Goal: Task Accomplishment & Management: Manage account settings

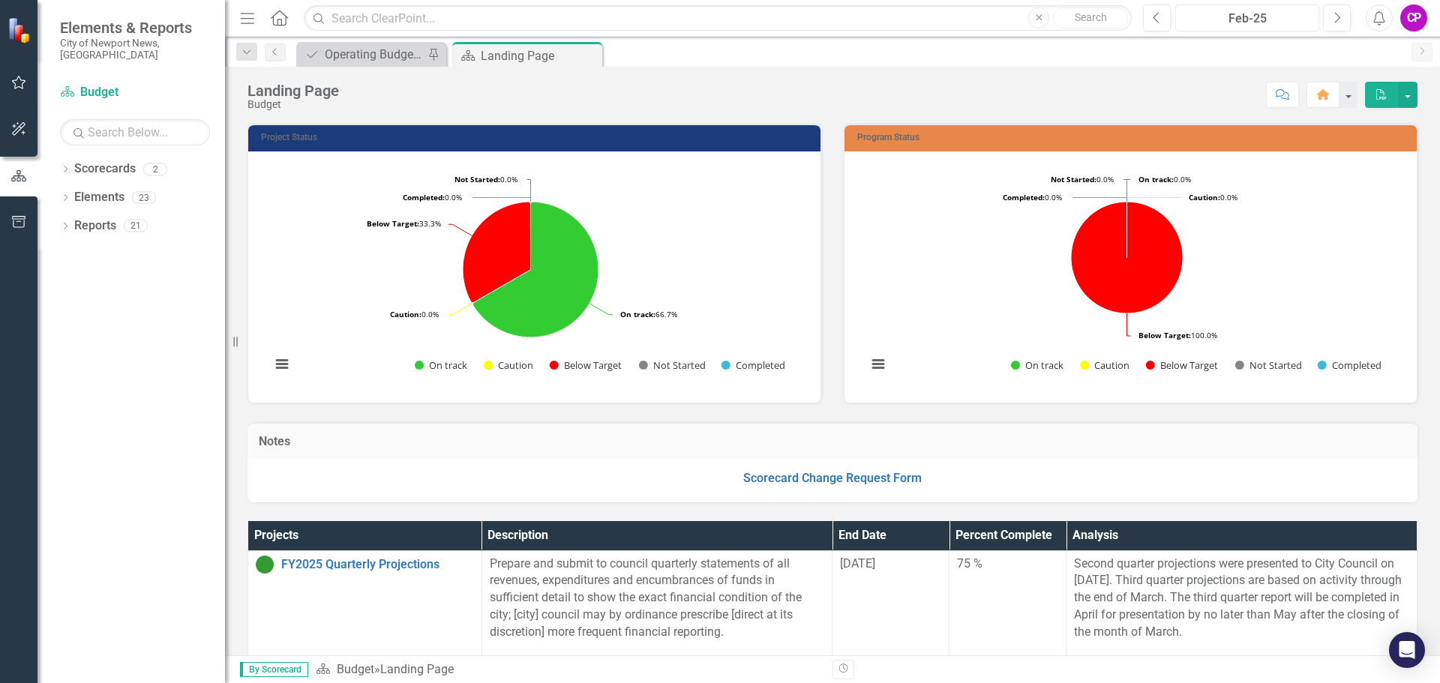
click at [1283, 22] on div "Feb-25" at bounding box center [1248, 19] width 134 height 18
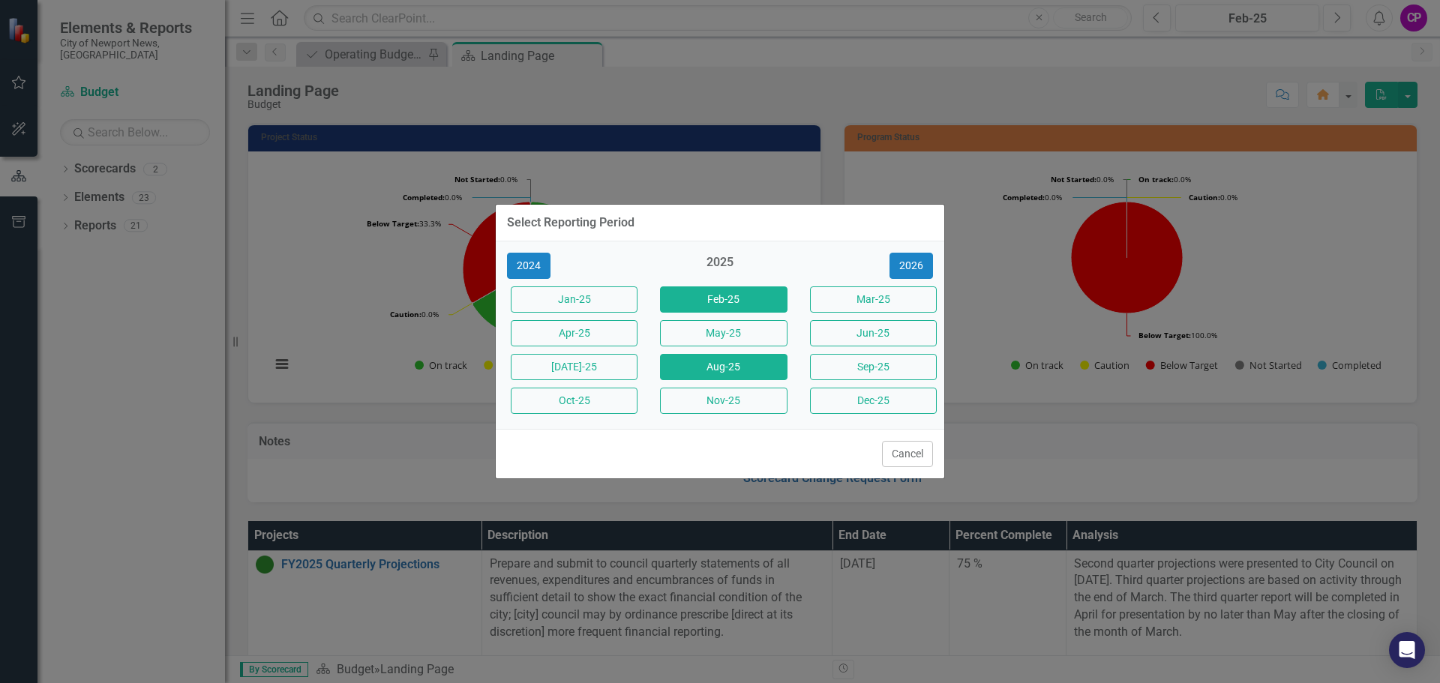
click at [725, 376] on button "Aug-25" at bounding box center [723, 367] width 127 height 26
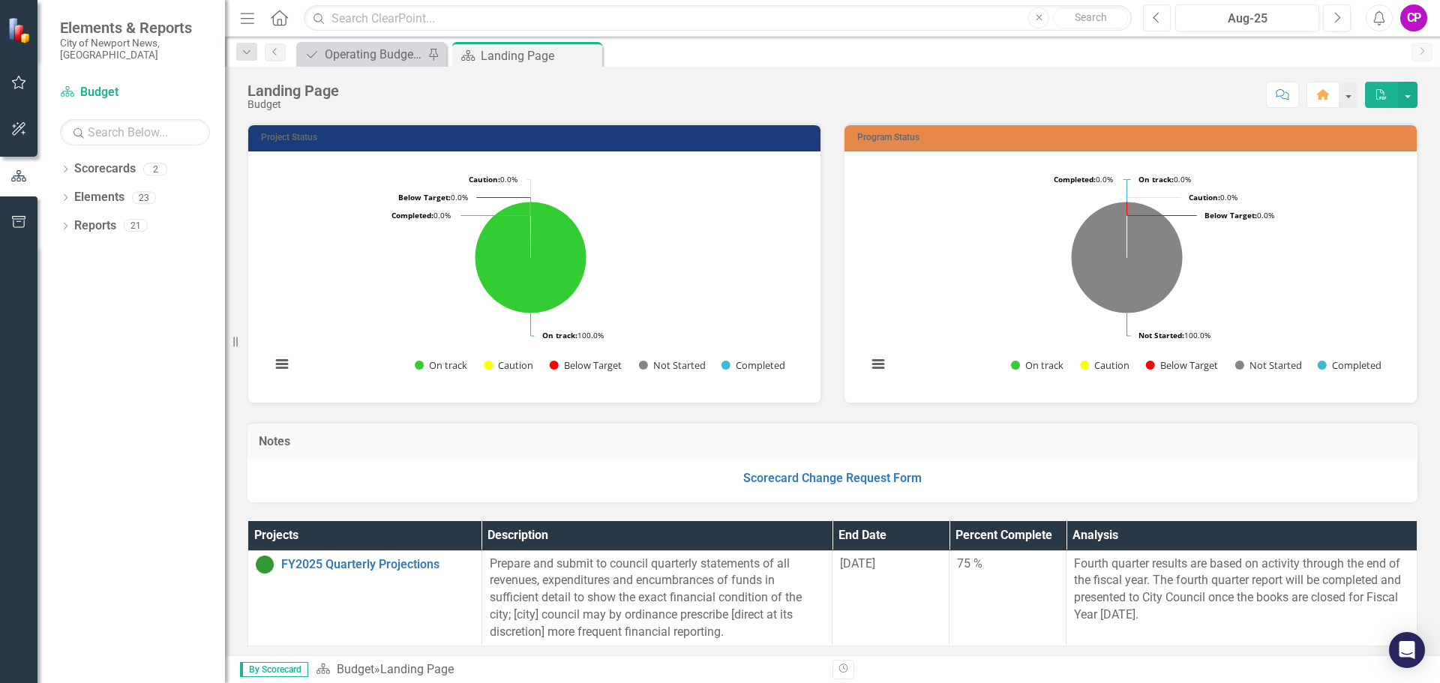
click at [1158, 16] on icon "Previous" at bounding box center [1157, 18] width 8 height 14
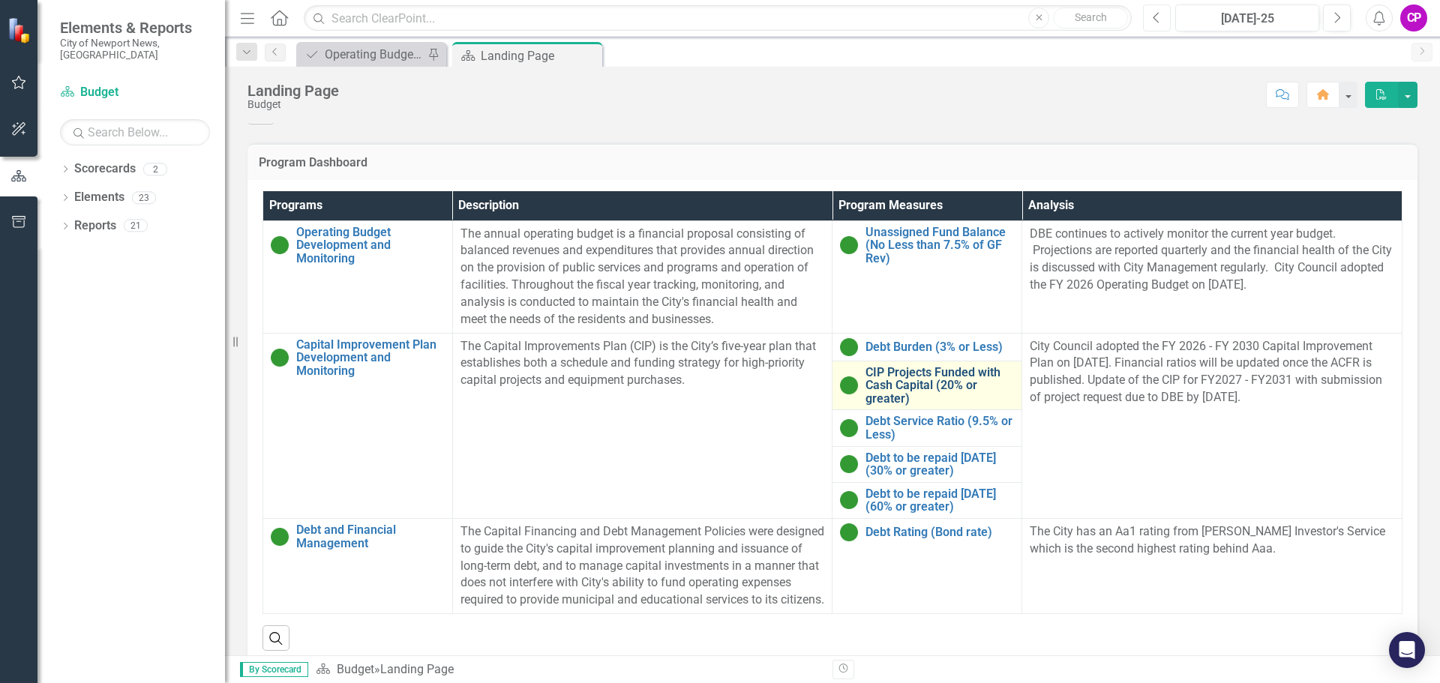
scroll to position [530, 0]
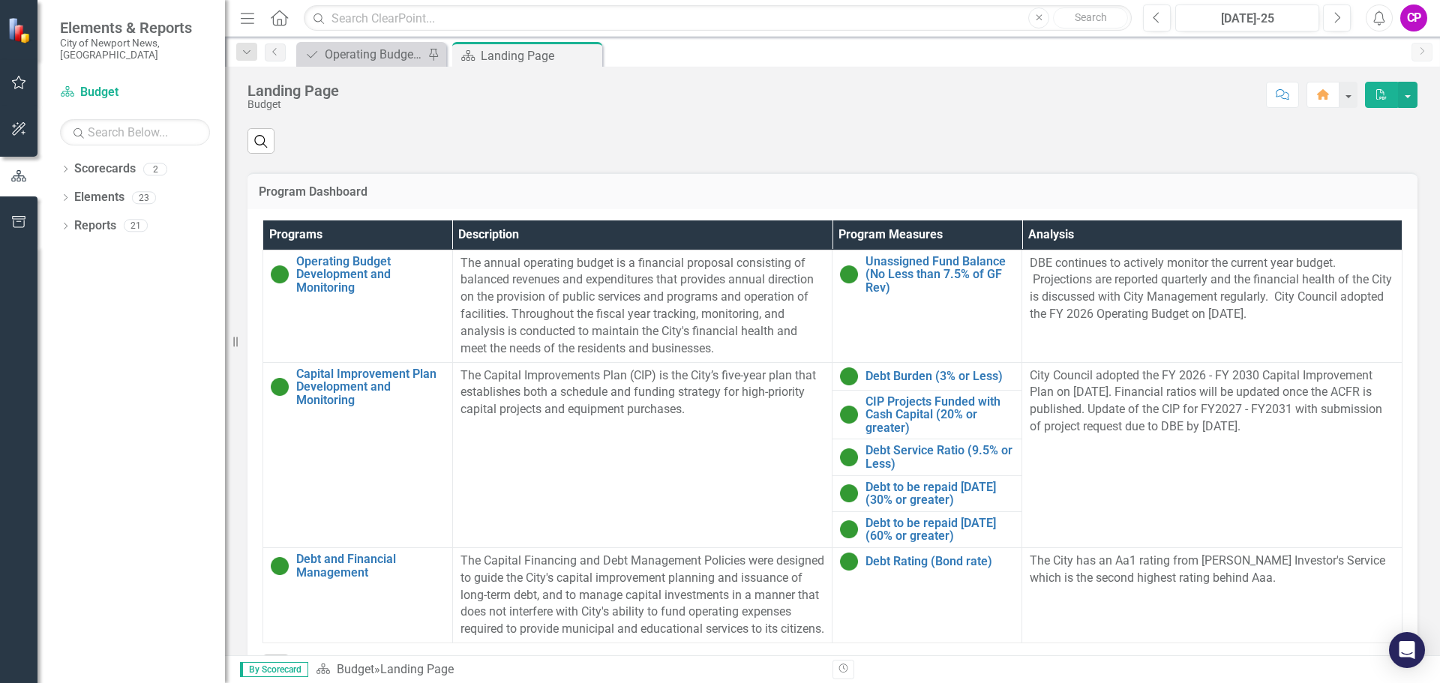
click at [1237, 199] on h3 "Program Dashboard" at bounding box center [833, 192] width 1148 height 14
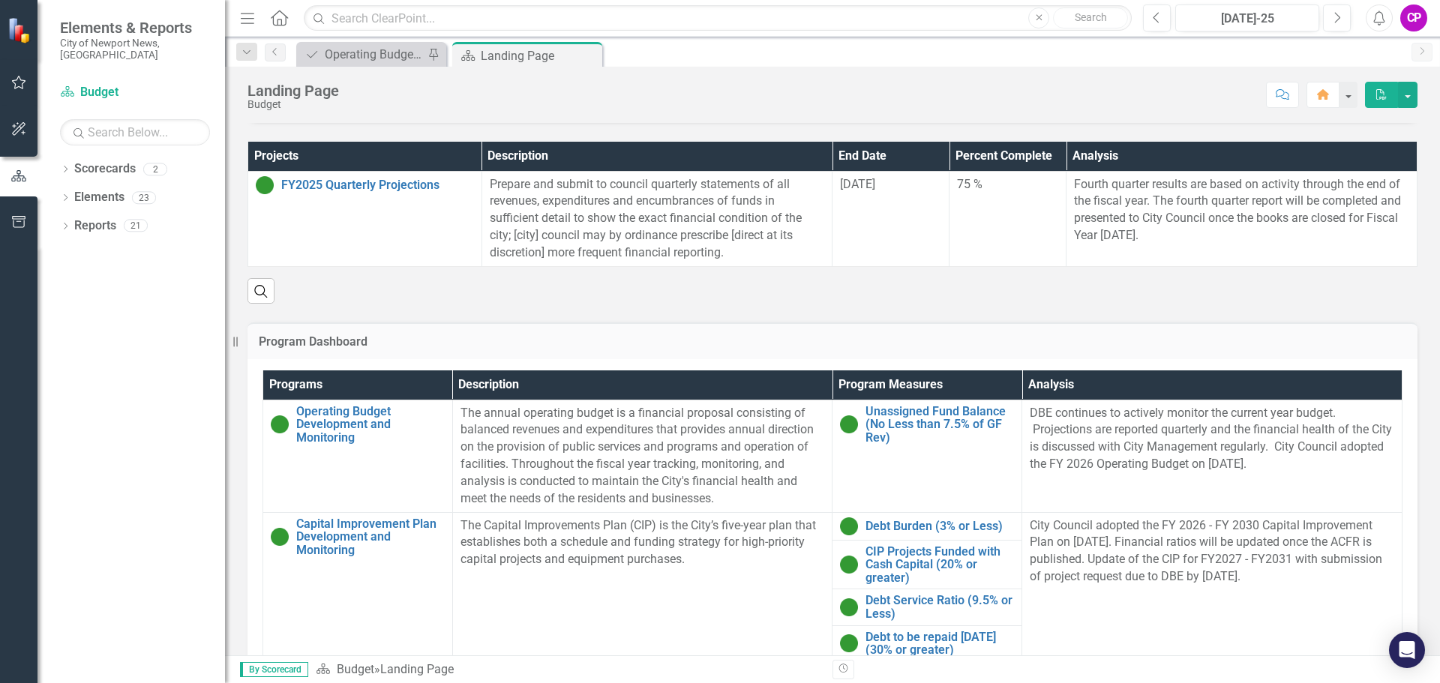
scroll to position [230, 0]
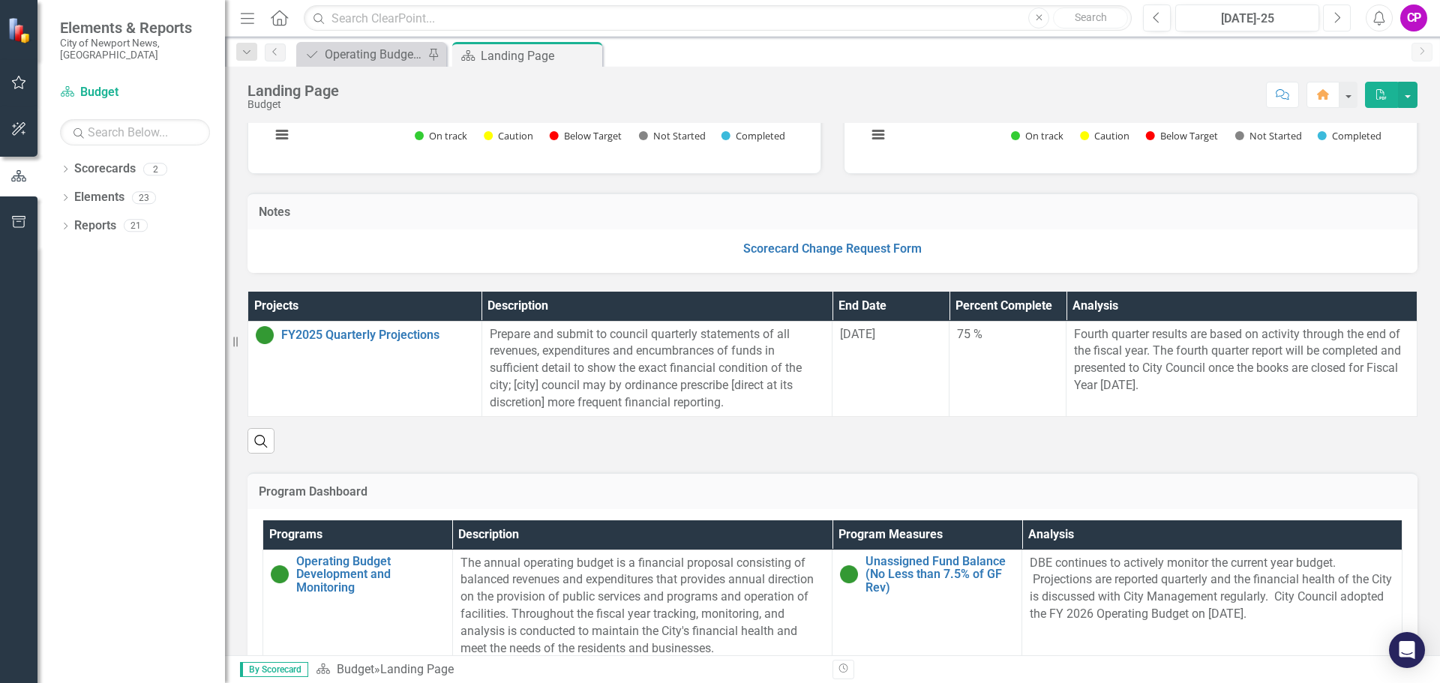
click at [1335, 17] on icon "Next" at bounding box center [1337, 18] width 8 height 14
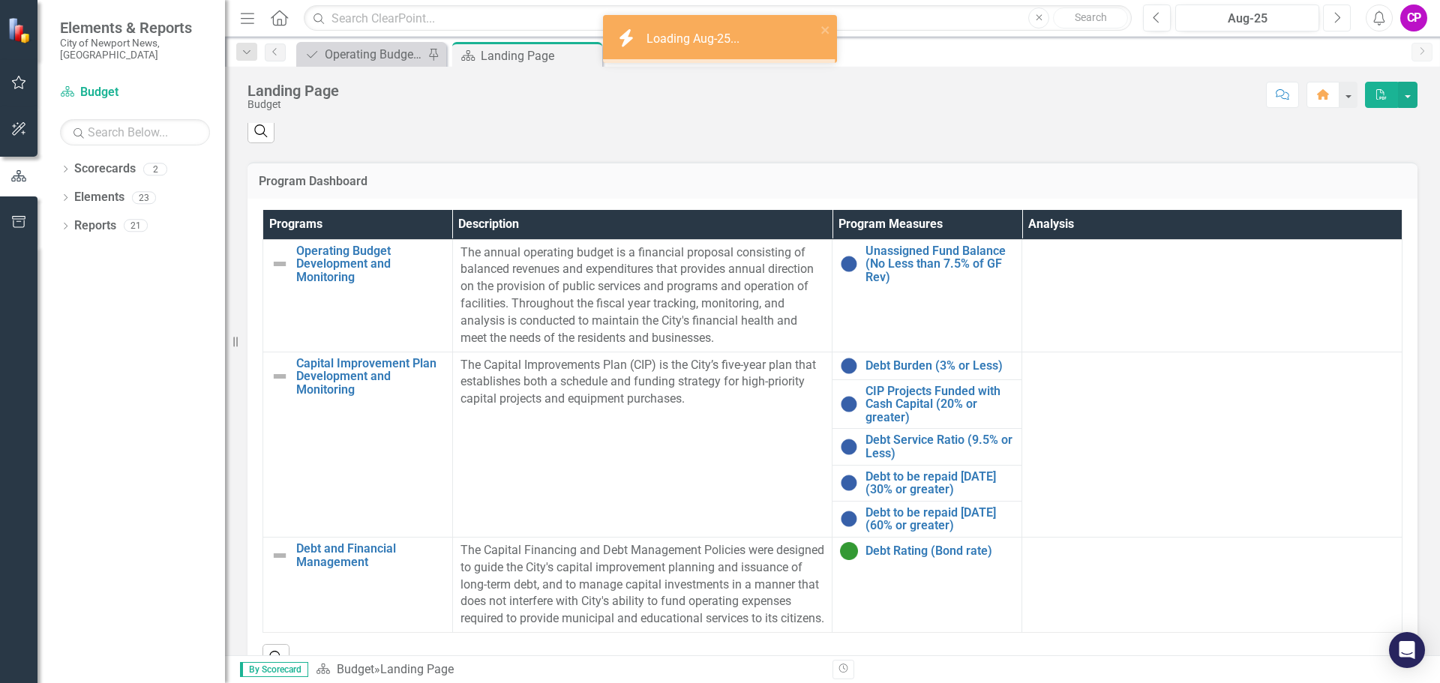
scroll to position [600, 0]
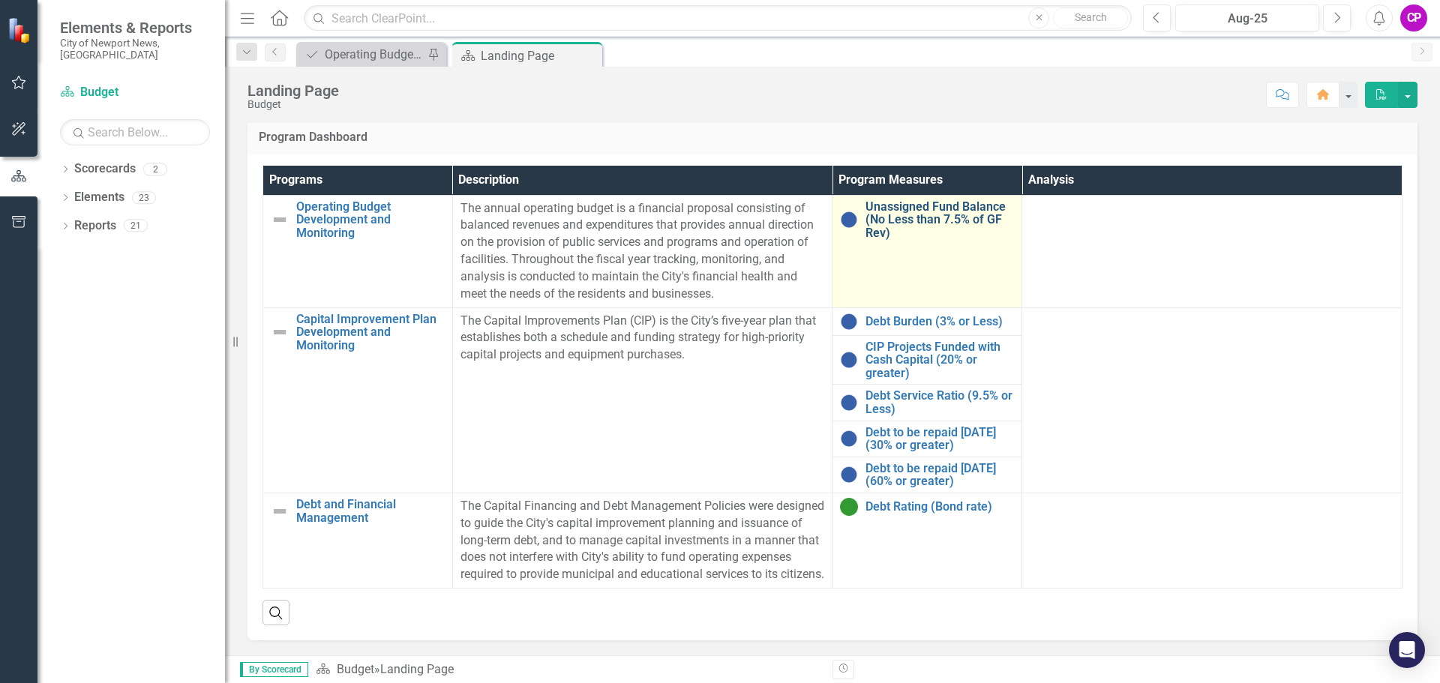
click at [913, 206] on link "Unassigned Fund Balance (No Less than 7.5% of GF Rev)" at bounding box center [940, 220] width 149 height 40
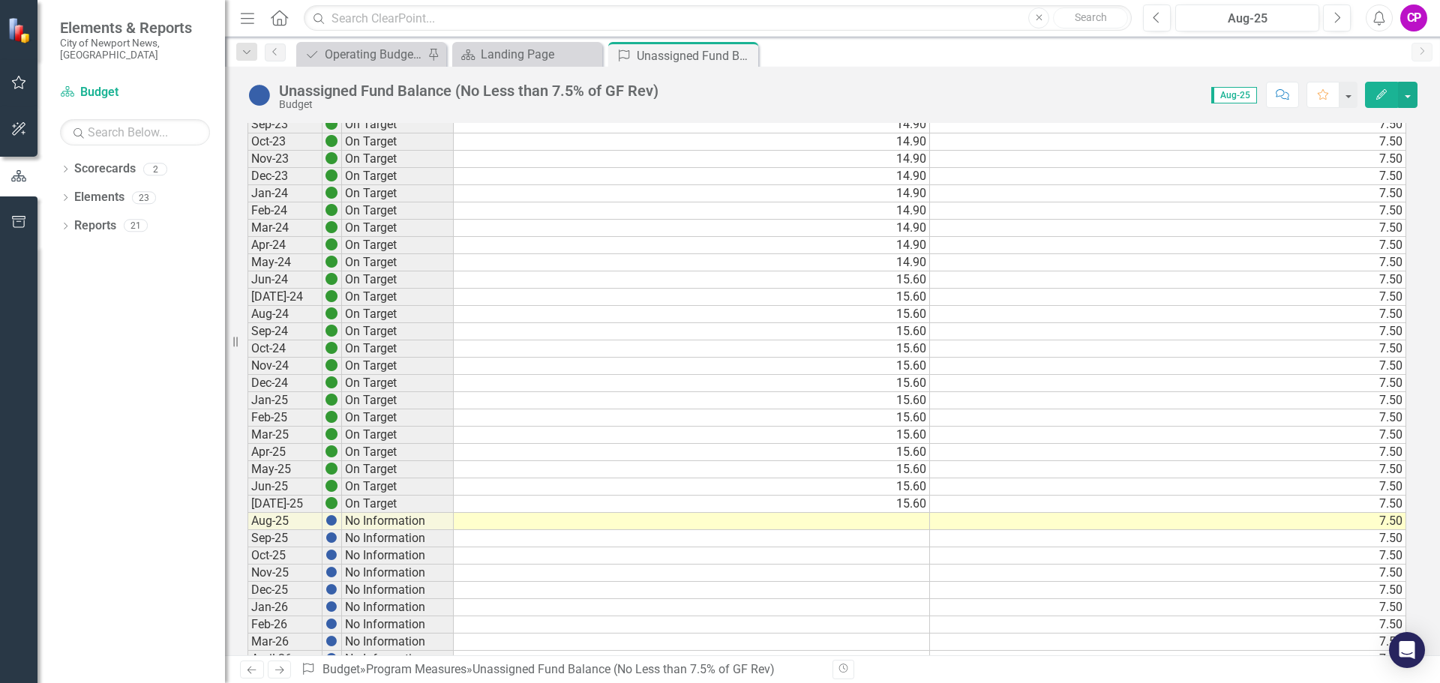
scroll to position [975, 0]
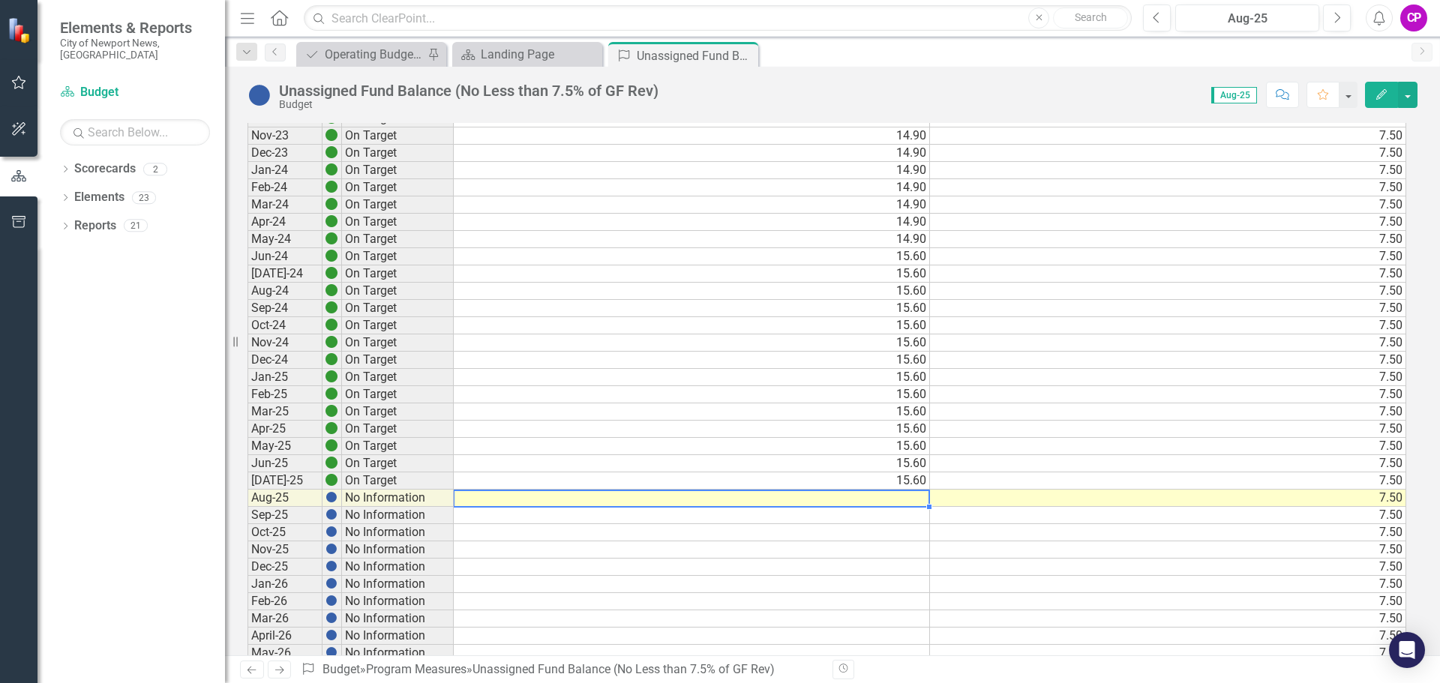
click at [865, 497] on td at bounding box center [692, 498] width 476 height 17
type textarea "15"
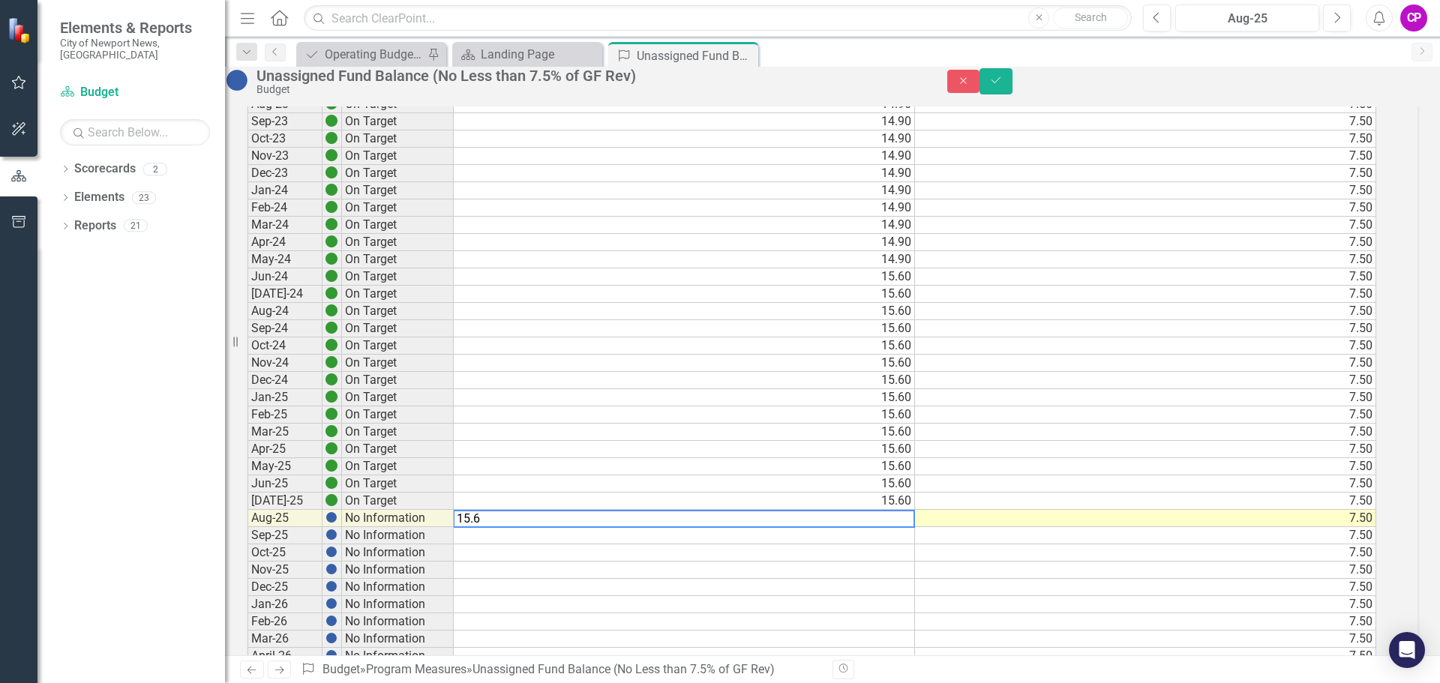
type textarea "15.60"
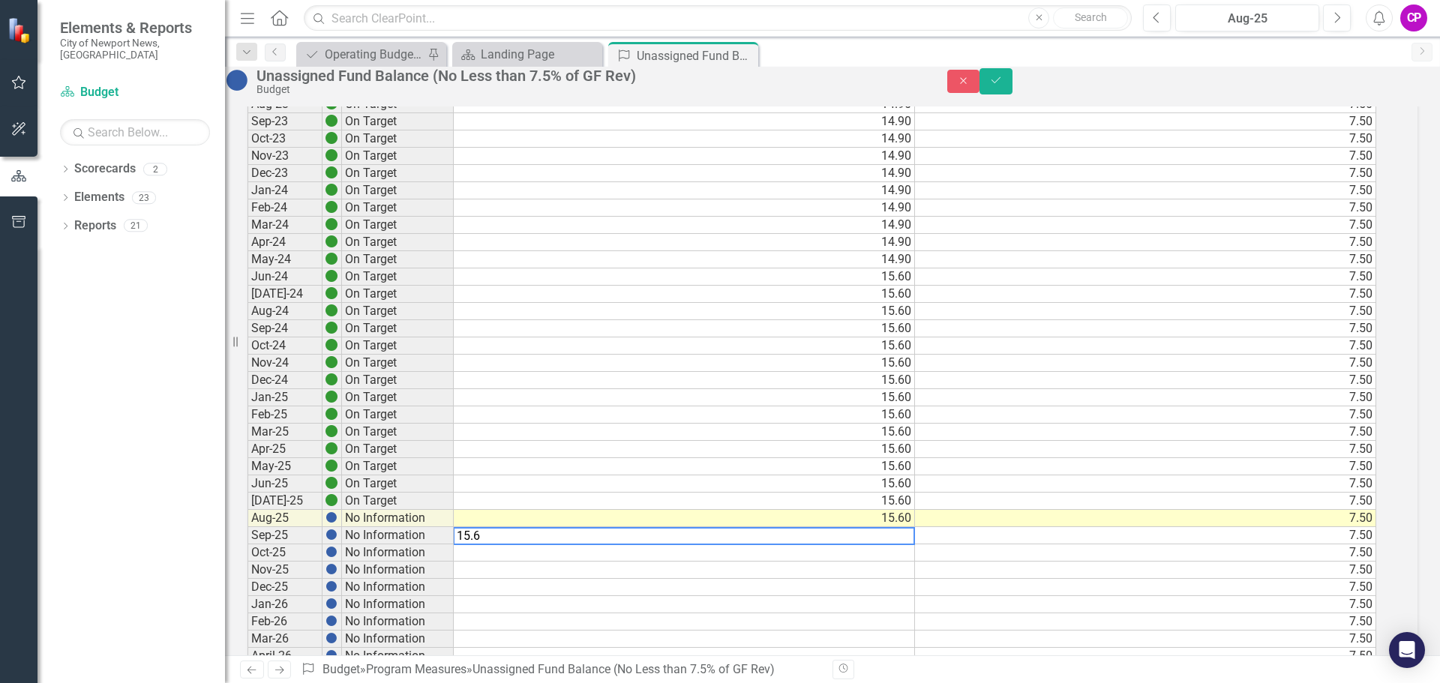
type textarea "15.60"
click at [862, 527] on td "15.60" at bounding box center [684, 518] width 461 height 17
click at [833, 545] on td "15.60" at bounding box center [684, 535] width 461 height 17
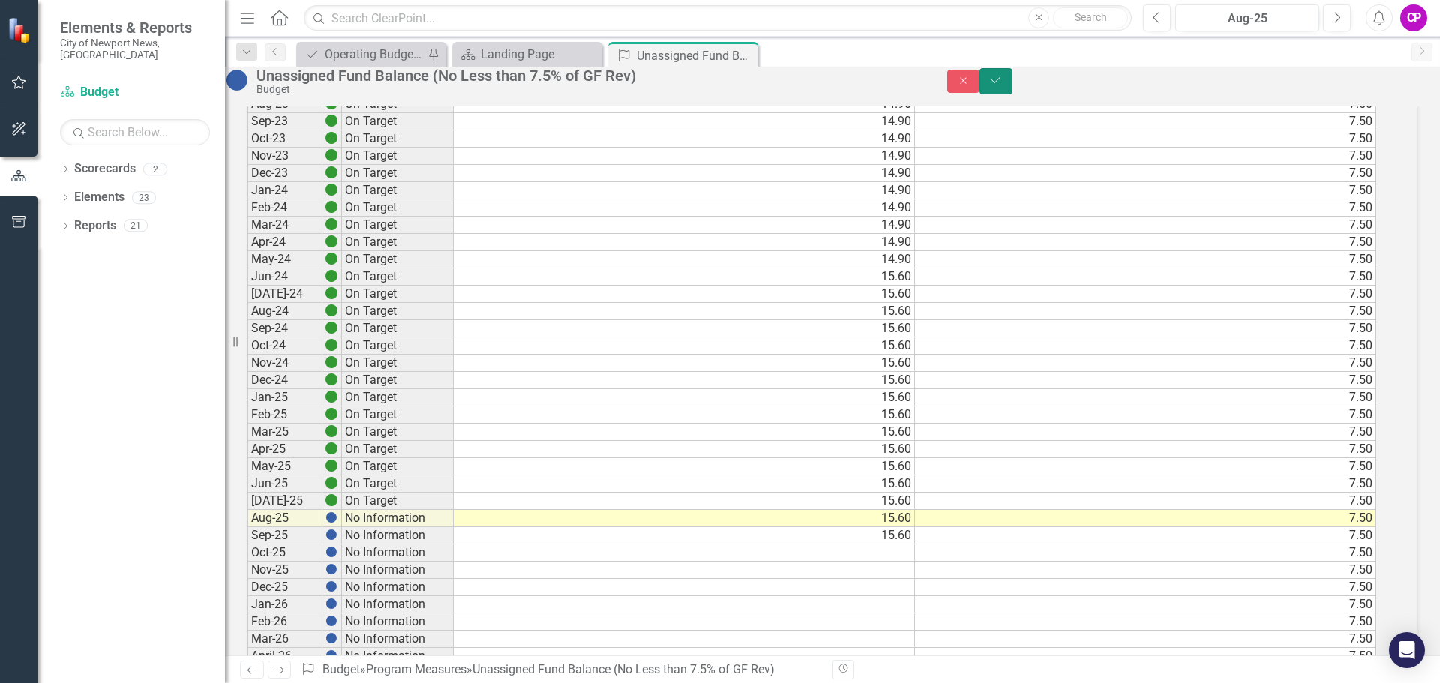
click at [1003, 86] on icon "Save" at bounding box center [996, 80] width 14 height 11
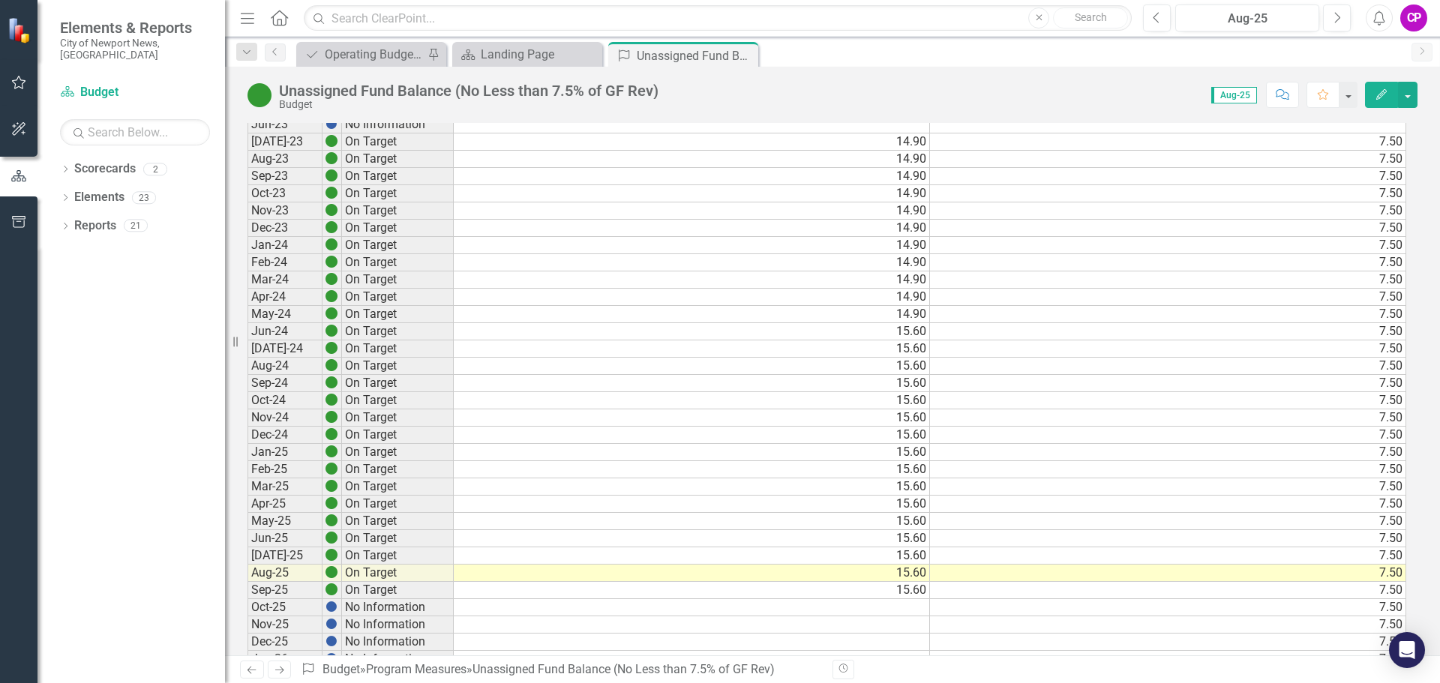
scroll to position [1050, 0]
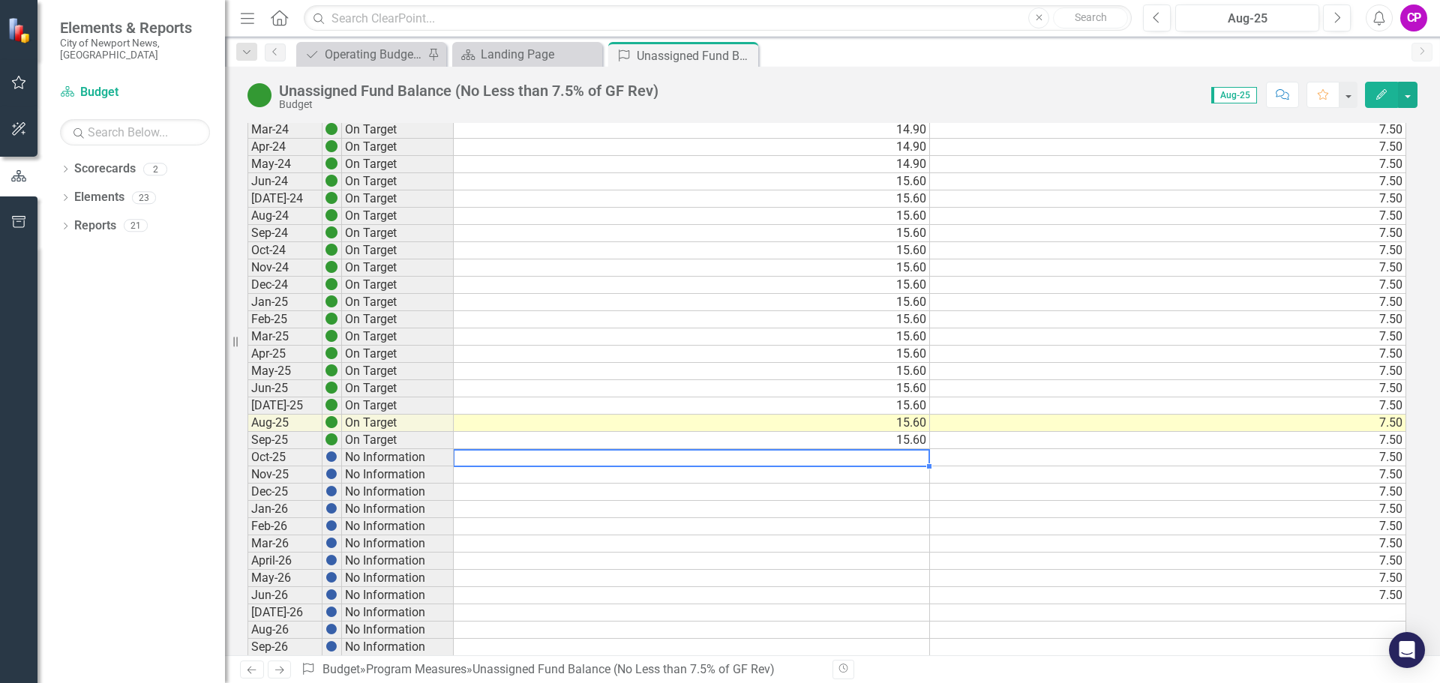
click at [561, 461] on td at bounding box center [692, 457] width 476 height 17
click at [641, 440] on td "15.60" at bounding box center [692, 440] width 476 height 17
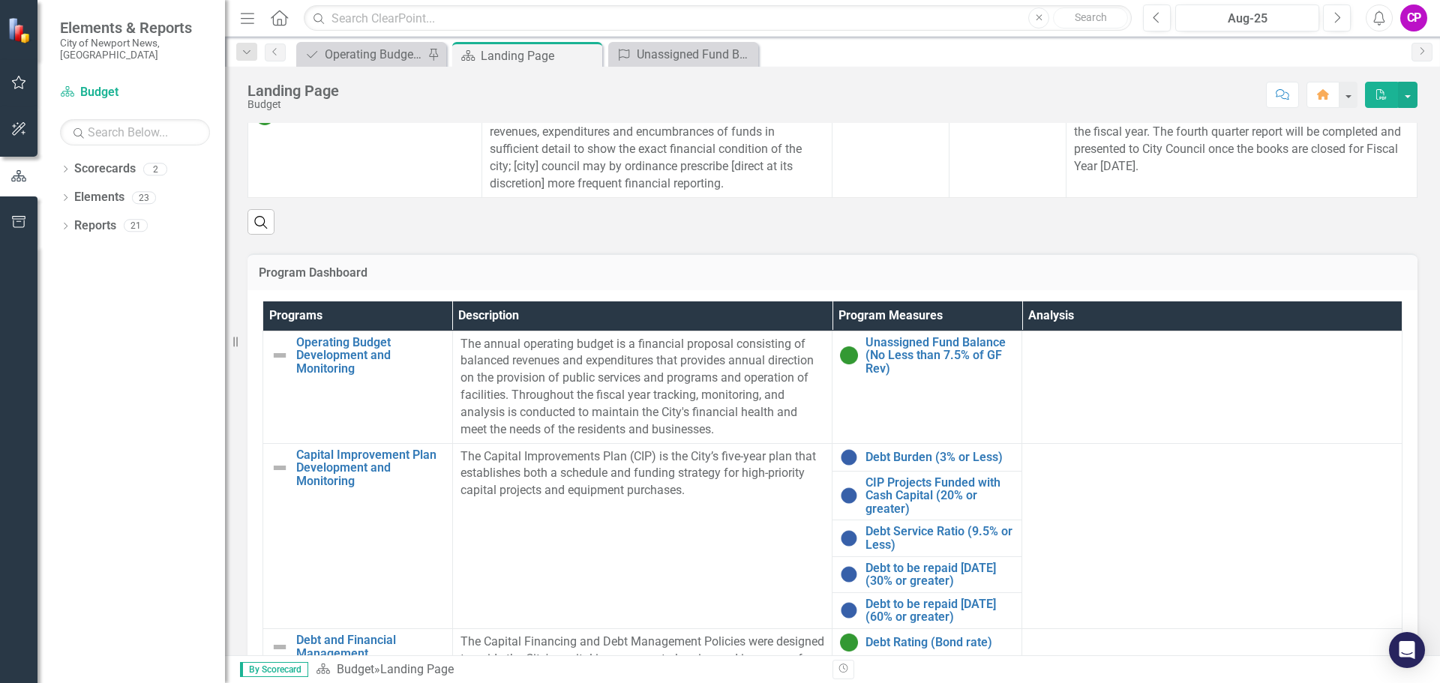
scroll to position [450, 0]
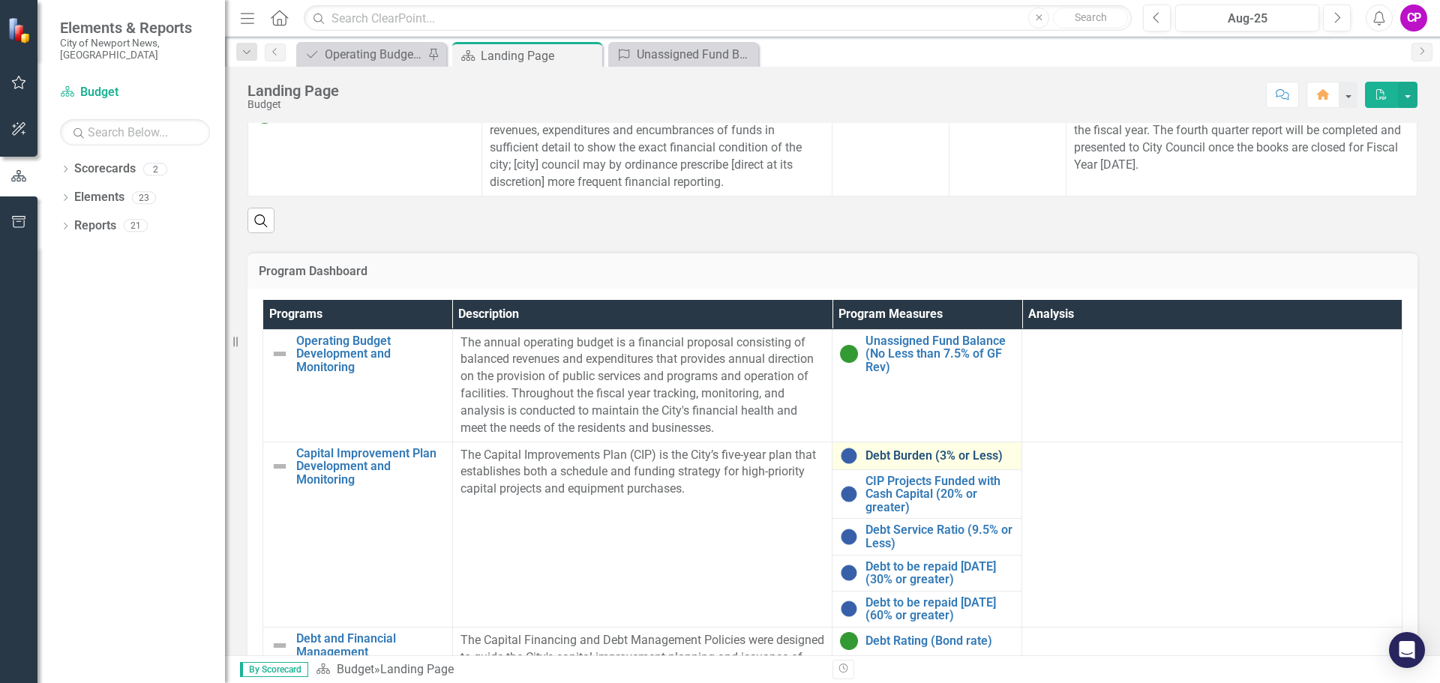
click at [932, 459] on link "Debt Burden (3% or Less)" at bounding box center [940, 456] width 149 height 14
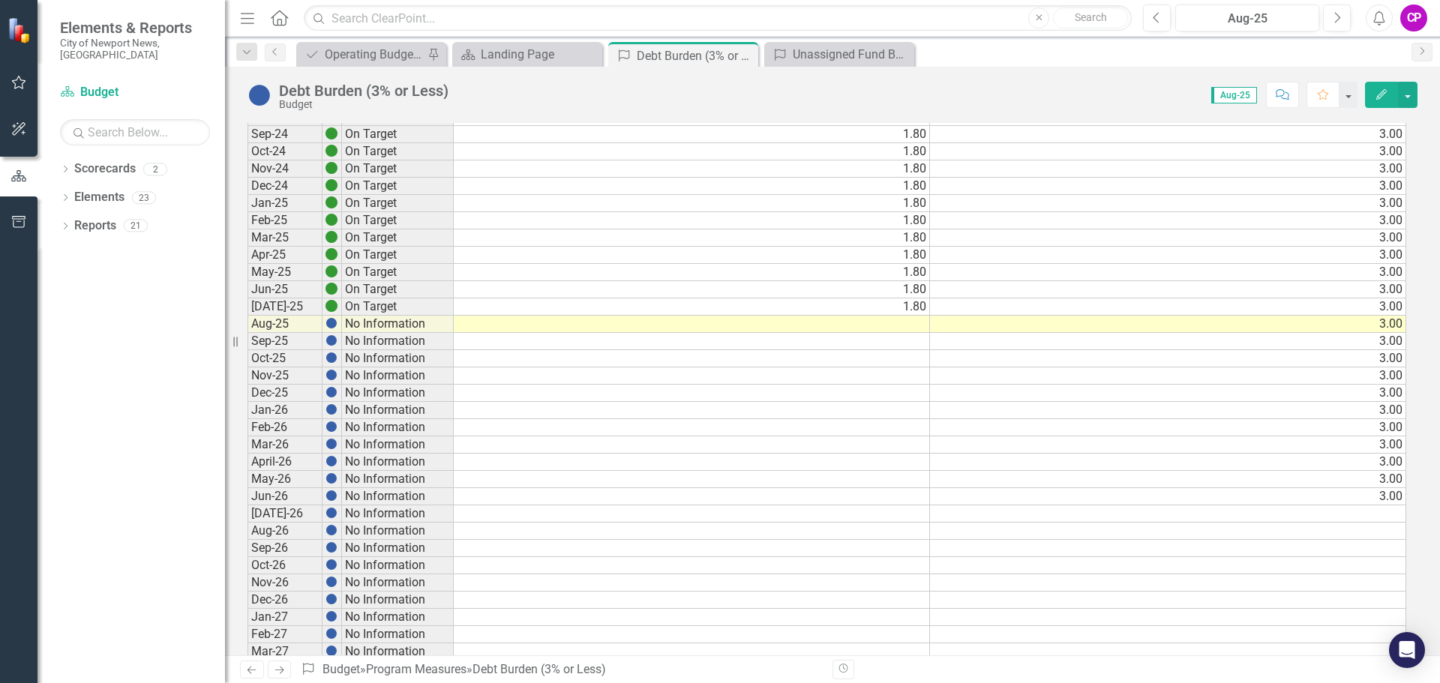
scroll to position [375, 0]
click at [878, 320] on td at bounding box center [692, 322] width 476 height 17
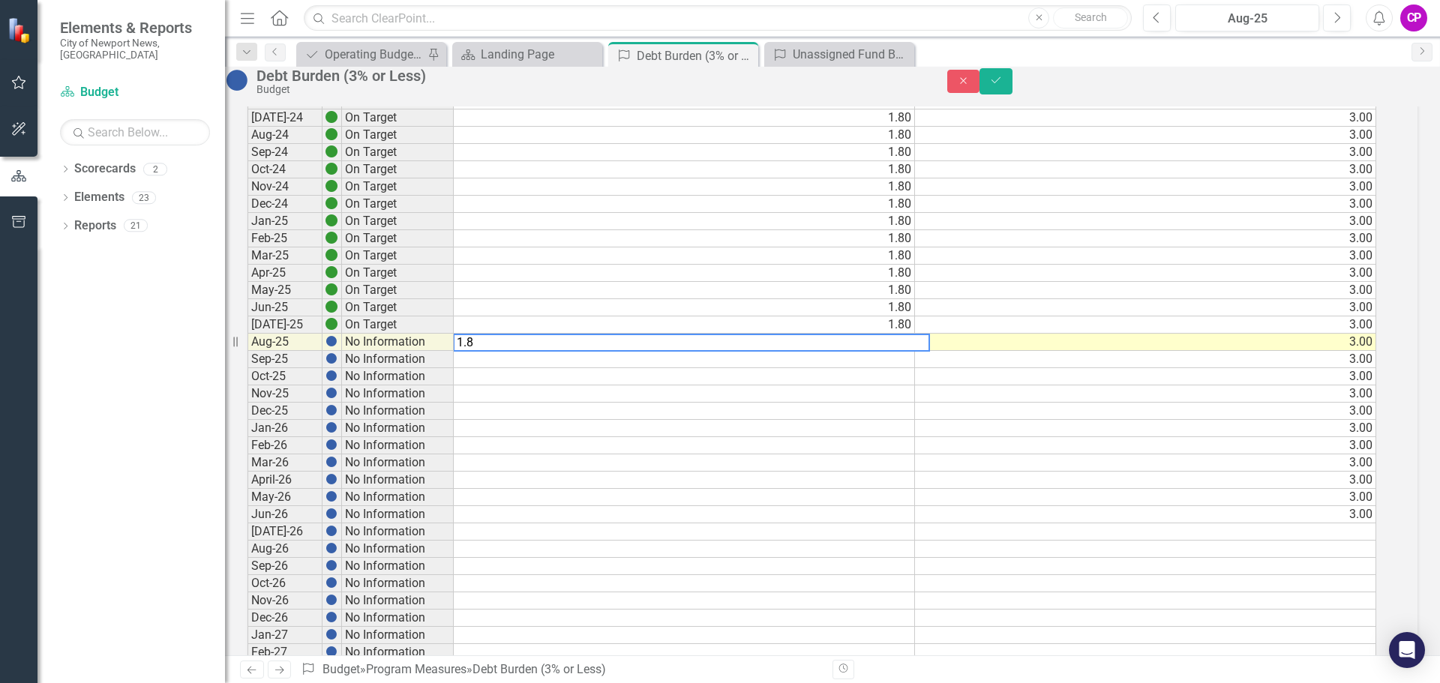
click at [896, 368] on td at bounding box center [684, 359] width 461 height 17
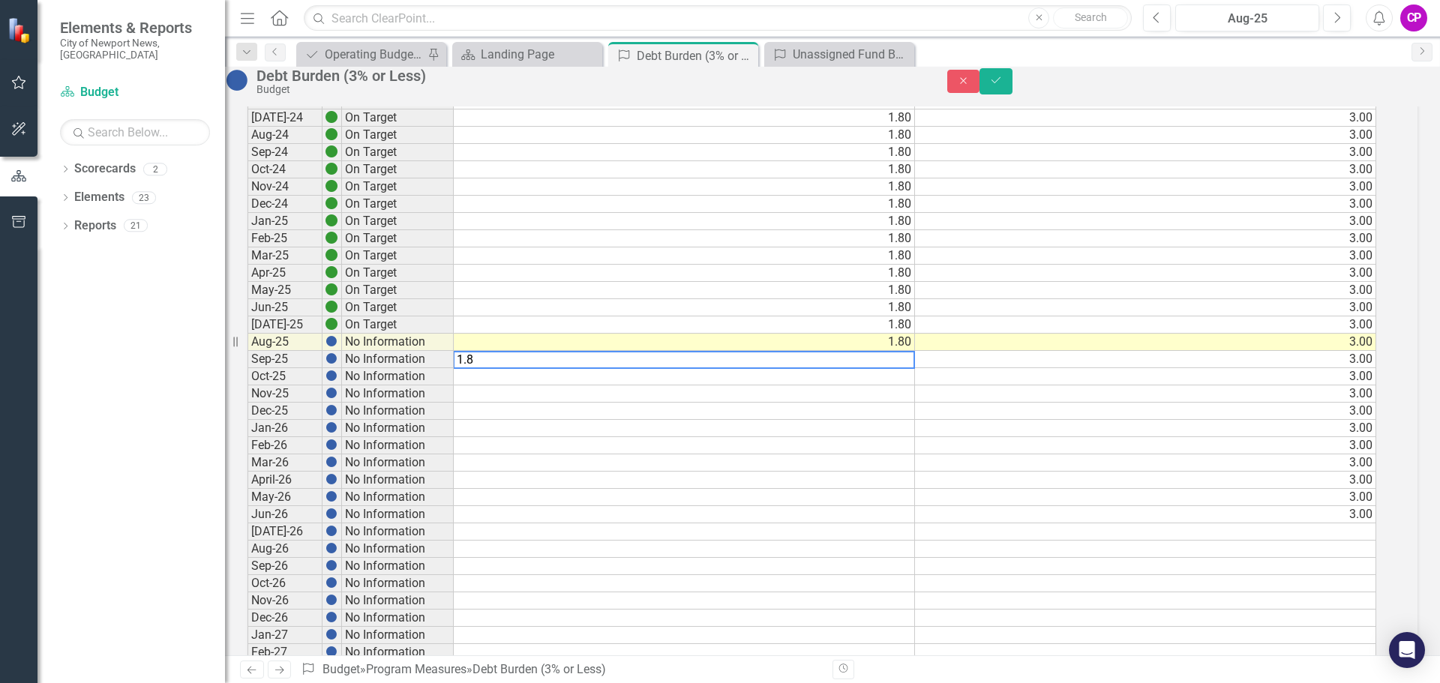
type textarea "1.8"
click at [896, 351] on td "1.80" at bounding box center [684, 342] width 461 height 17
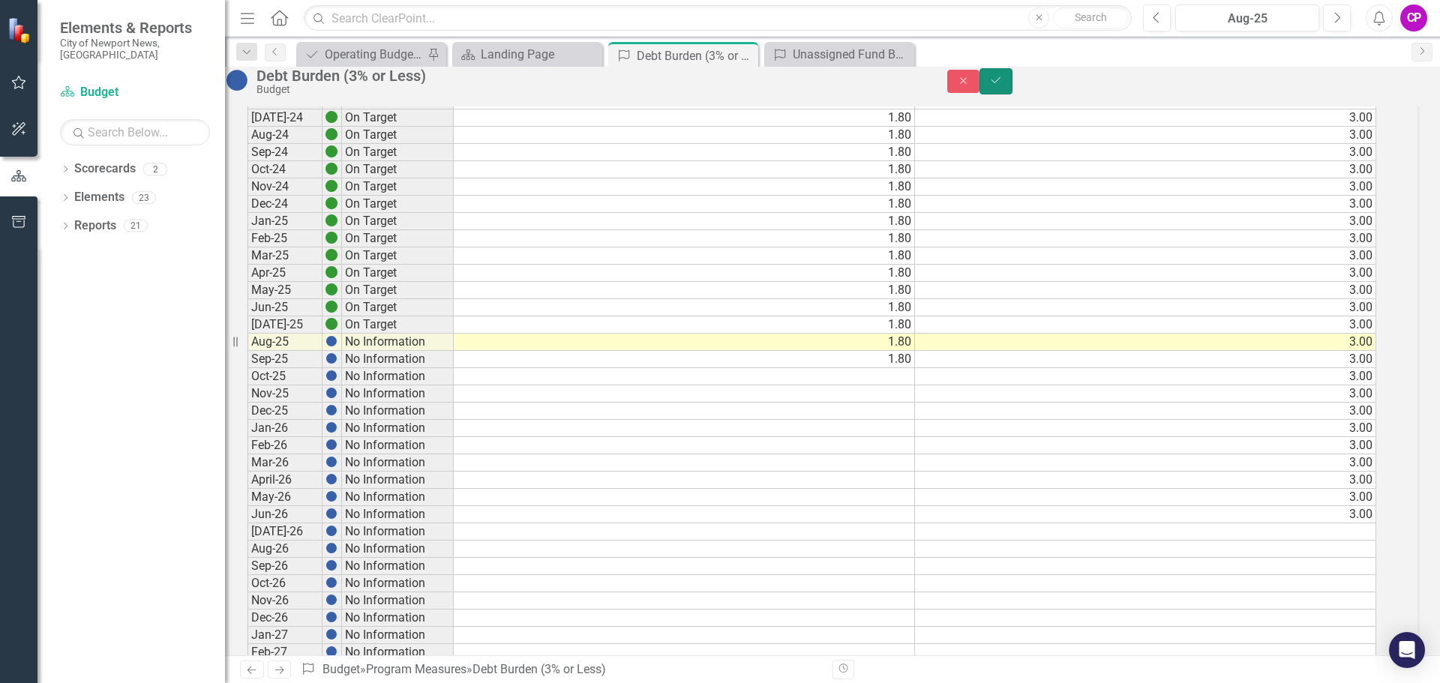
click at [1003, 86] on icon "Save" at bounding box center [996, 80] width 14 height 11
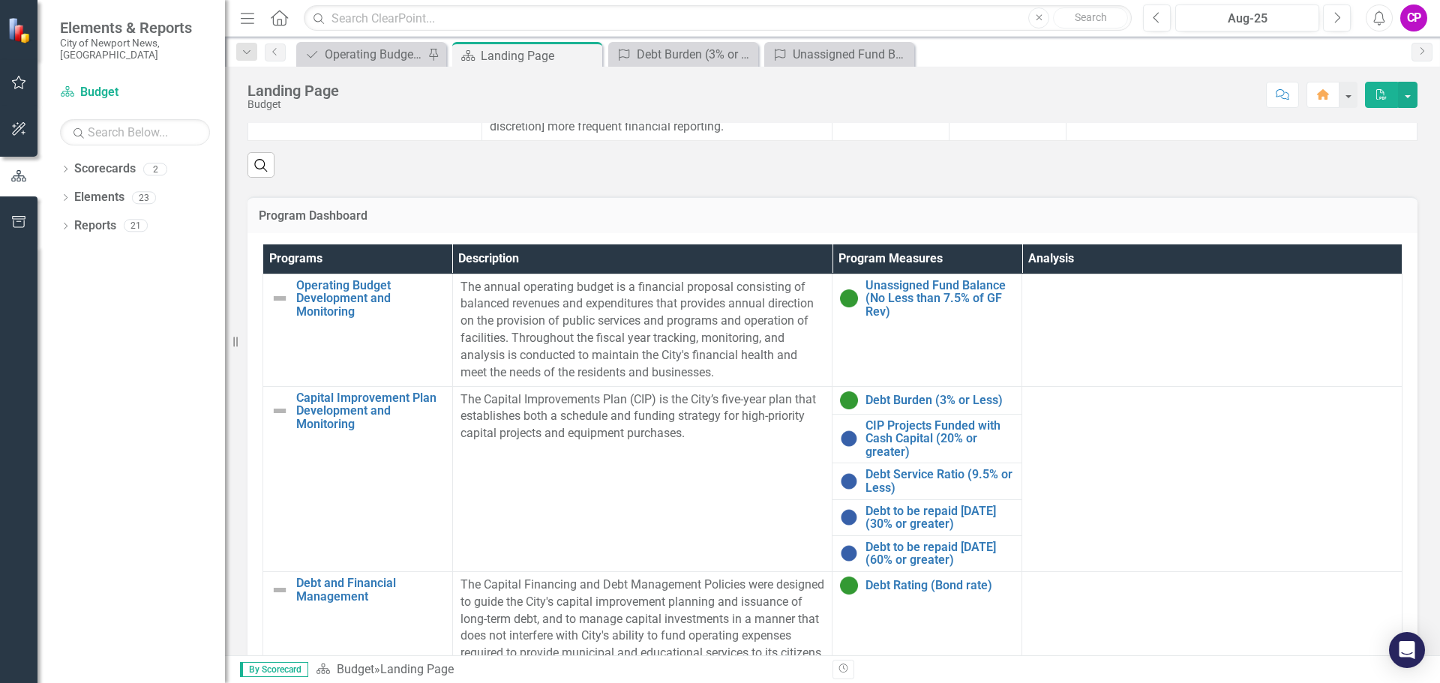
scroll to position [525, 0]
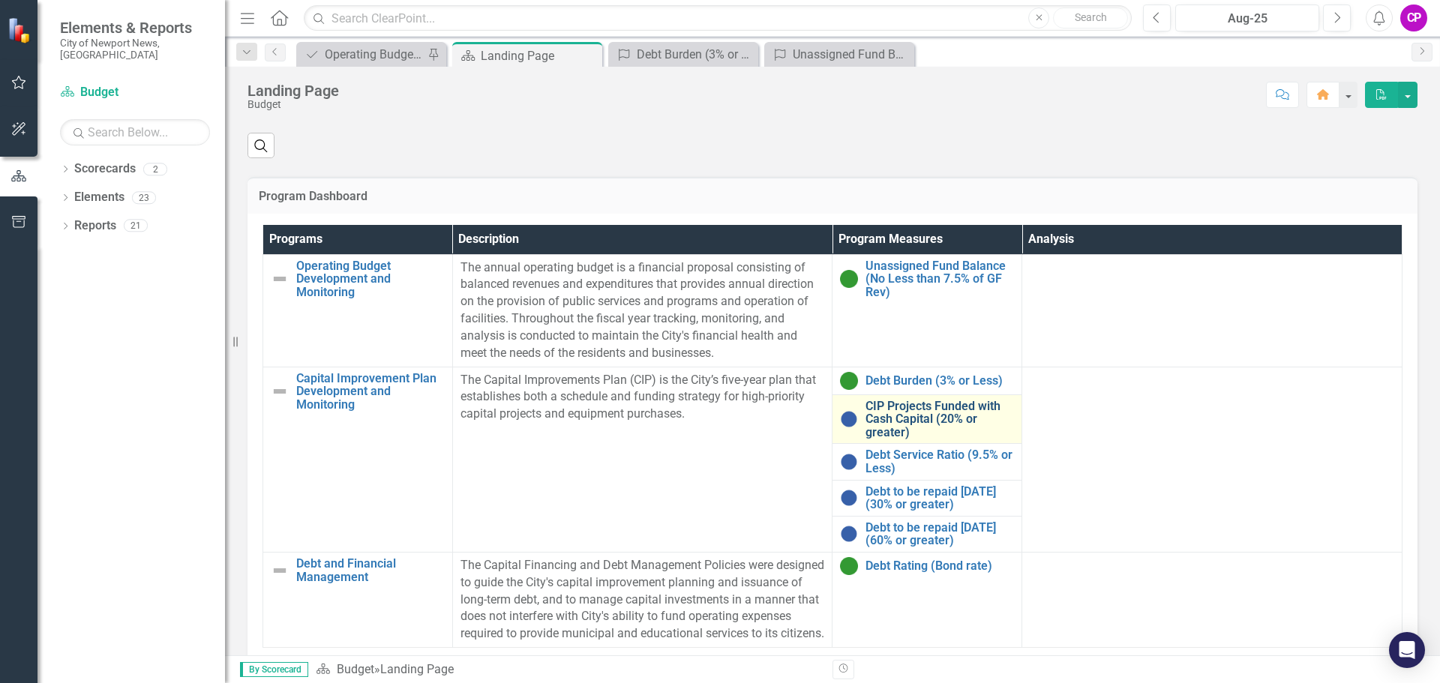
click at [924, 419] on link "CIP Projects Funded with Cash Capital (20% or greater)" at bounding box center [940, 420] width 149 height 40
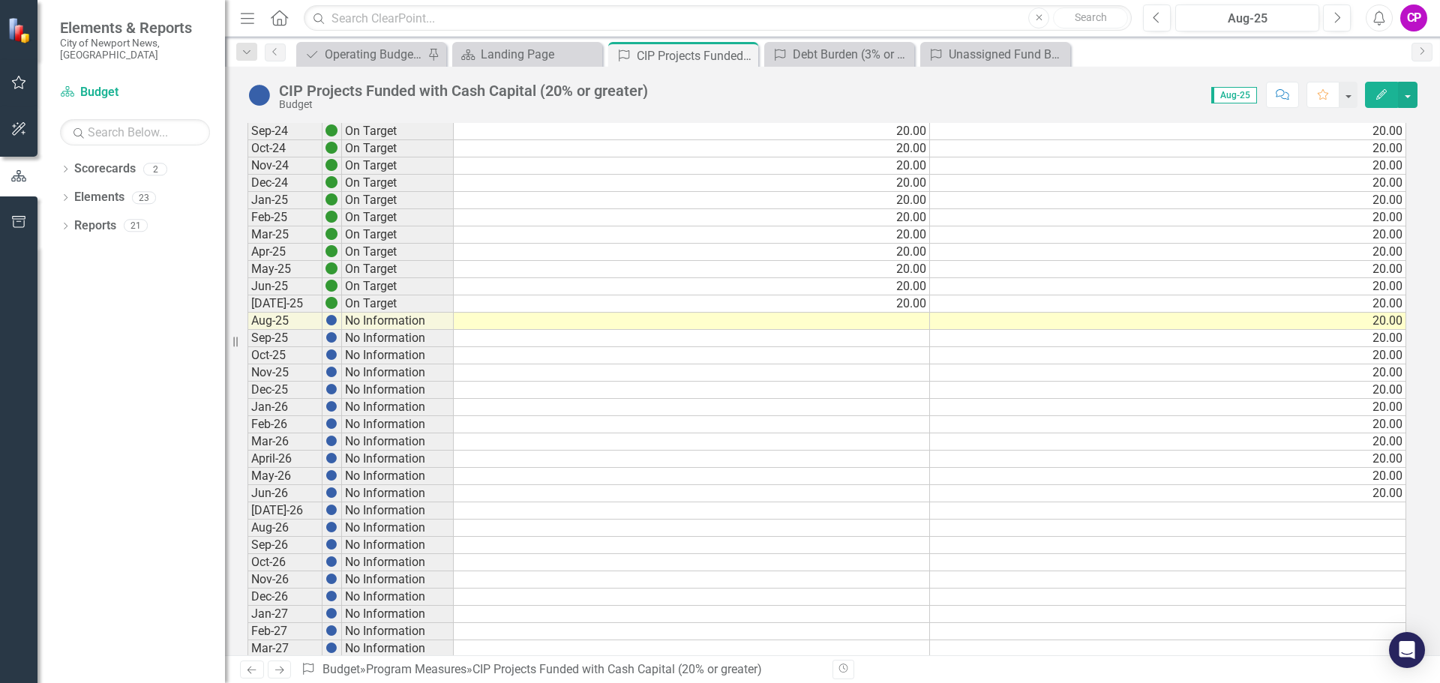
scroll to position [1125, 0]
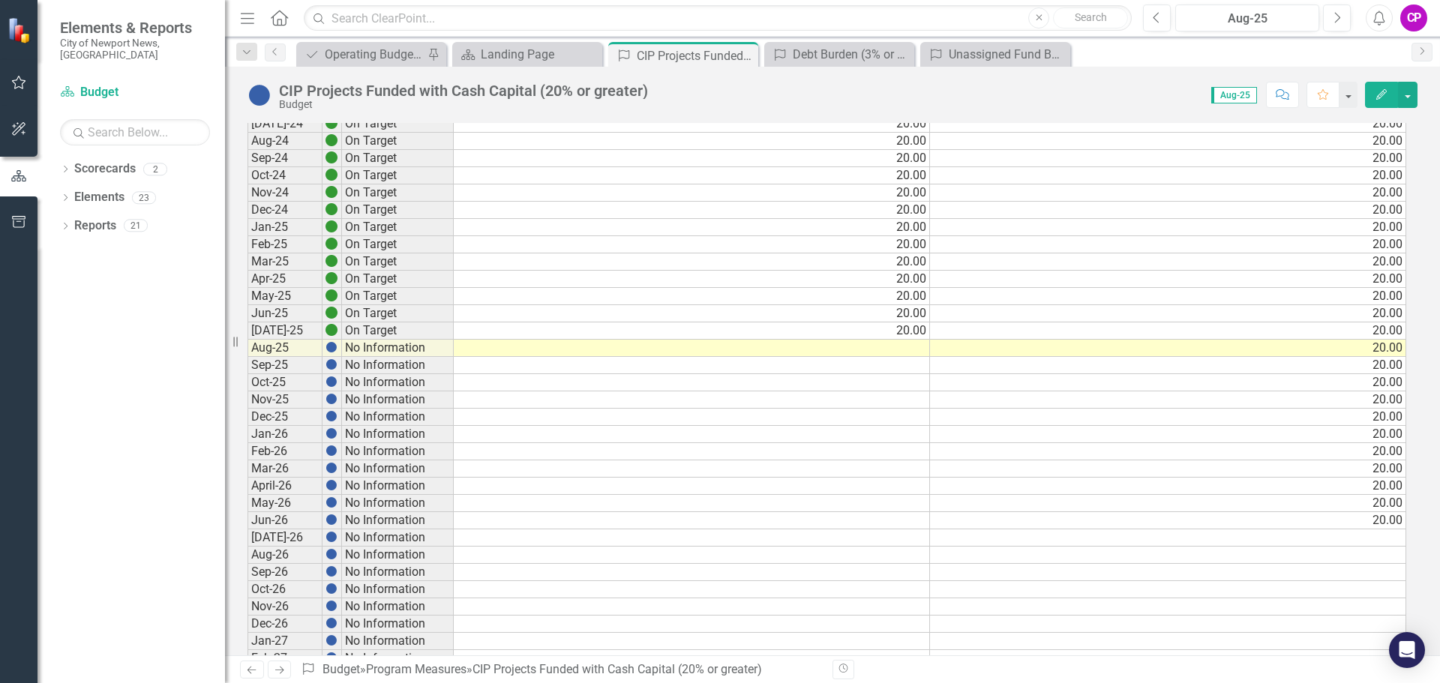
click at [834, 349] on td at bounding box center [692, 348] width 476 height 17
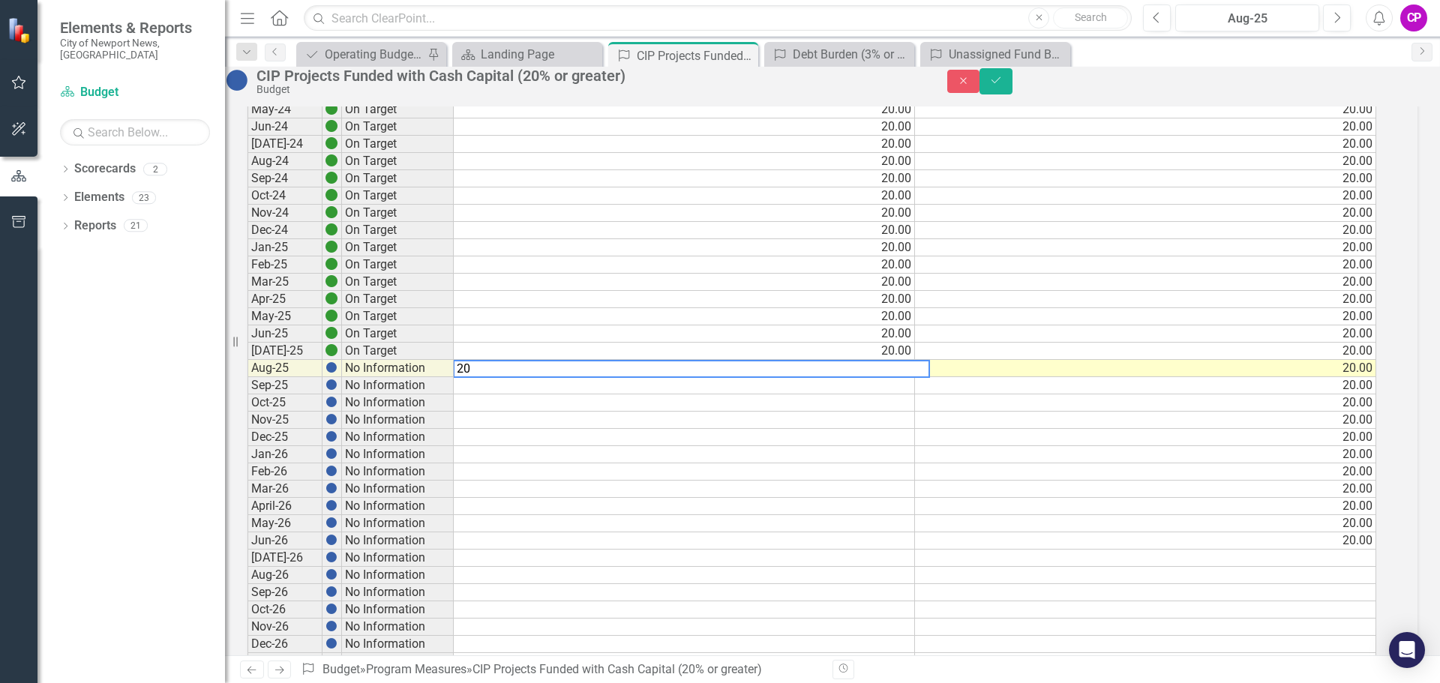
click at [872, 395] on td at bounding box center [684, 385] width 461 height 17
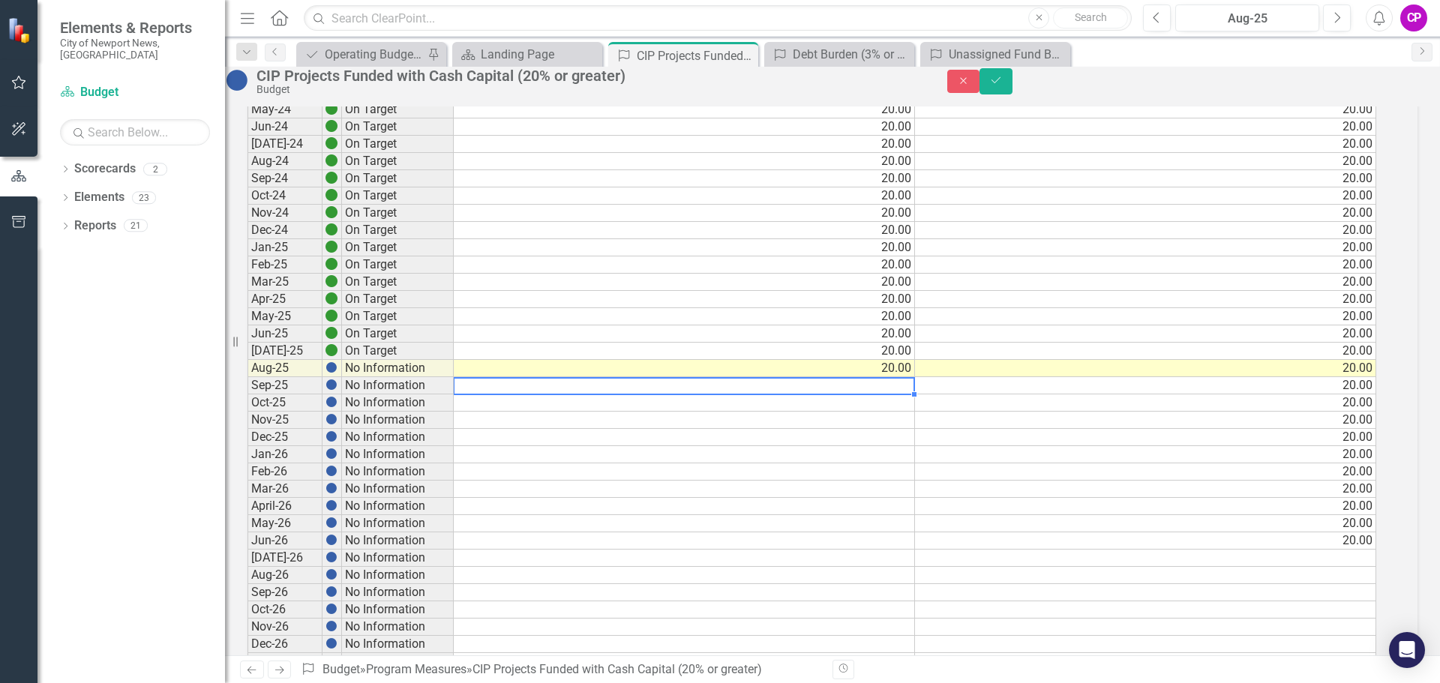
type textarea "20"
click at [861, 377] on td "20.00" at bounding box center [684, 368] width 461 height 17
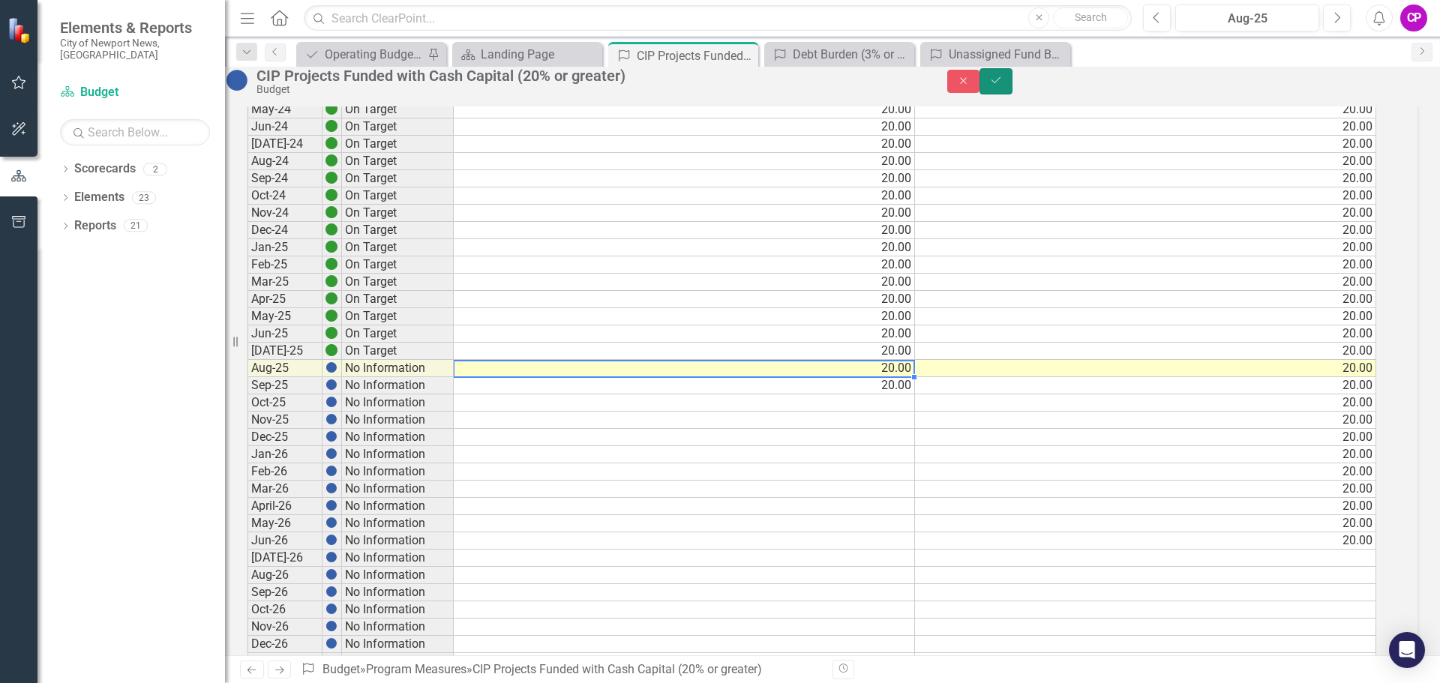
click at [1003, 86] on icon "Save" at bounding box center [996, 80] width 14 height 11
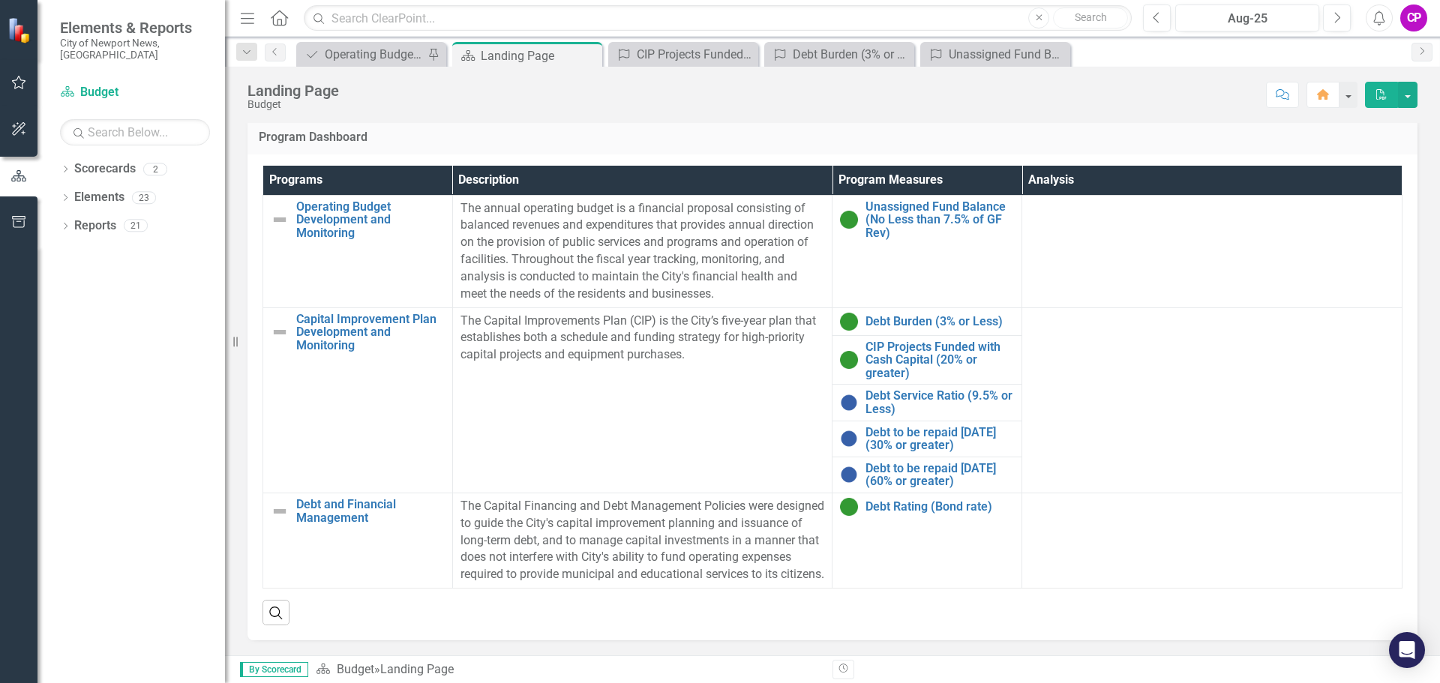
scroll to position [600, 0]
click at [909, 389] on link "Debt Service Ratio (9.5% or Less)" at bounding box center [940, 402] width 149 height 26
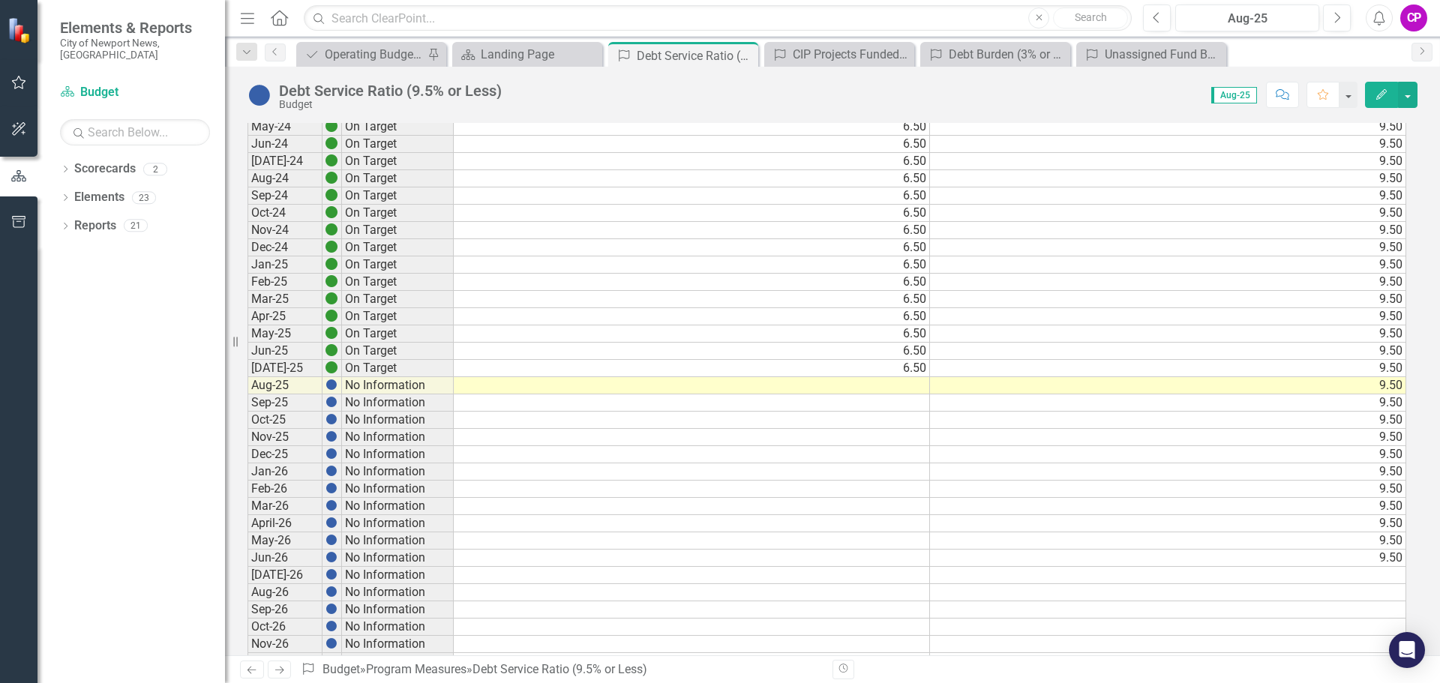
scroll to position [300, 0]
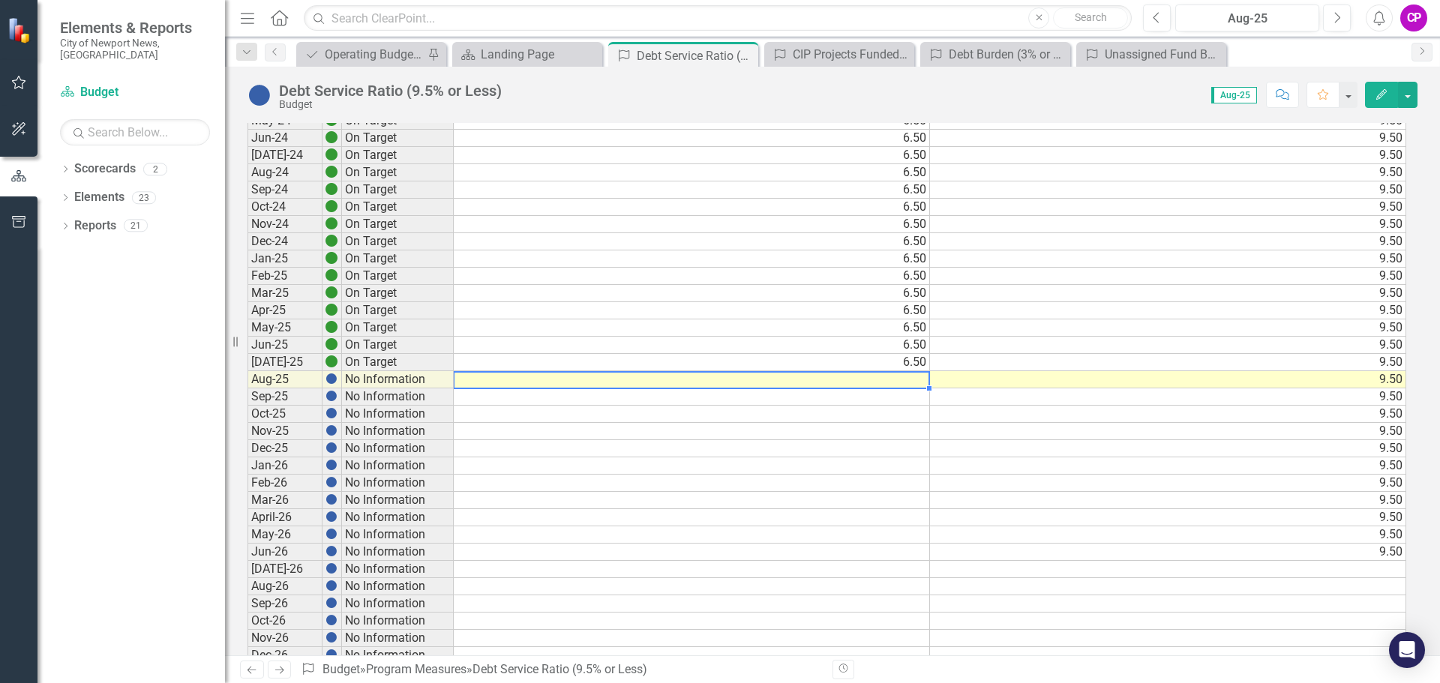
click at [881, 382] on td at bounding box center [692, 379] width 476 height 17
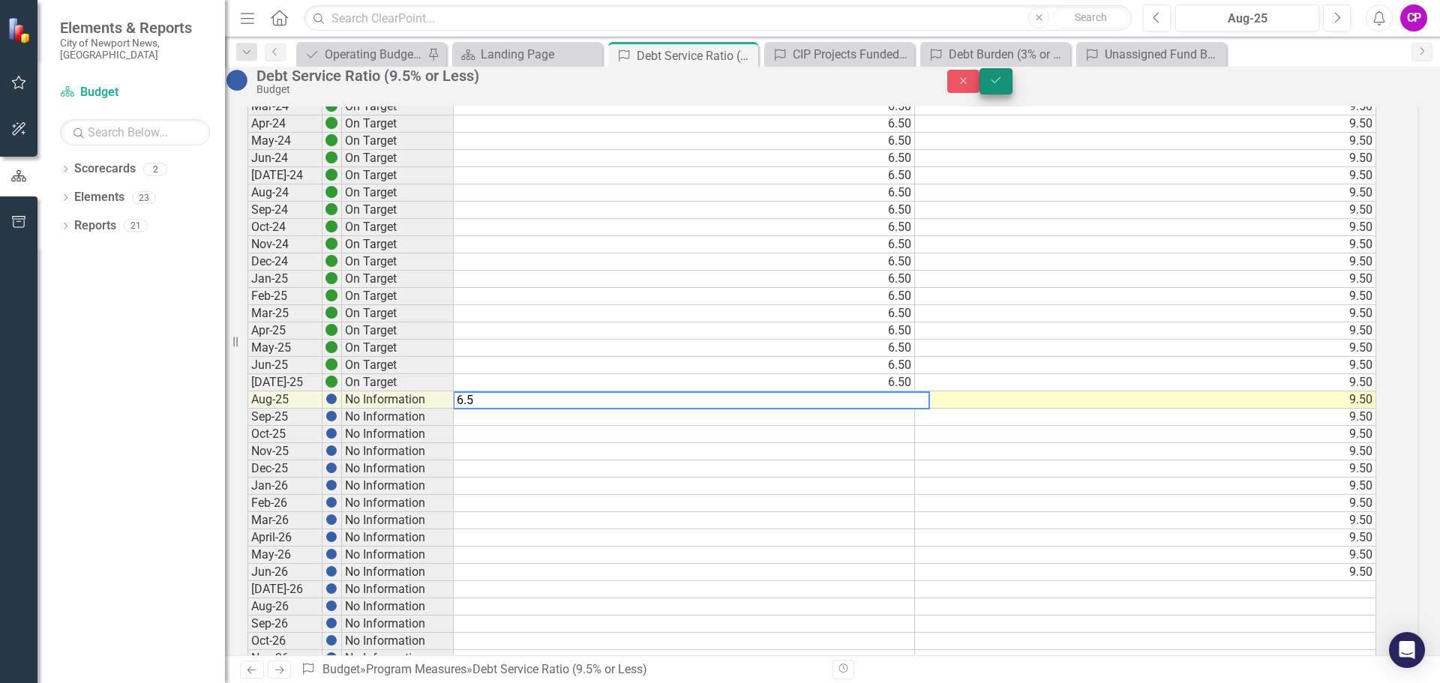
type textarea "6.5"
click at [1003, 86] on icon "Save" at bounding box center [996, 80] width 14 height 11
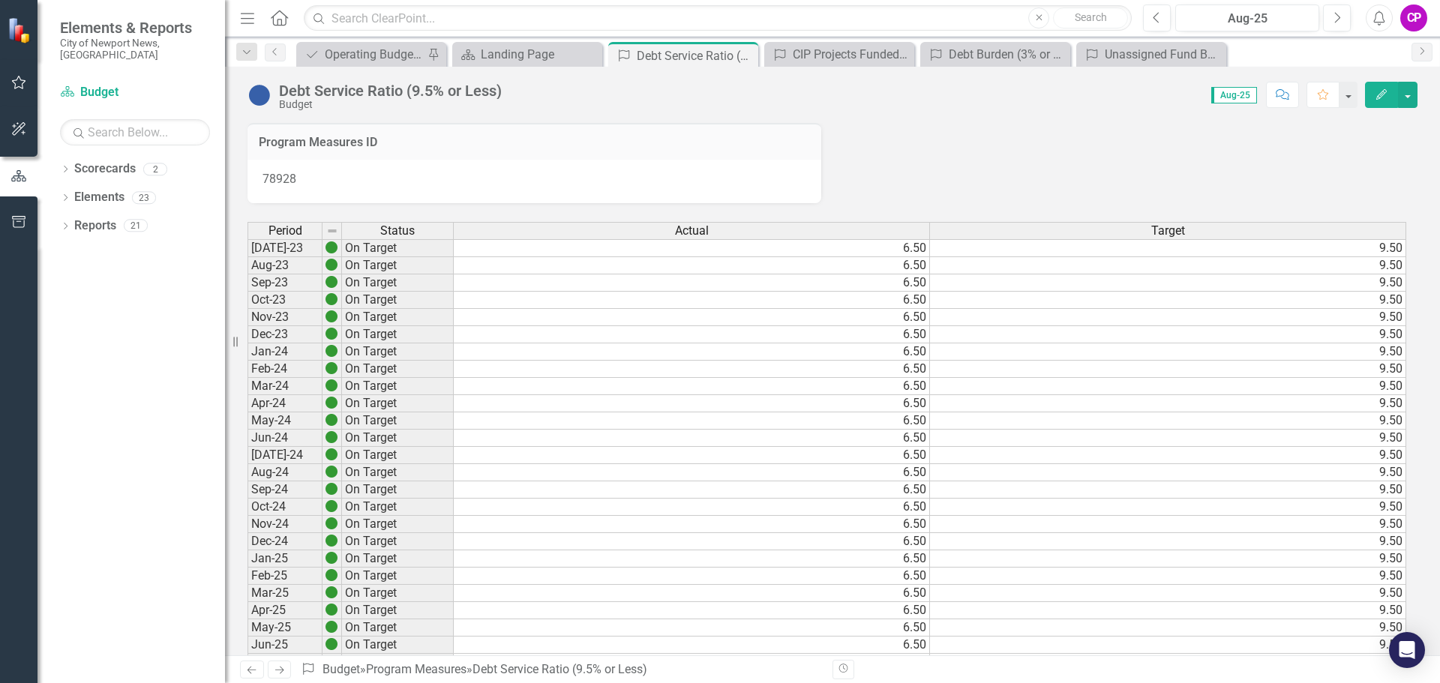
scroll to position [450, 0]
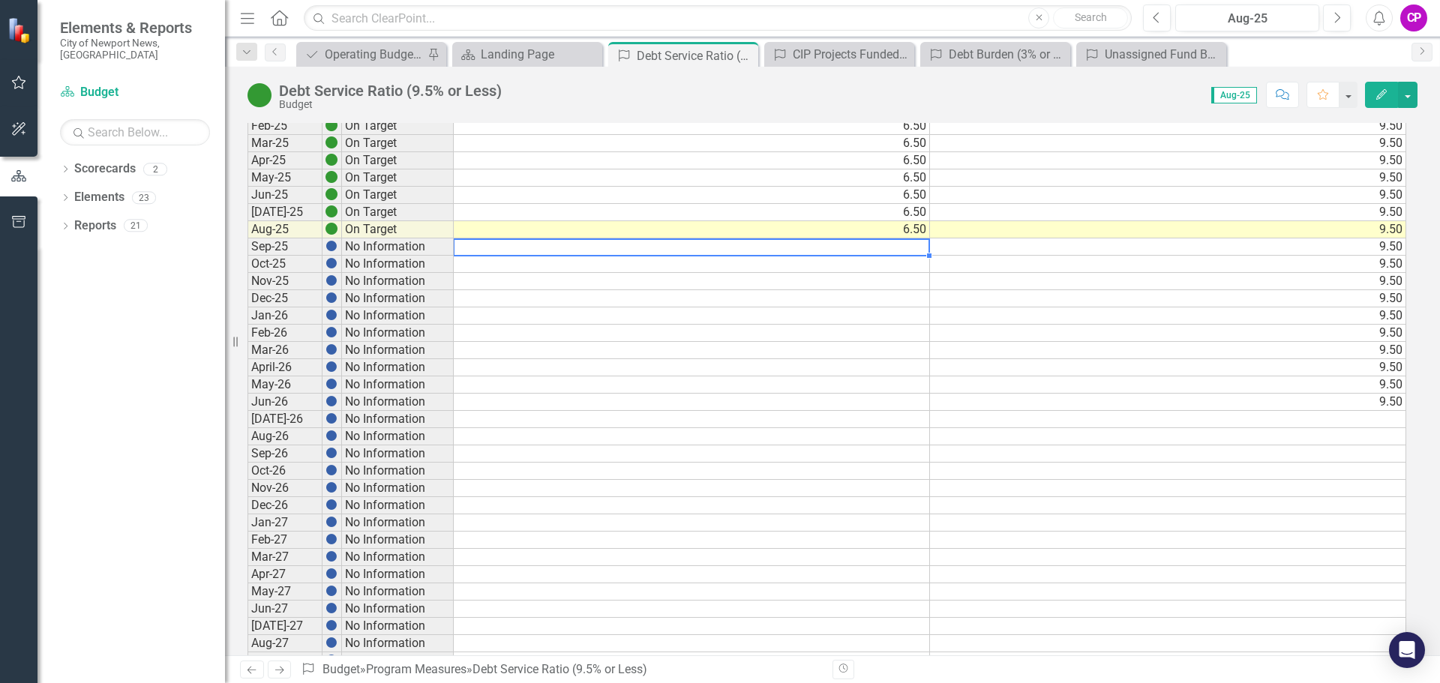
click at [881, 248] on td at bounding box center [692, 247] width 476 height 17
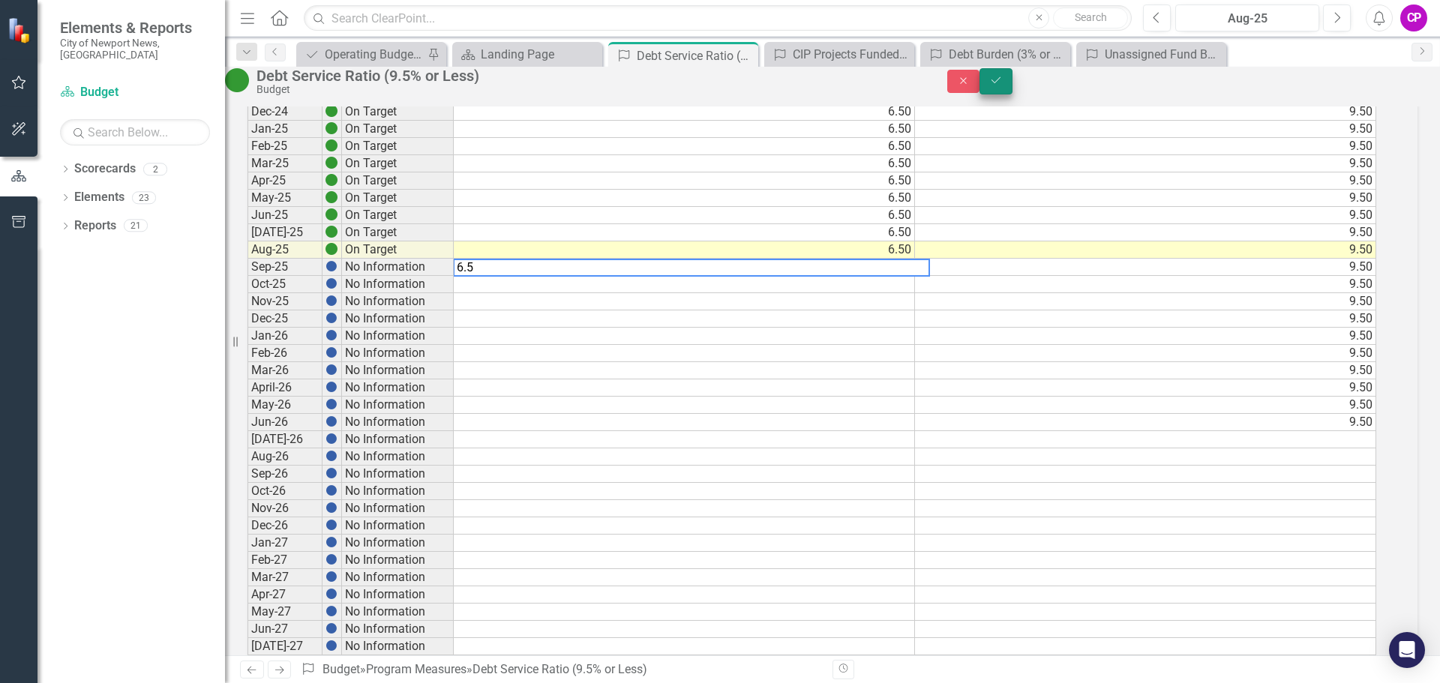
type textarea "6.5"
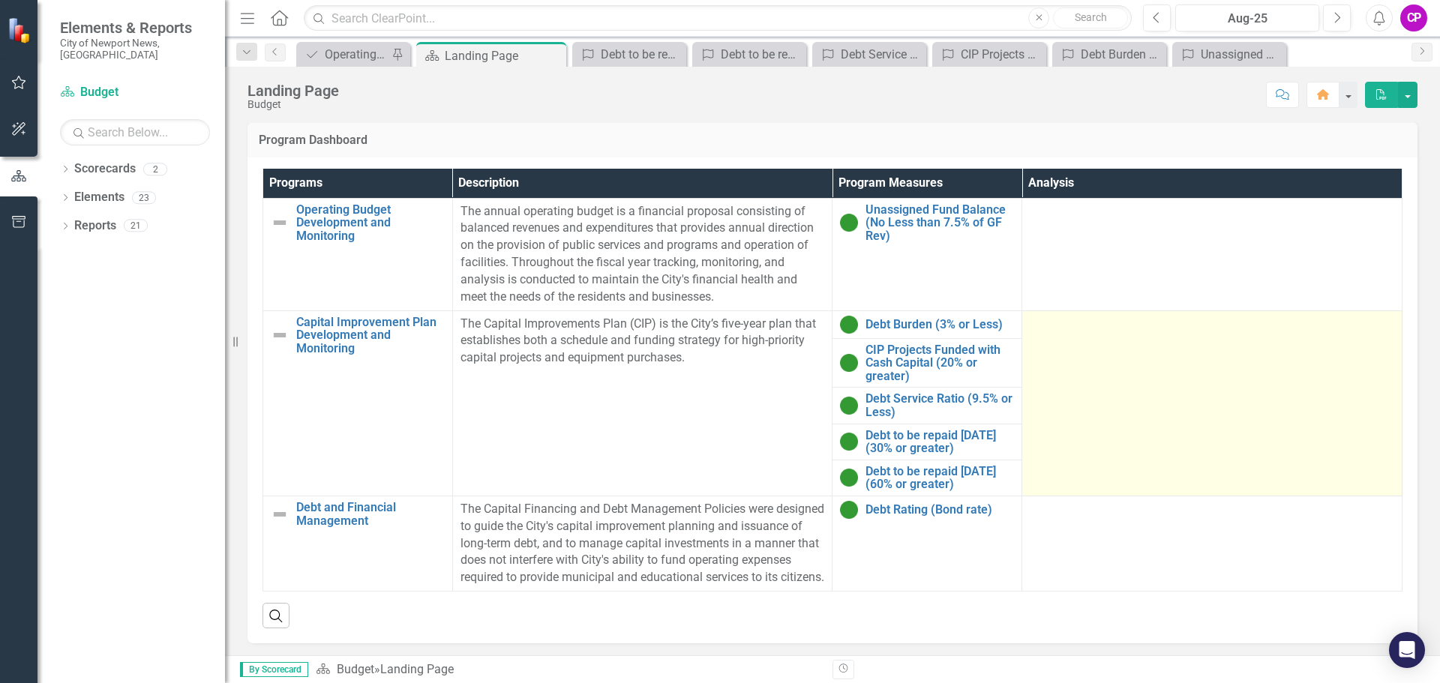
scroll to position [605, 0]
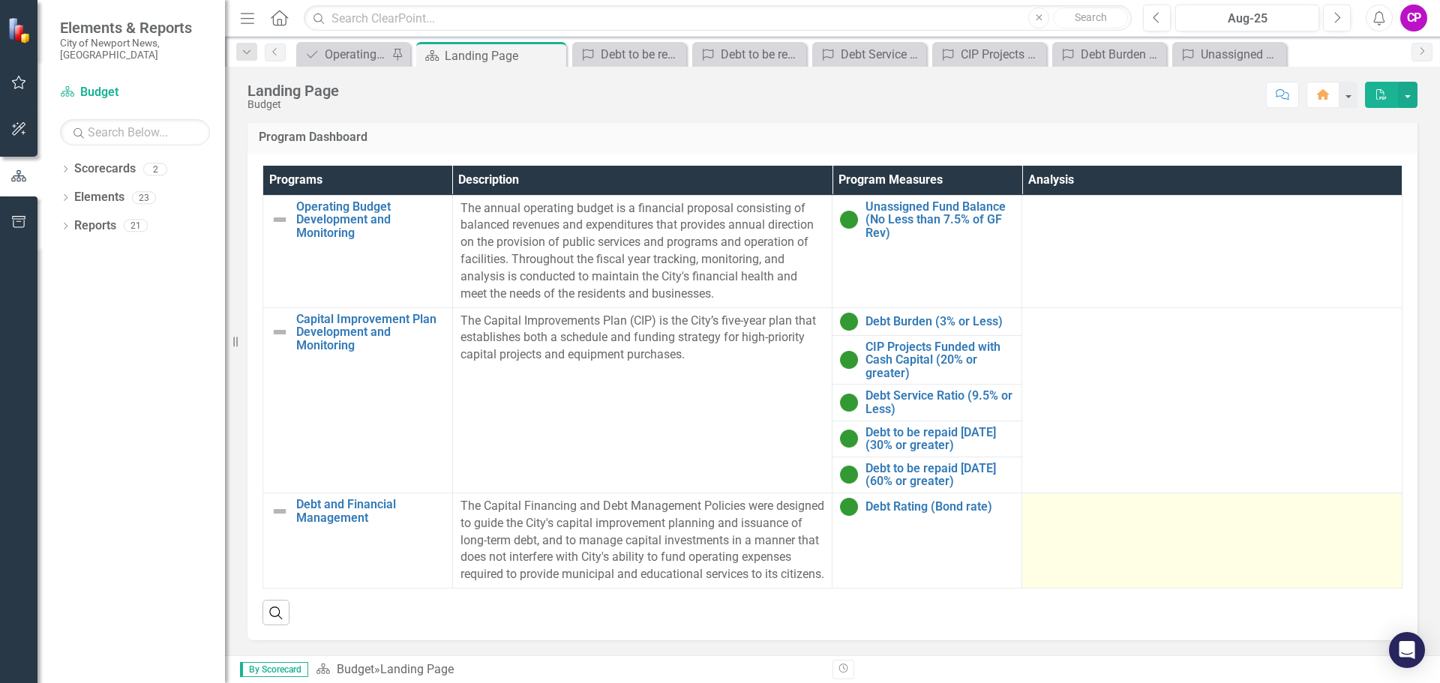
click at [1145, 531] on td at bounding box center [1212, 540] width 380 height 95
click at [1140, 527] on td at bounding box center [1212, 540] width 380 height 95
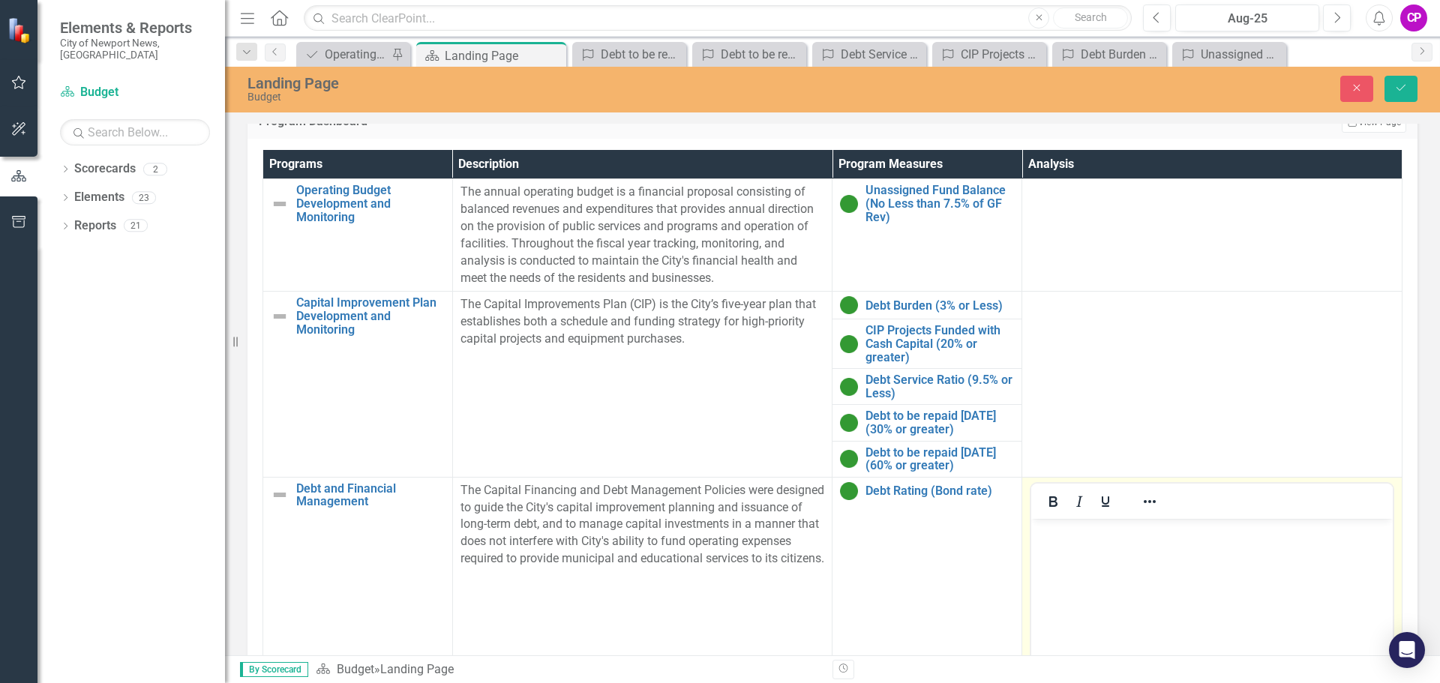
scroll to position [0, 0]
click at [1073, 550] on body "Rich Text Area. Press ALT-0 for help." at bounding box center [1212, 630] width 362 height 225
paste body "Rich Text Area. Press ALT-0 for help."
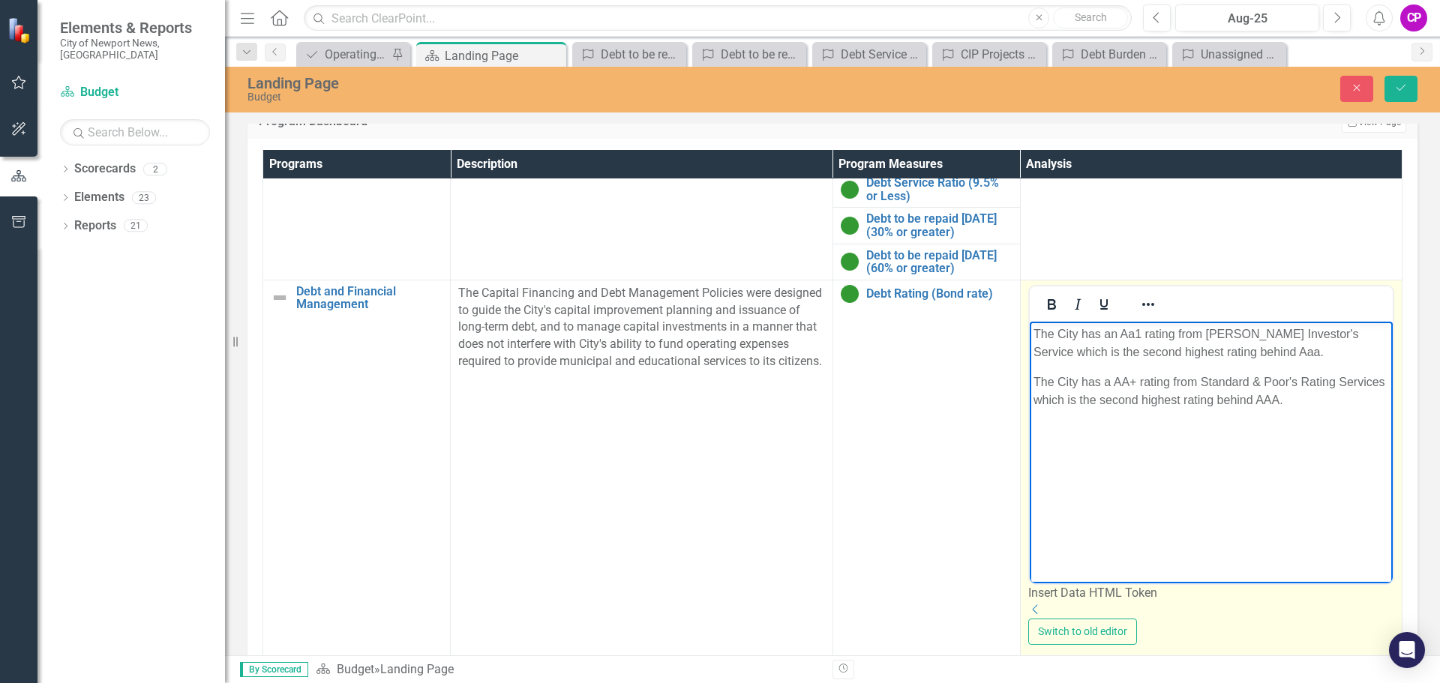
scroll to position [242, 0]
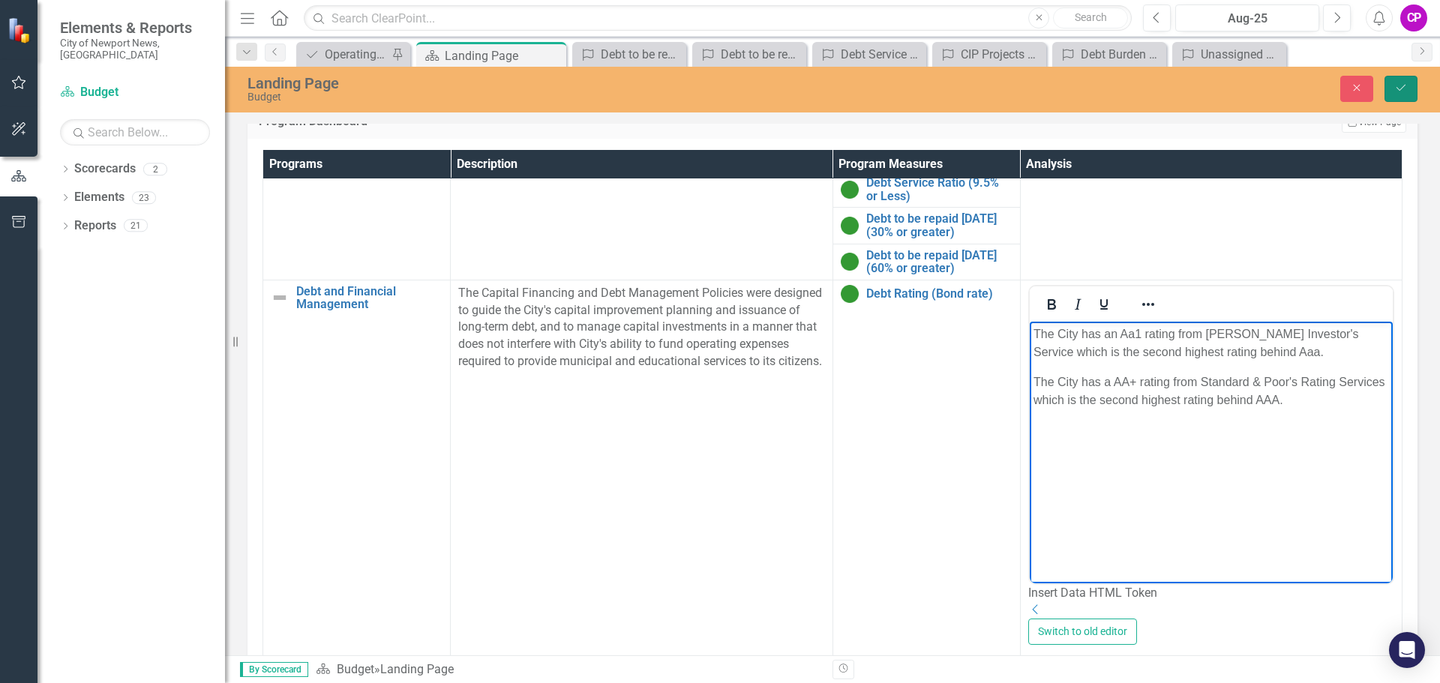
click at [1400, 93] on button "Save" at bounding box center [1401, 89] width 33 height 26
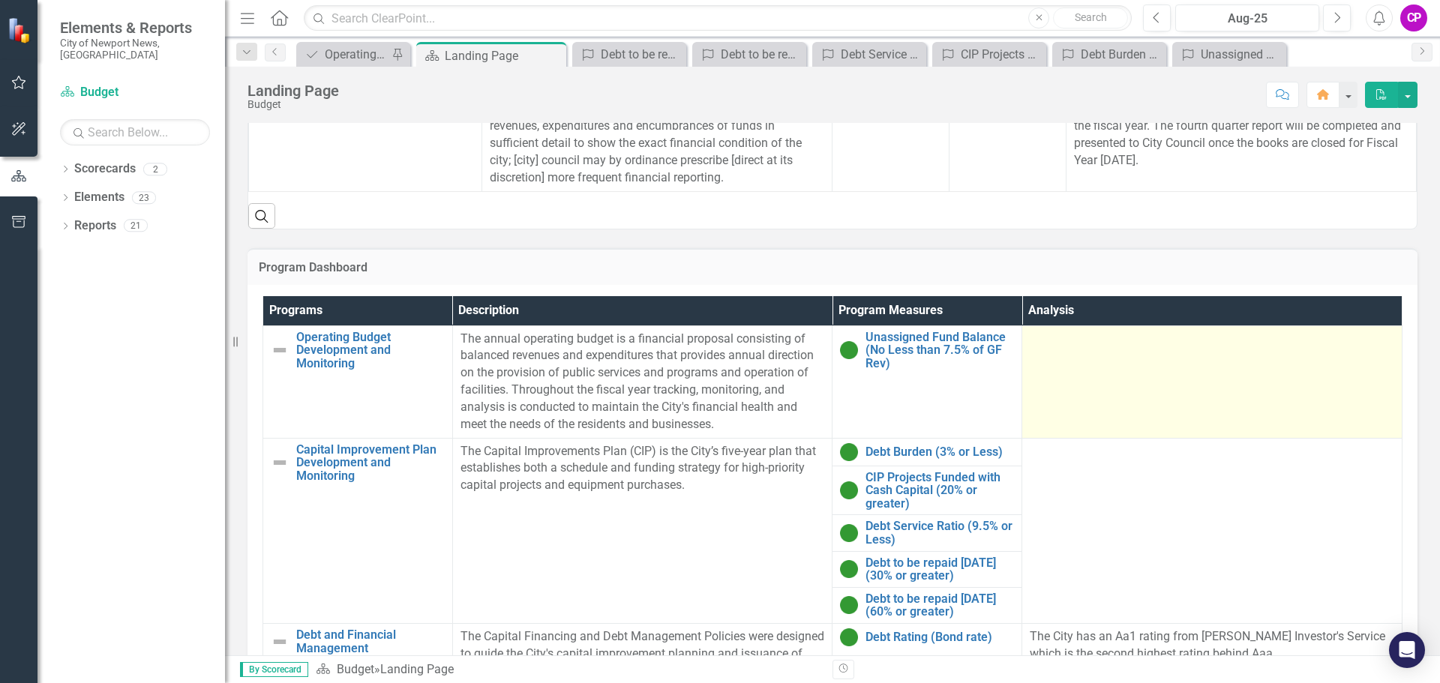
scroll to position [600, 0]
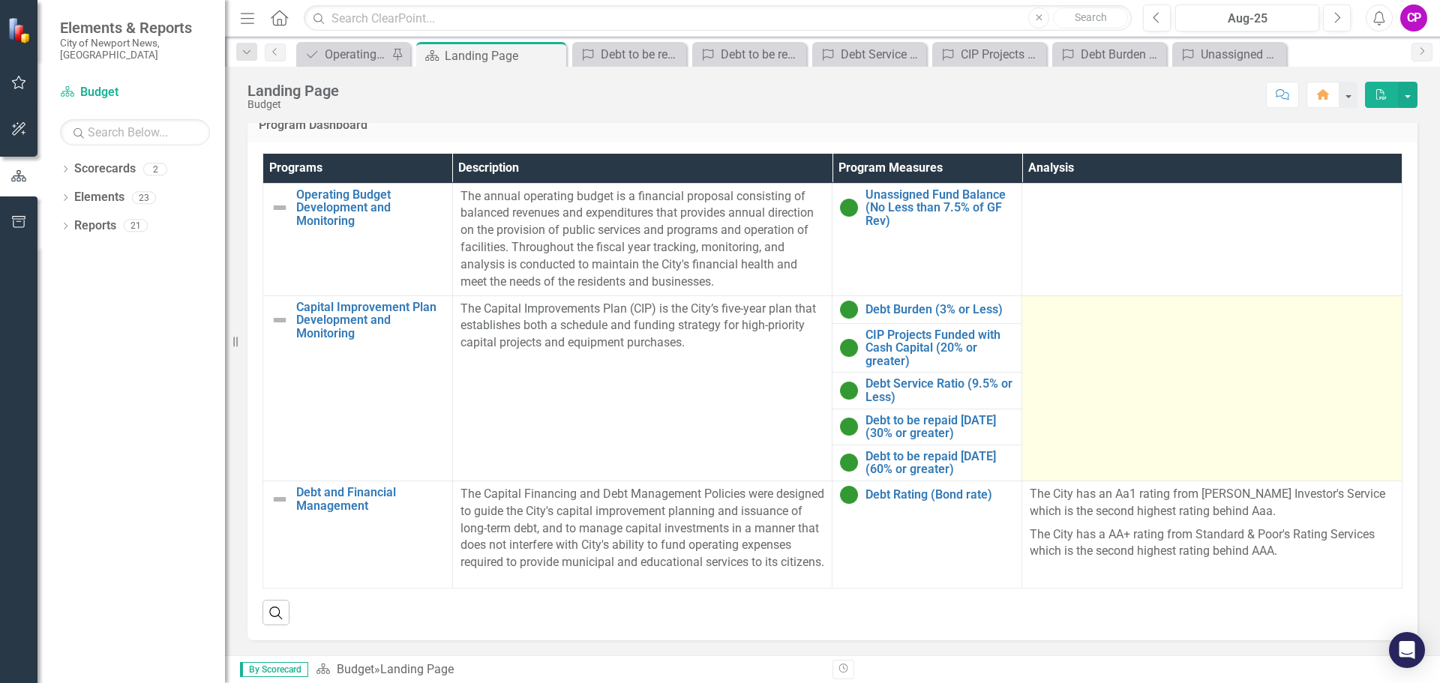
click at [1152, 339] on td at bounding box center [1212, 388] width 380 height 185
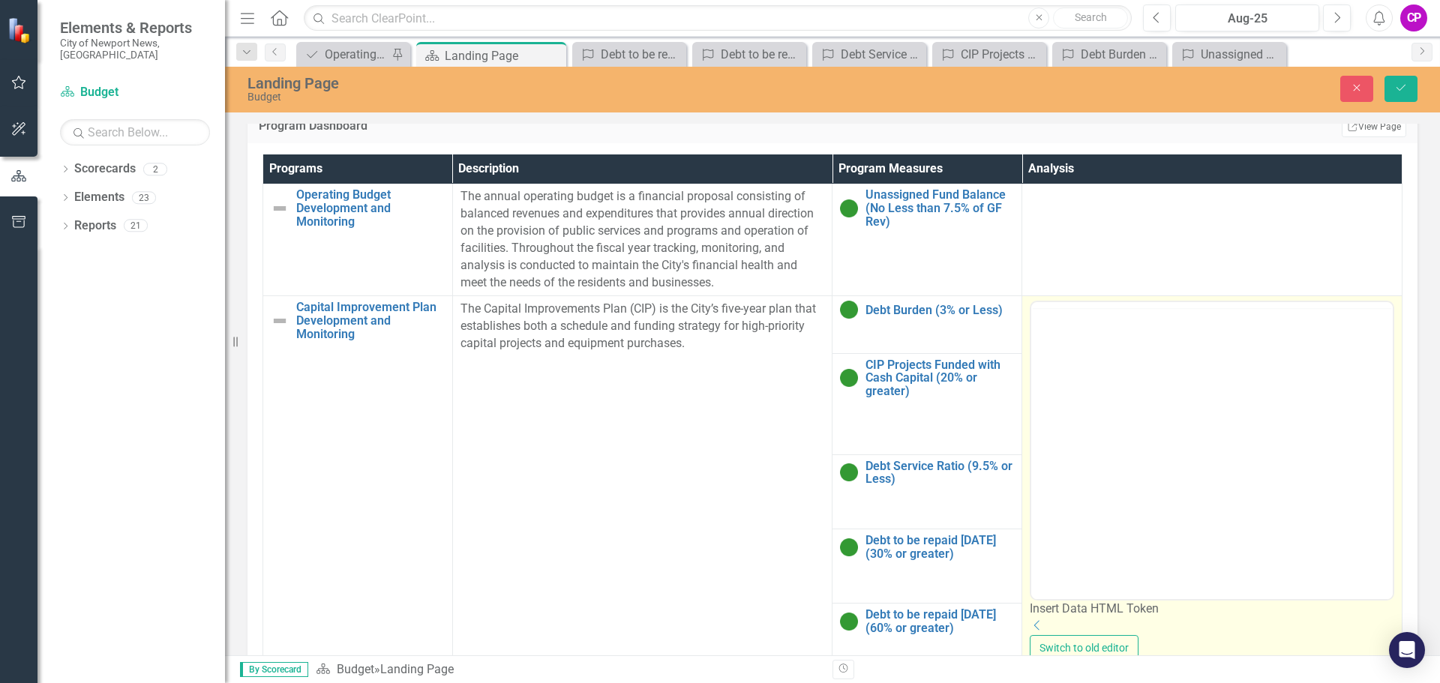
scroll to position [0, 0]
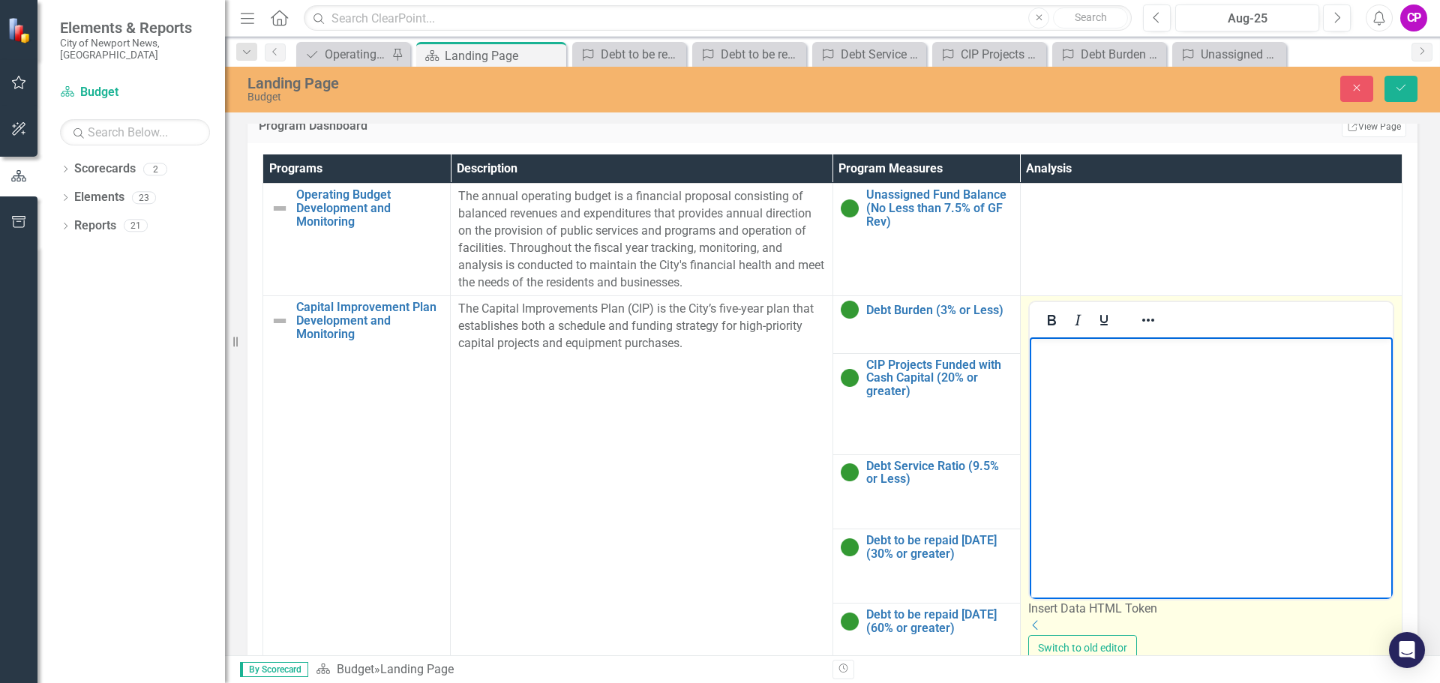
click at [1058, 357] on p "Rich Text Area. Press ALT-0 for help." at bounding box center [1211, 350] width 356 height 18
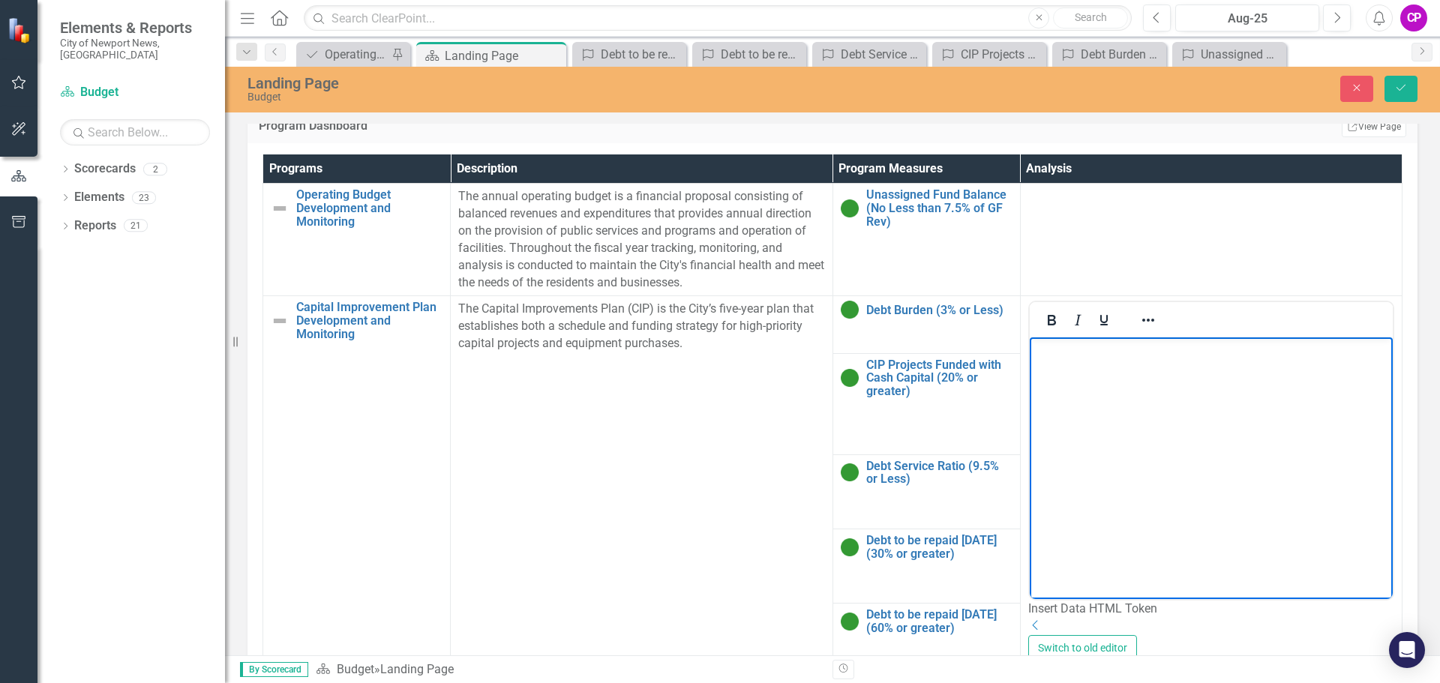
click at [1091, 407] on body "Rich Text Area. Press ALT-0 for help." at bounding box center [1211, 450] width 364 height 225
paste body "Rich Text Area. Press ALT-0 for help."
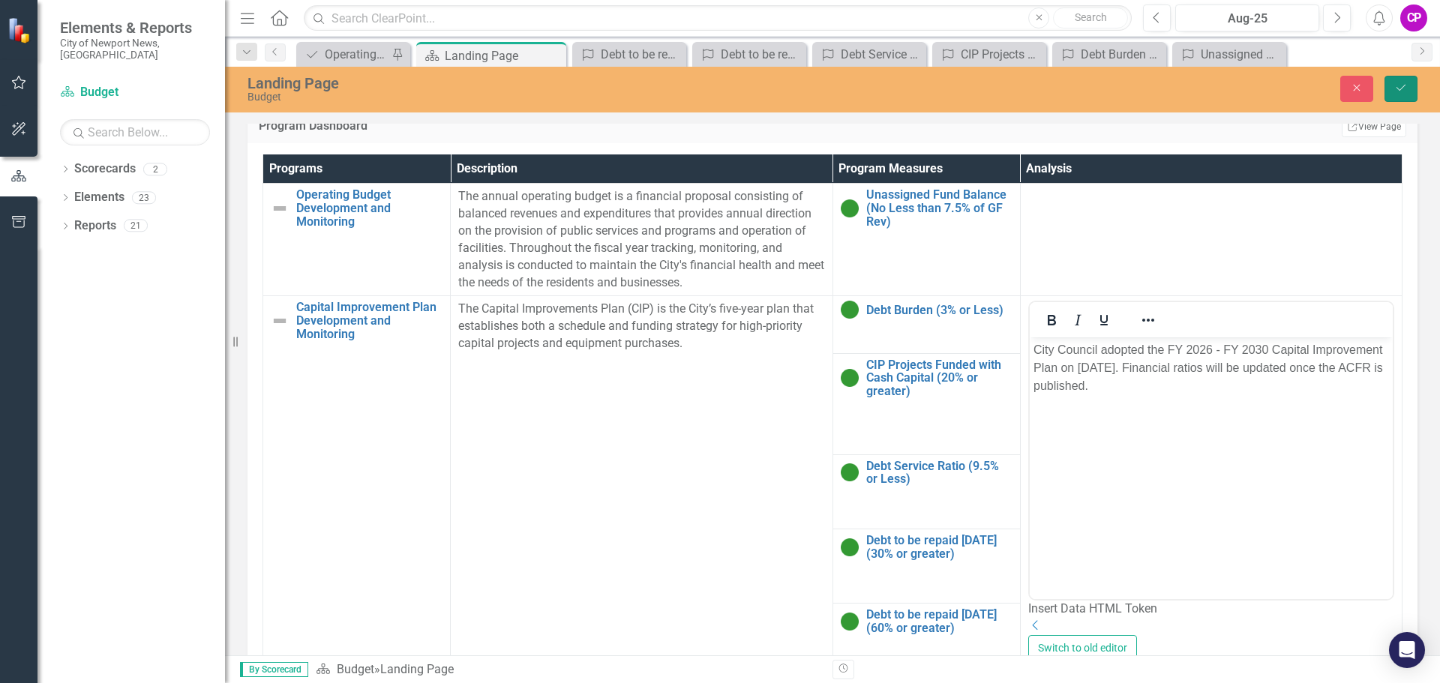
click at [1407, 83] on icon "Save" at bounding box center [1401, 88] width 14 height 11
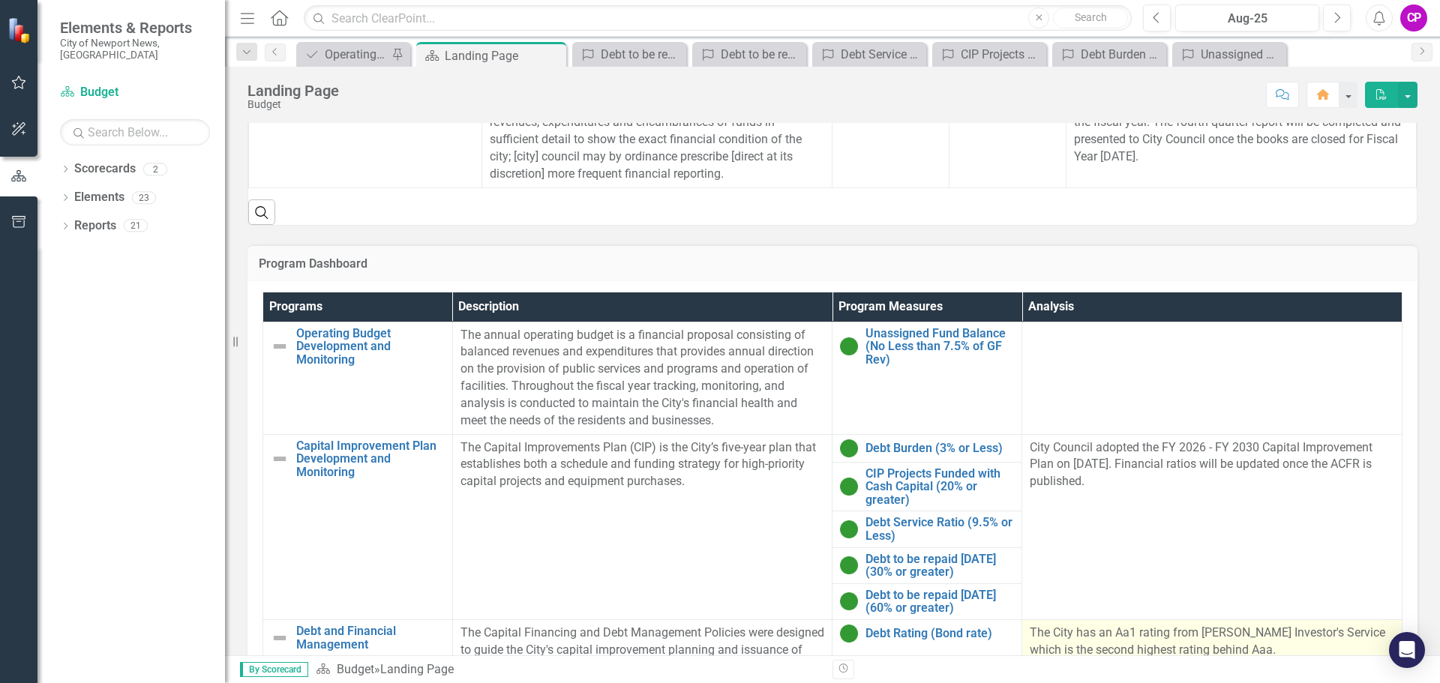
scroll to position [455, 0]
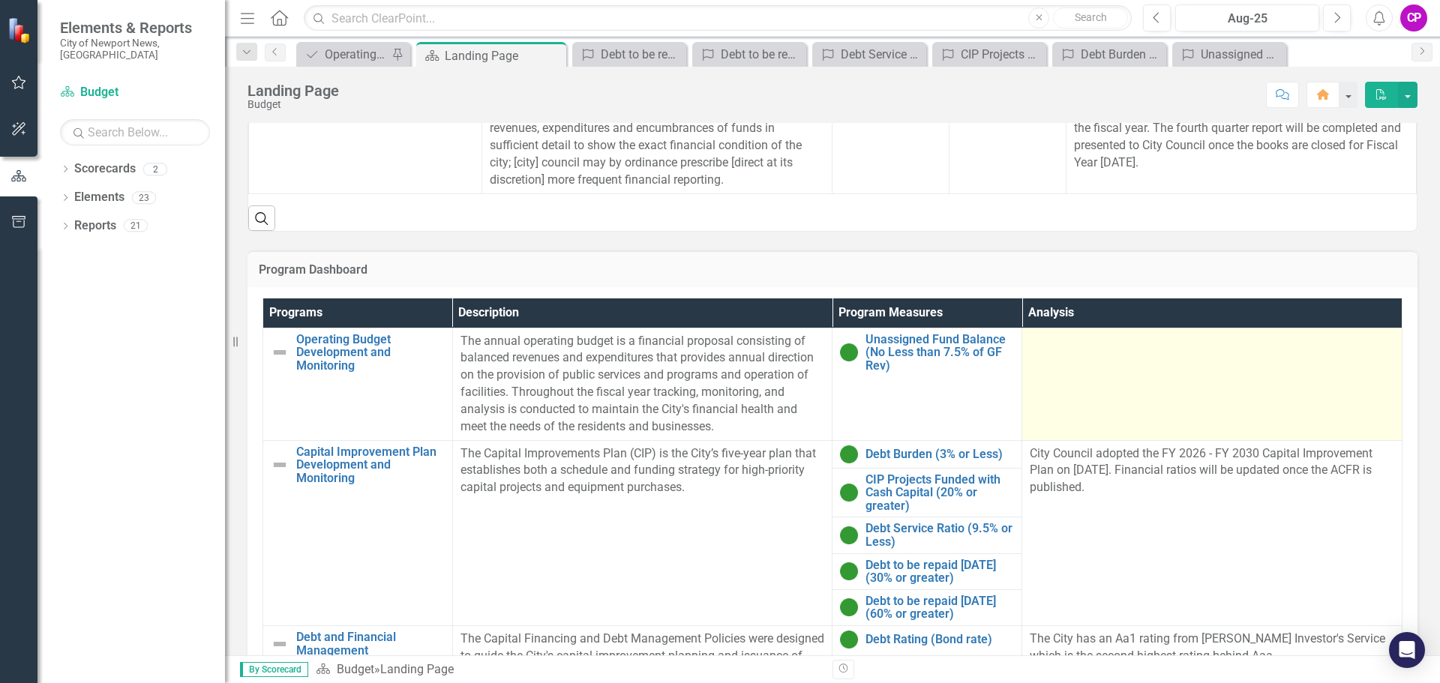
click at [1142, 373] on td at bounding box center [1212, 384] width 380 height 113
click at [1106, 370] on td at bounding box center [1212, 384] width 380 height 113
click at [1106, 369] on td at bounding box center [1212, 384] width 380 height 113
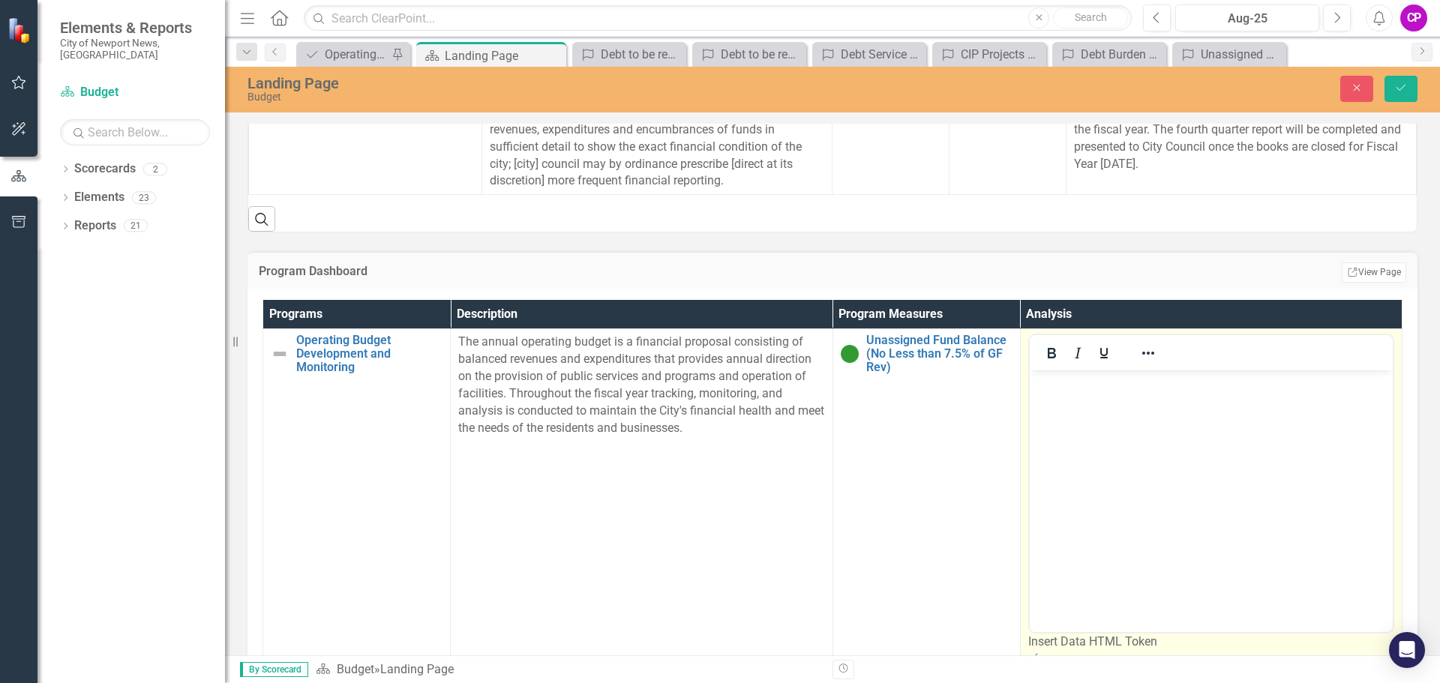
scroll to position [0, 0]
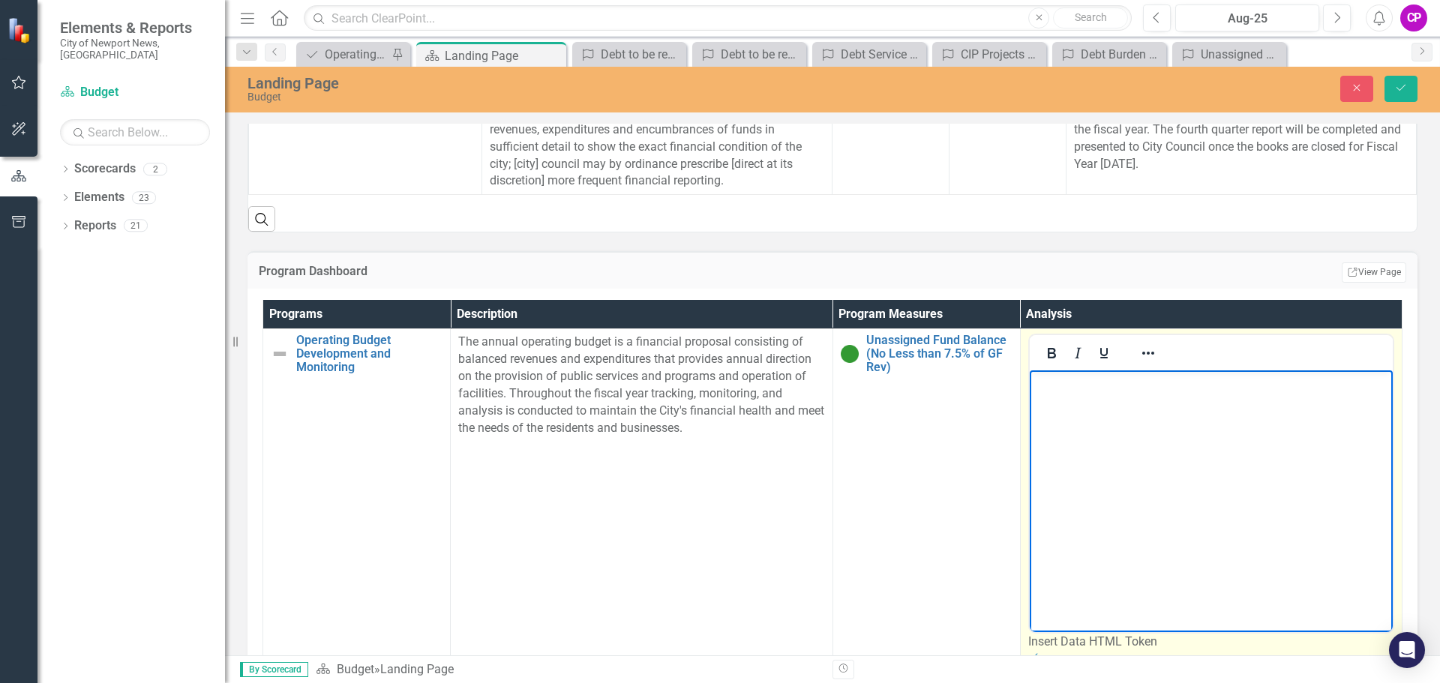
click at [1104, 404] on body "Rich Text Area. Press ALT-0 for help." at bounding box center [1211, 483] width 364 height 225
paste body "Rich Text Area. Press ALT-0 for help."
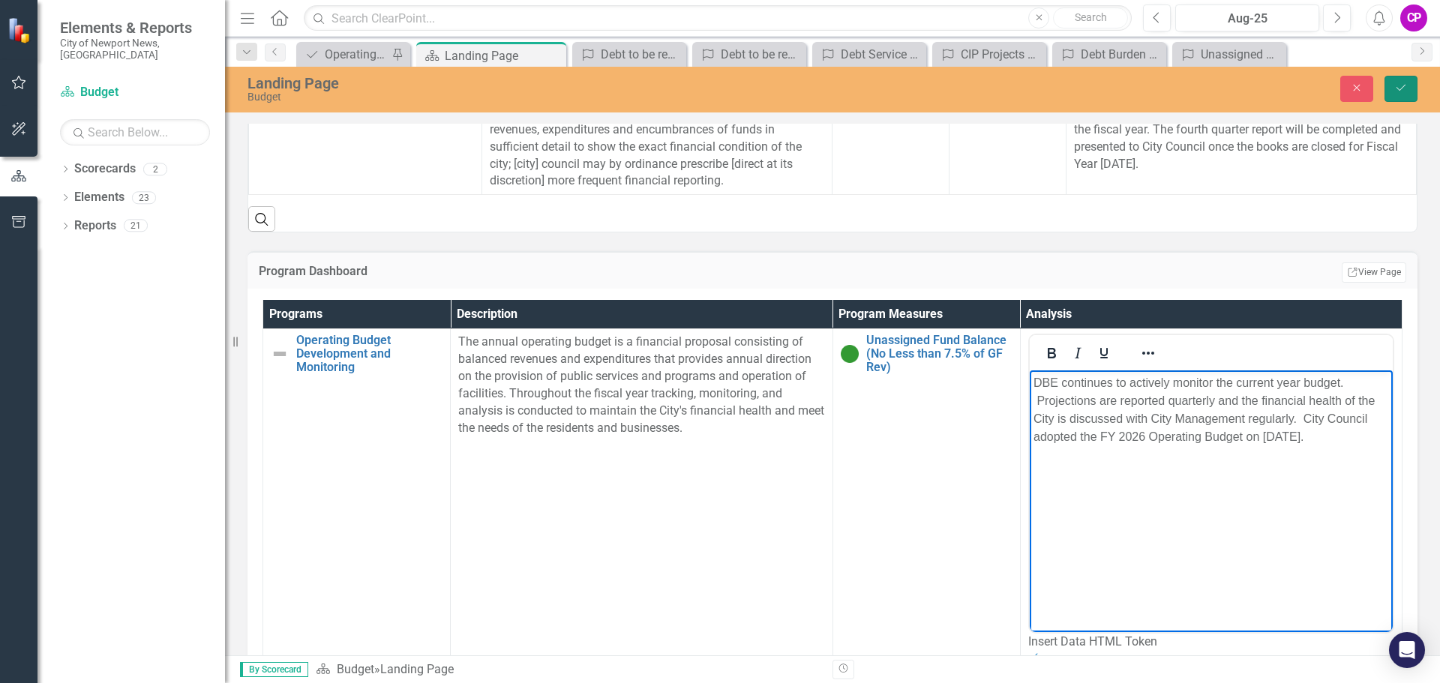
click at [1408, 77] on button "Save" at bounding box center [1401, 89] width 33 height 26
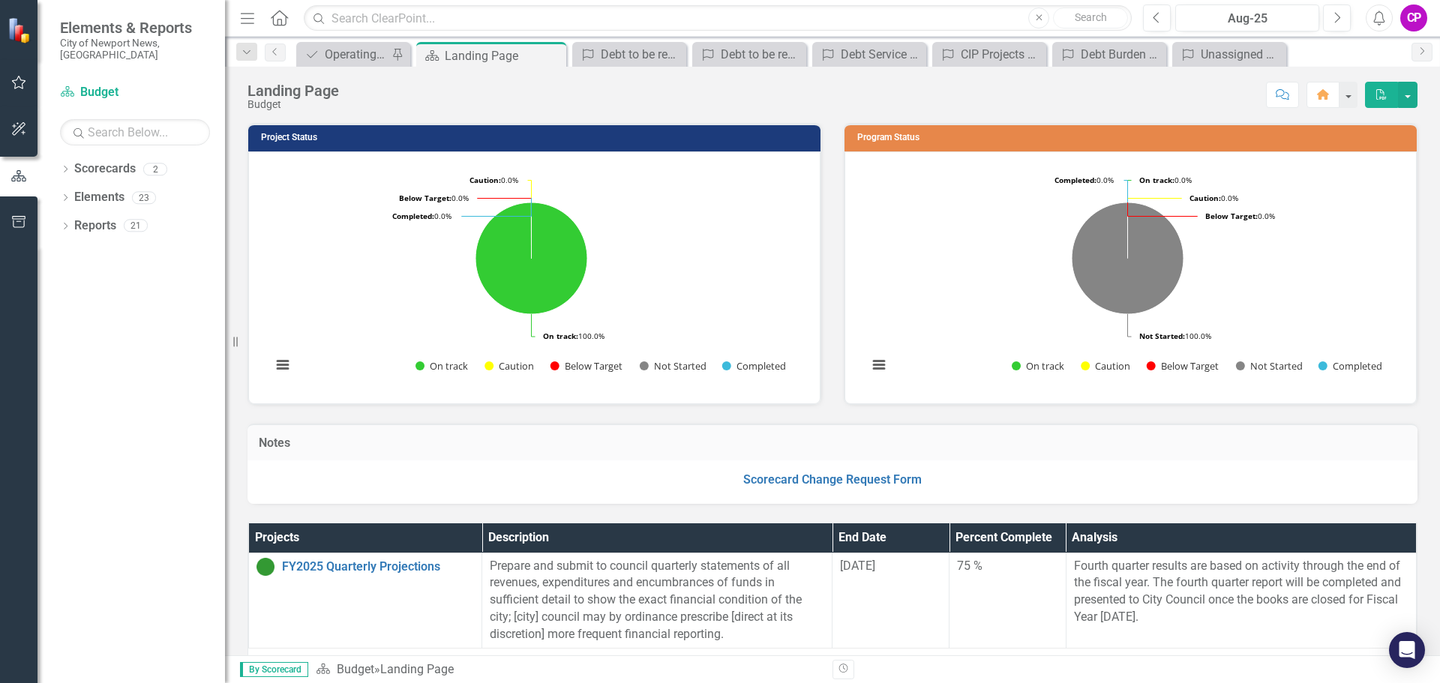
click at [867, 412] on div "Notes Scorecard Change Request Form" at bounding box center [832, 454] width 1193 height 99
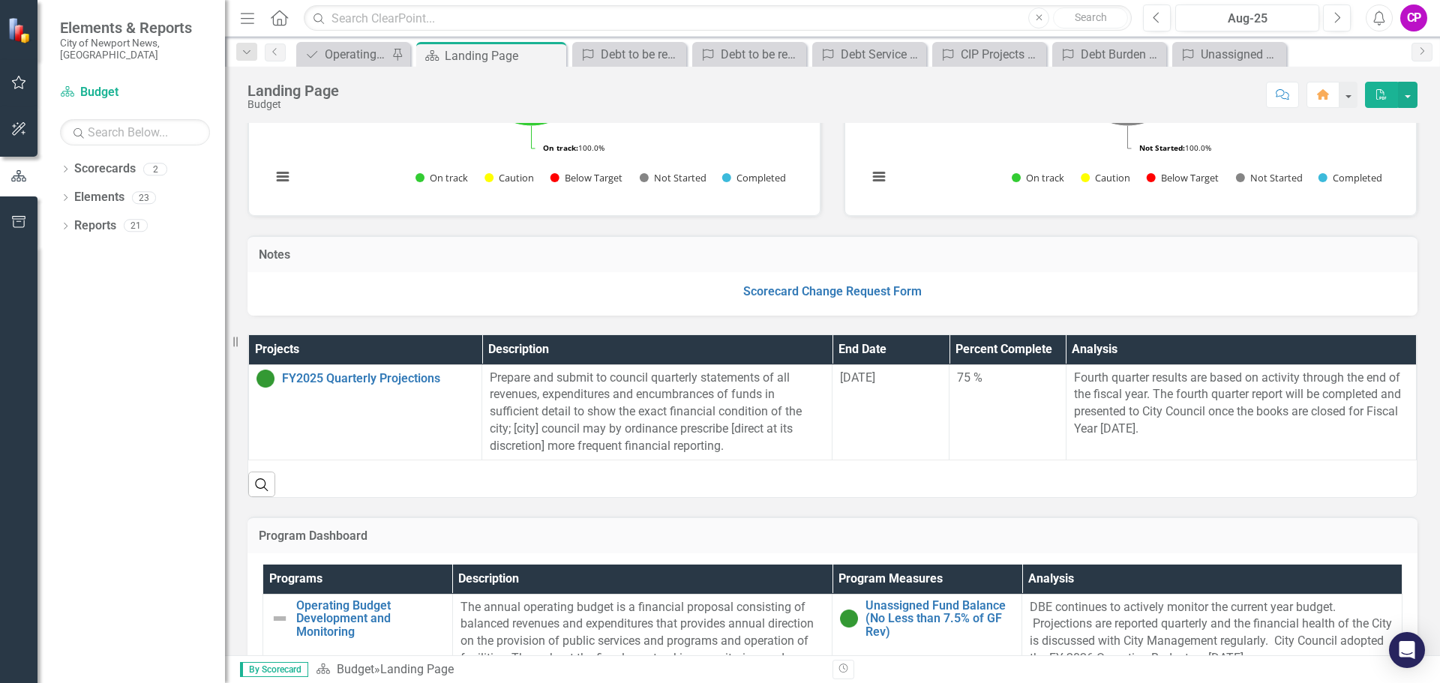
scroll to position [225, 0]
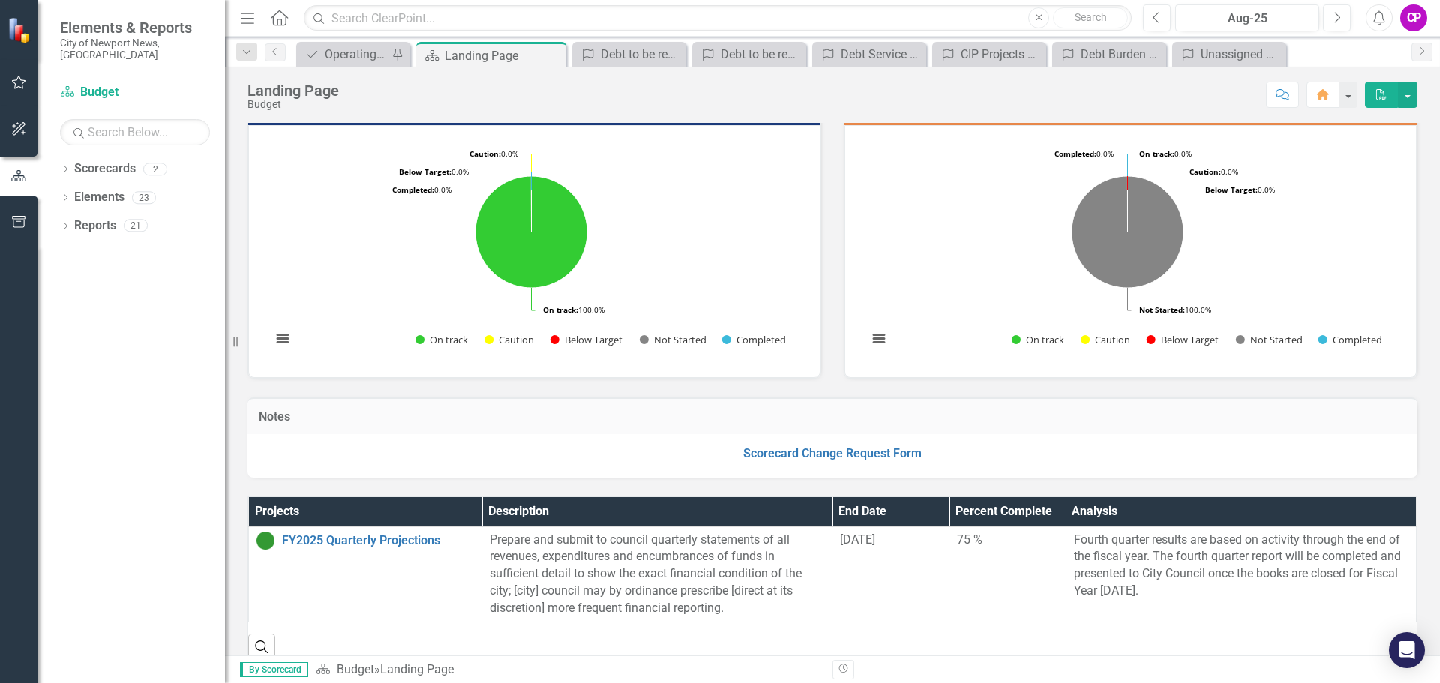
scroll to position [0, 0]
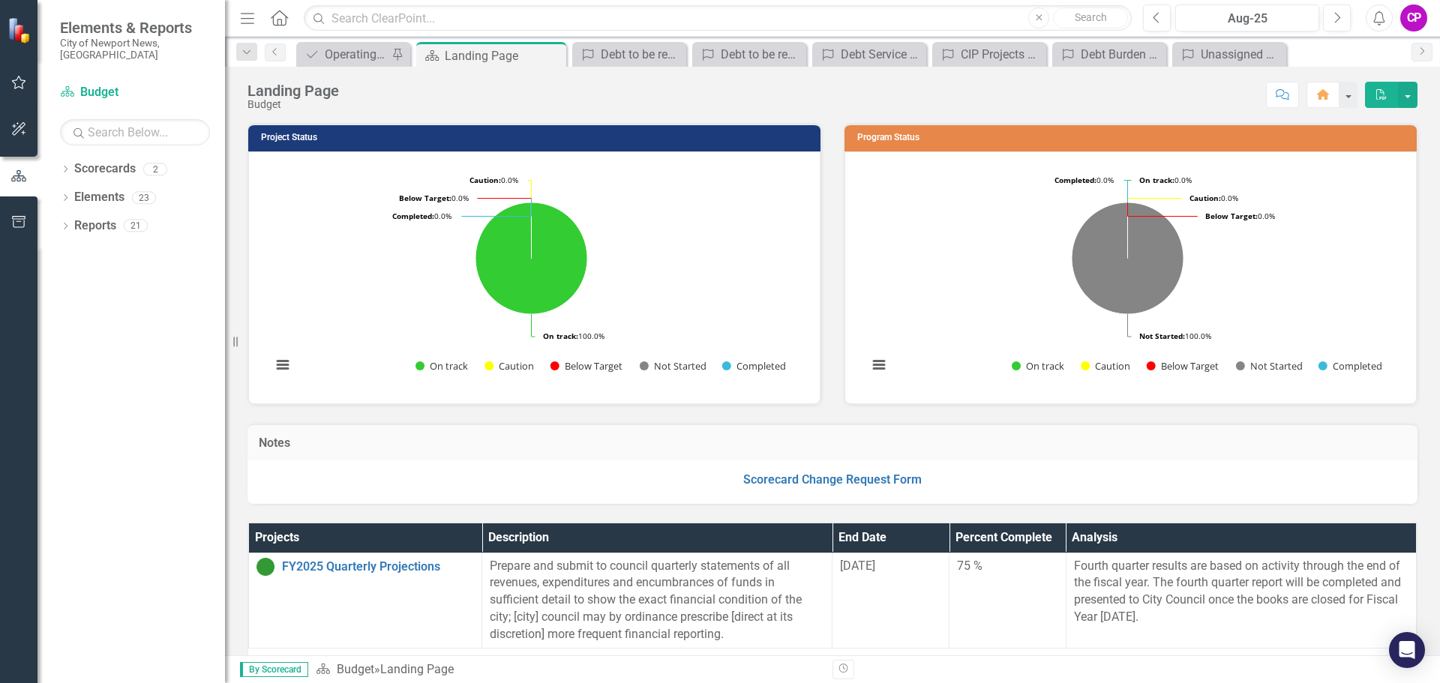
drag, startPoint x: 832, startPoint y: 105, endPoint x: 833, endPoint y: 348, distance: 243.0
click at [833, 348] on div "Landing Page Budget Score: N/A Aug-25 Completed Comment Home PDF Project Status…" at bounding box center [832, 361] width 1215 height 589
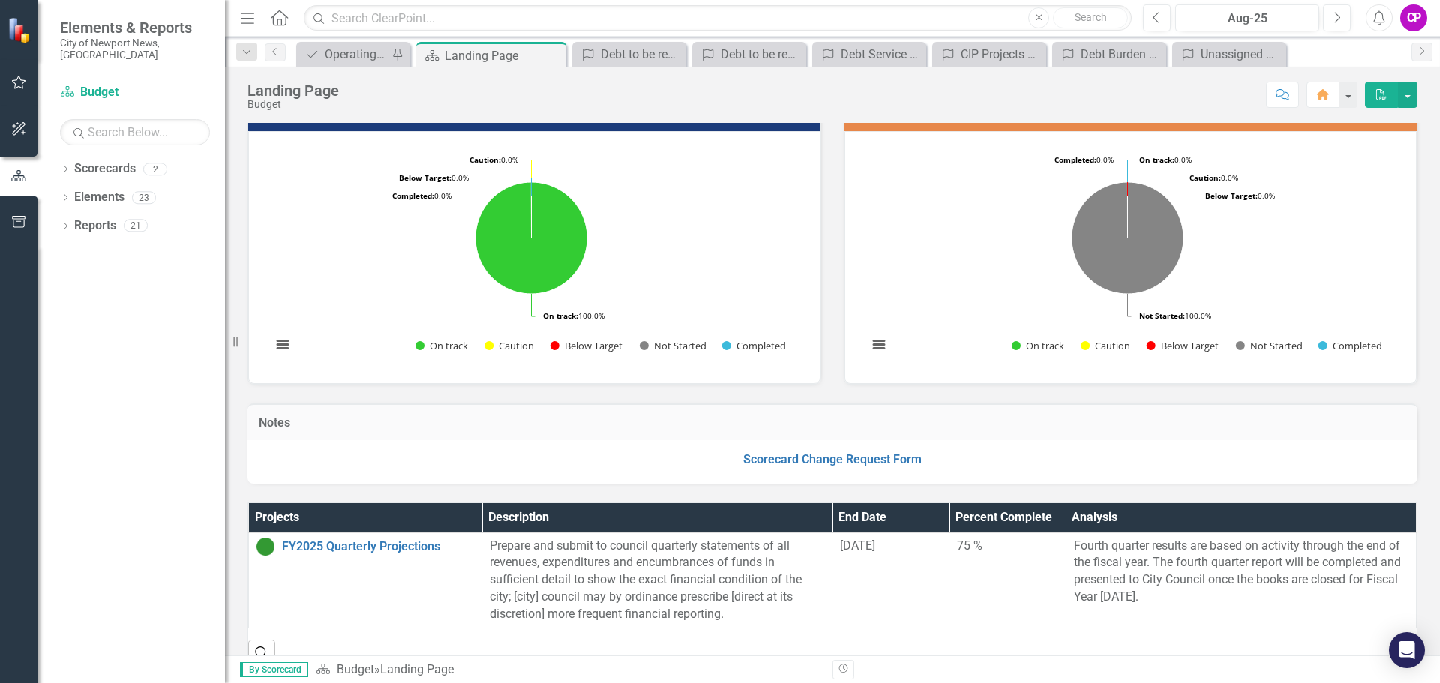
scroll to position [5, 0]
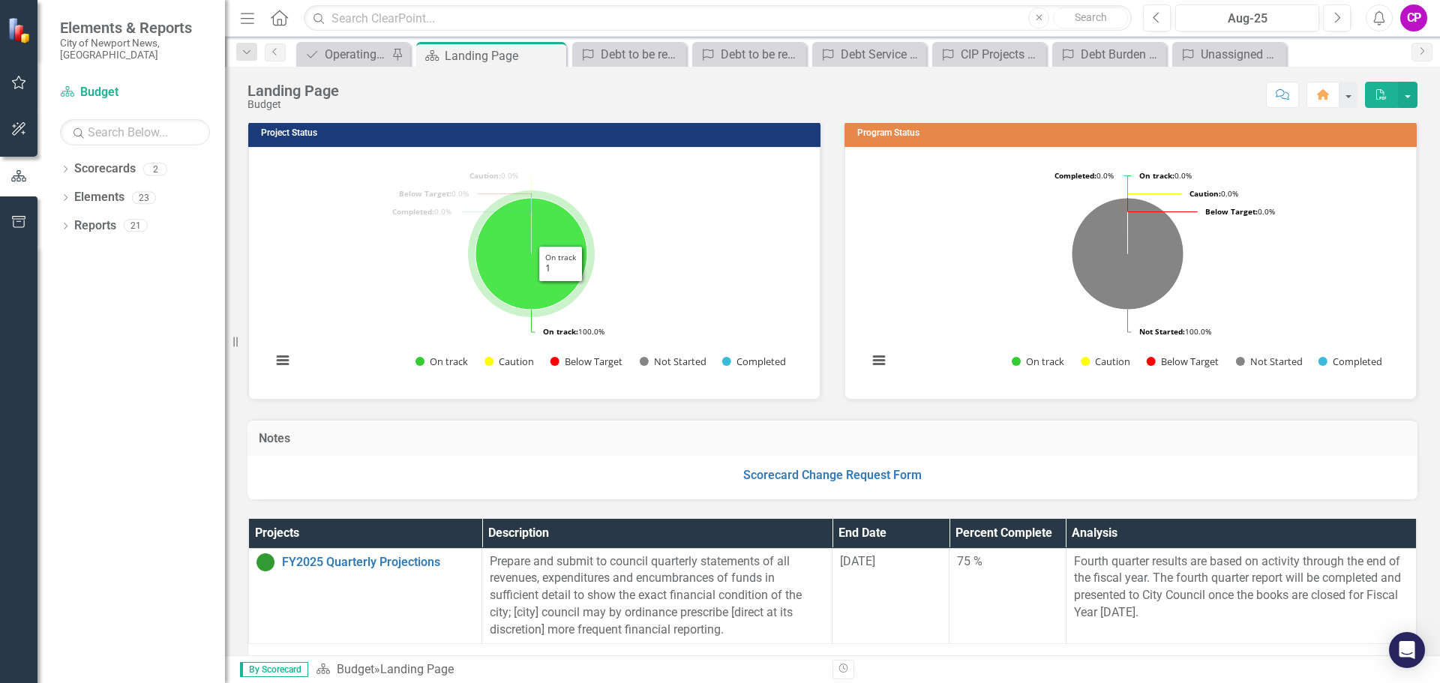
click at [561, 293] on icon "On track, 1." at bounding box center [532, 254] width 112 height 112
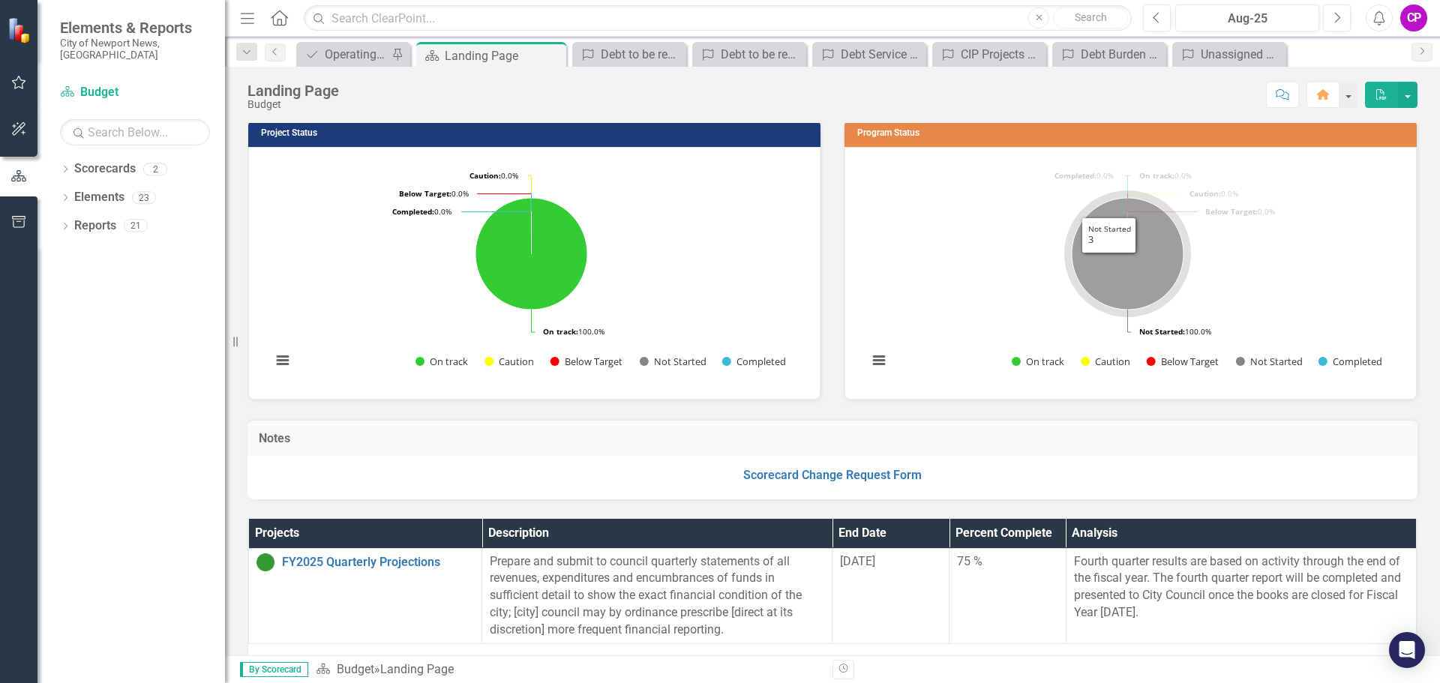
click at [1103, 265] on icon "Not Started, 3." at bounding box center [1128, 254] width 112 height 112
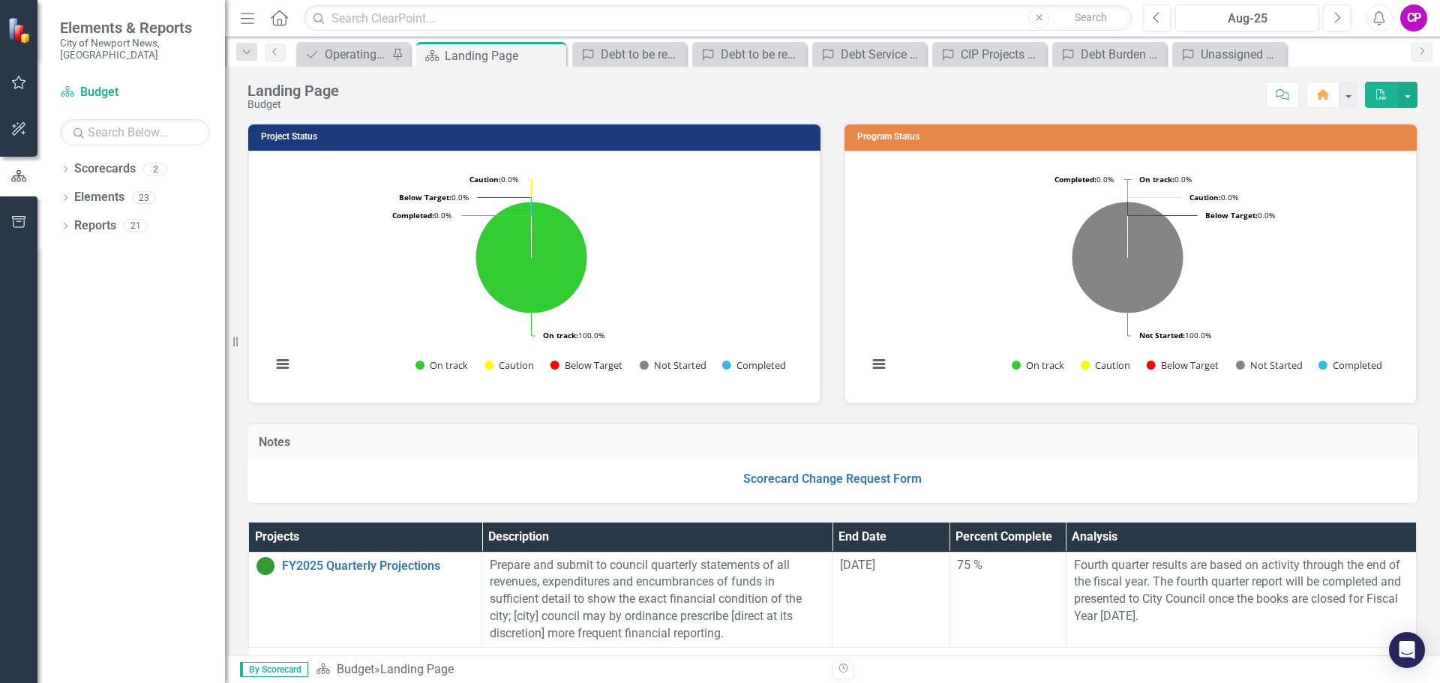
scroll to position [0, 0]
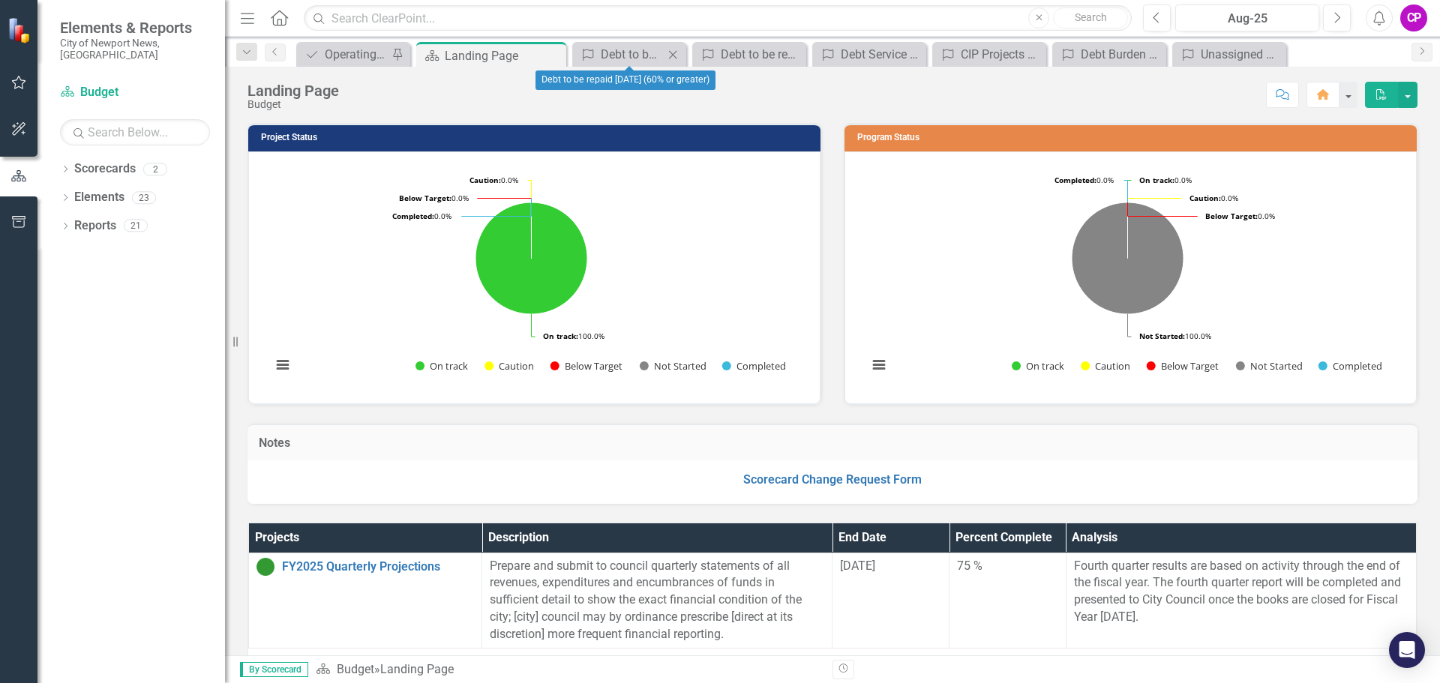
click at [674, 57] on icon "Close" at bounding box center [672, 55] width 15 height 12
click at [706, 56] on icon "Close" at bounding box center [705, 55] width 15 height 12
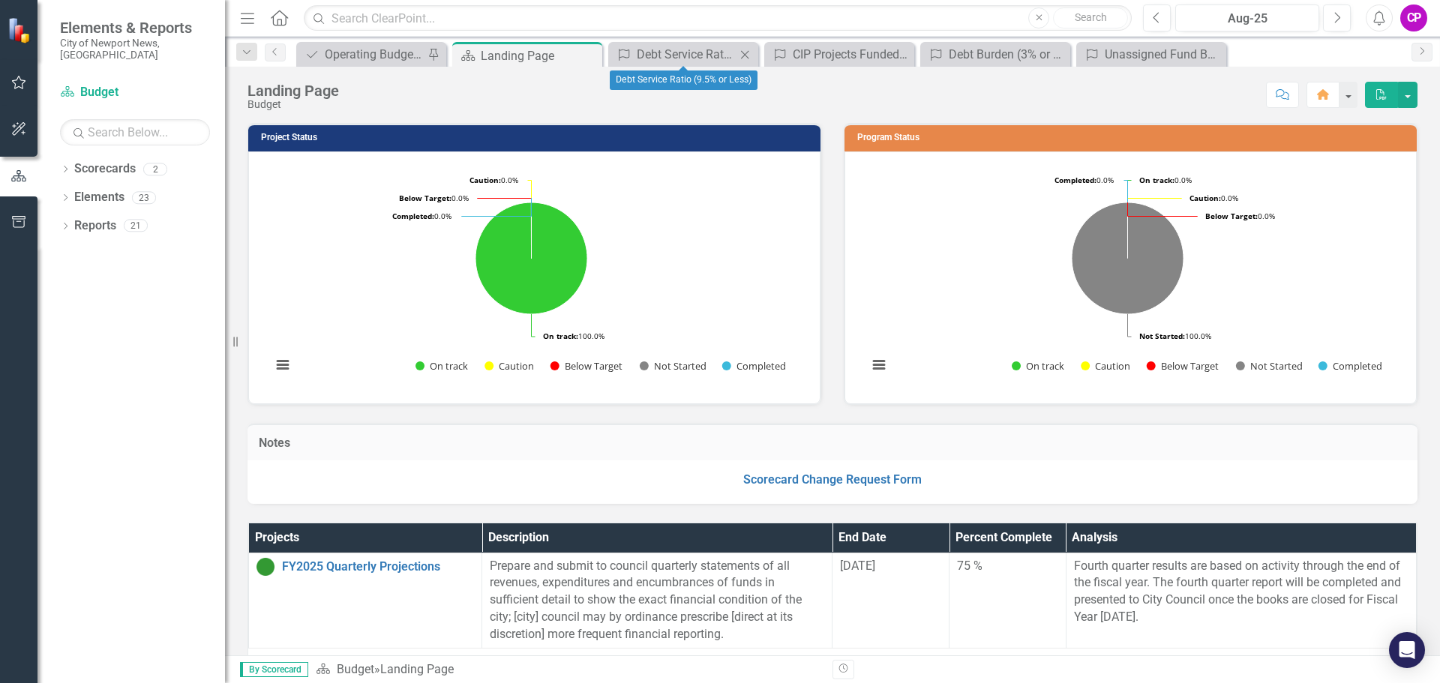
click at [748, 52] on icon at bounding box center [745, 54] width 8 height 8
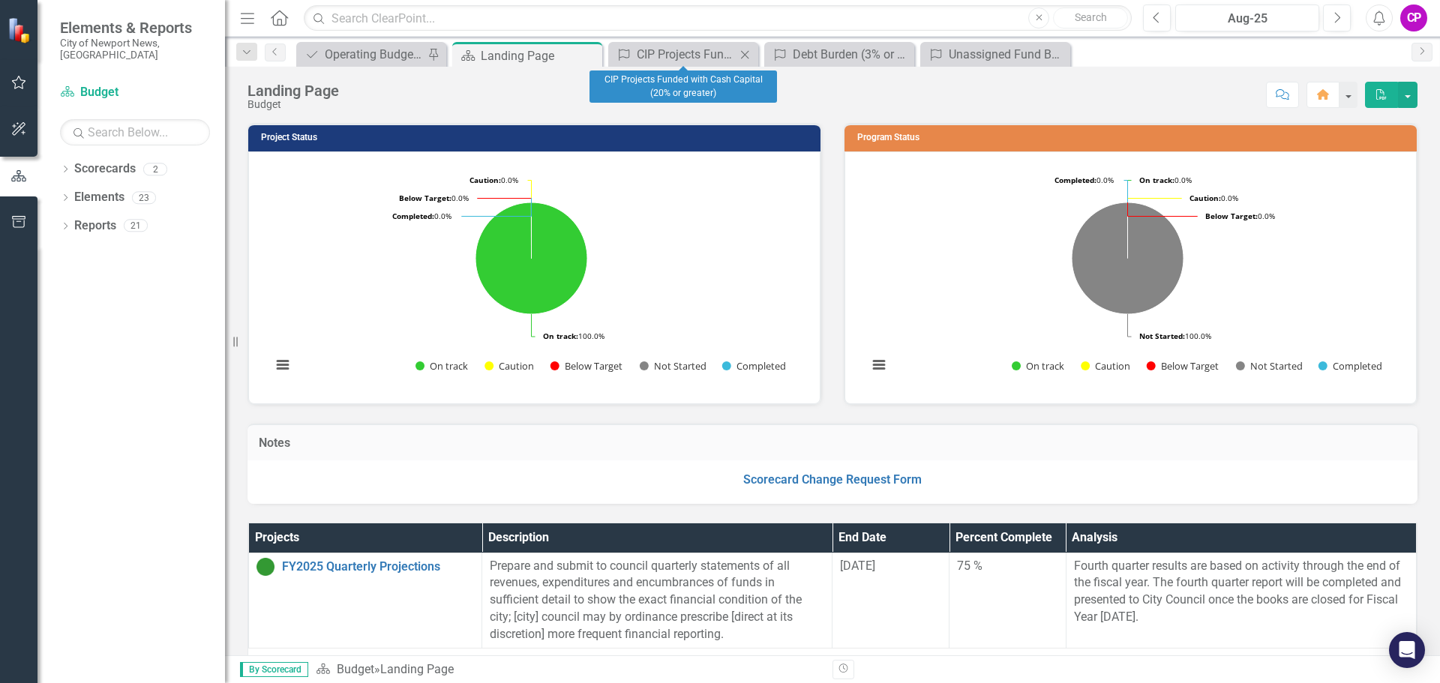
click at [741, 54] on icon "Close" at bounding box center [744, 55] width 15 height 12
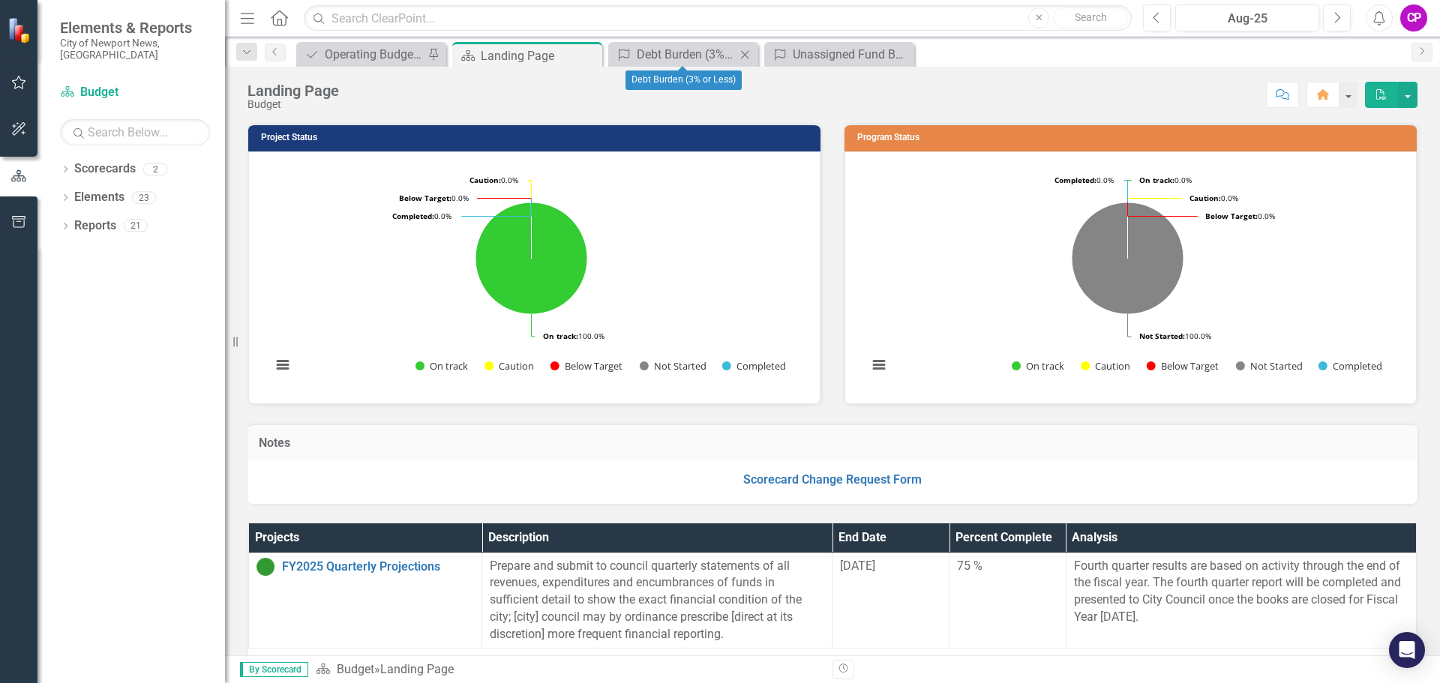
click at [743, 54] on icon "Close" at bounding box center [744, 55] width 15 height 12
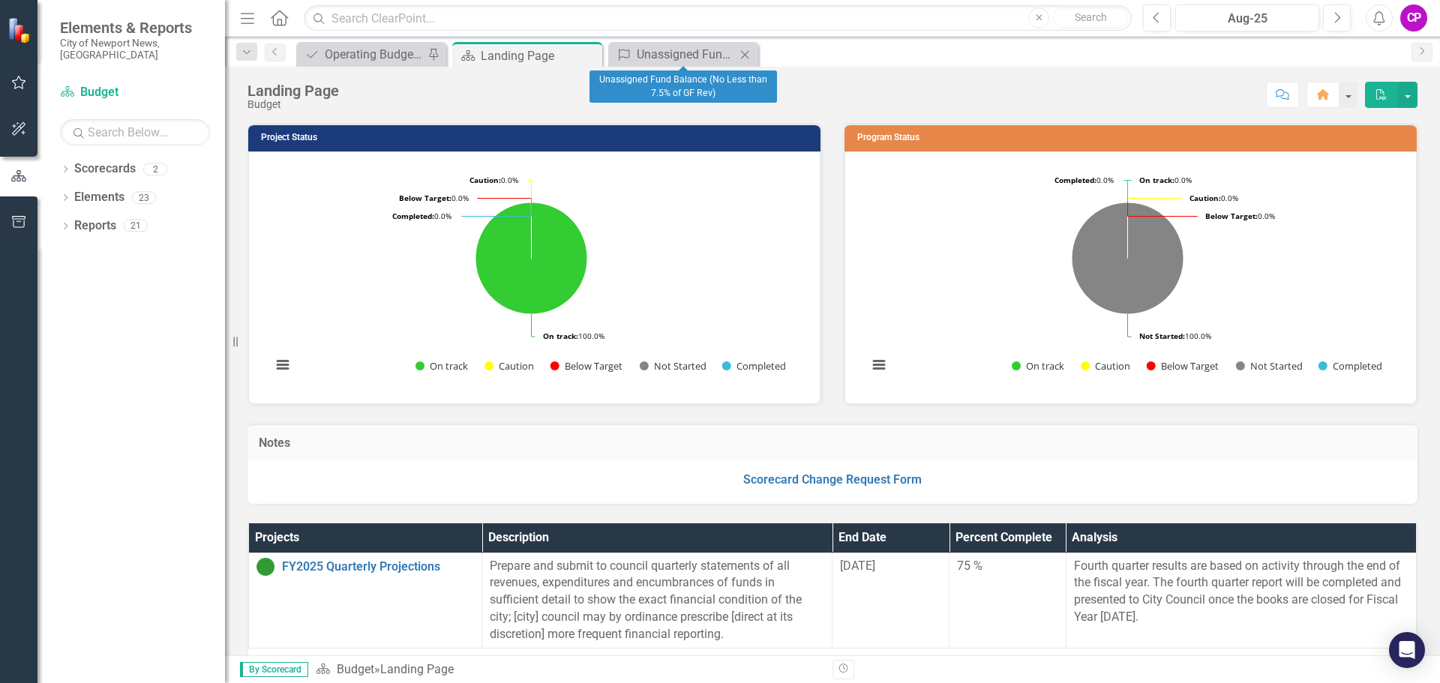
click at [743, 54] on icon "Close" at bounding box center [744, 55] width 15 height 12
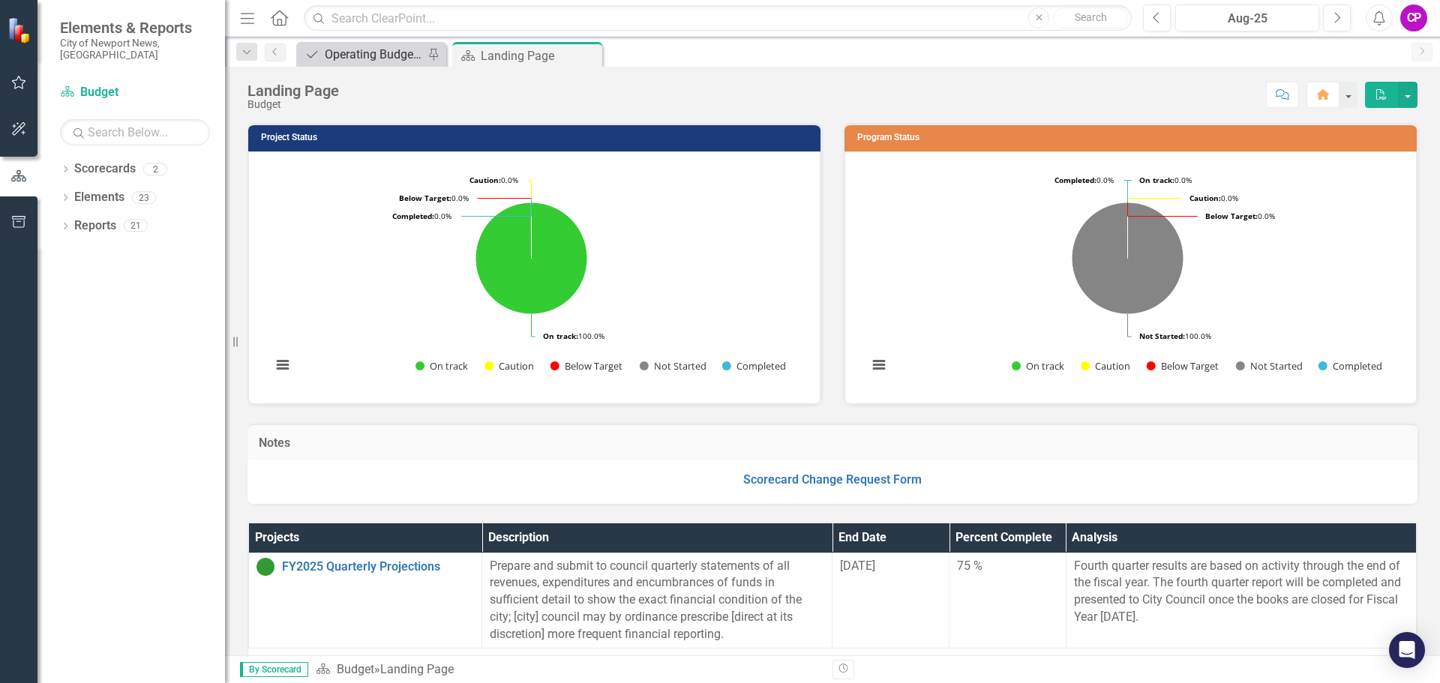
click at [350, 51] on div "Operating Budget Development and Monitoring" at bounding box center [374, 54] width 99 height 19
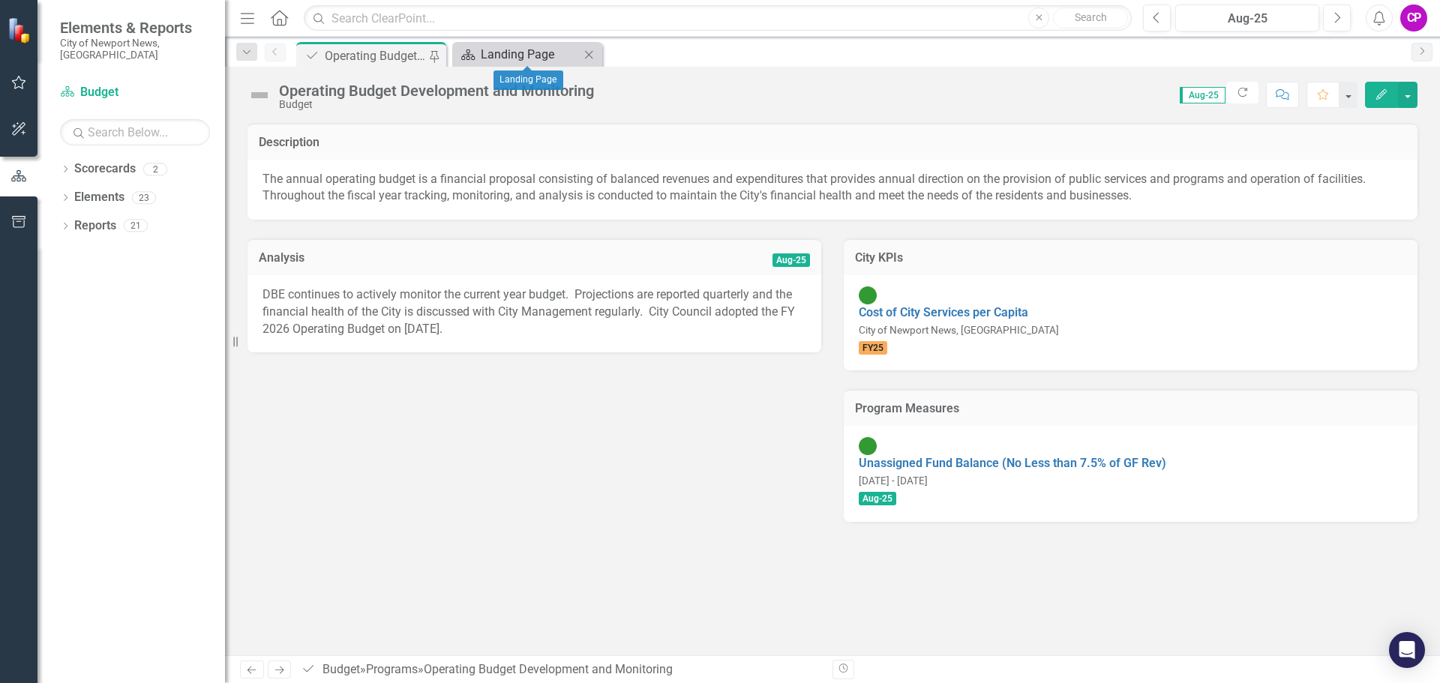
click at [521, 50] on div "Landing Page" at bounding box center [530, 54] width 99 height 19
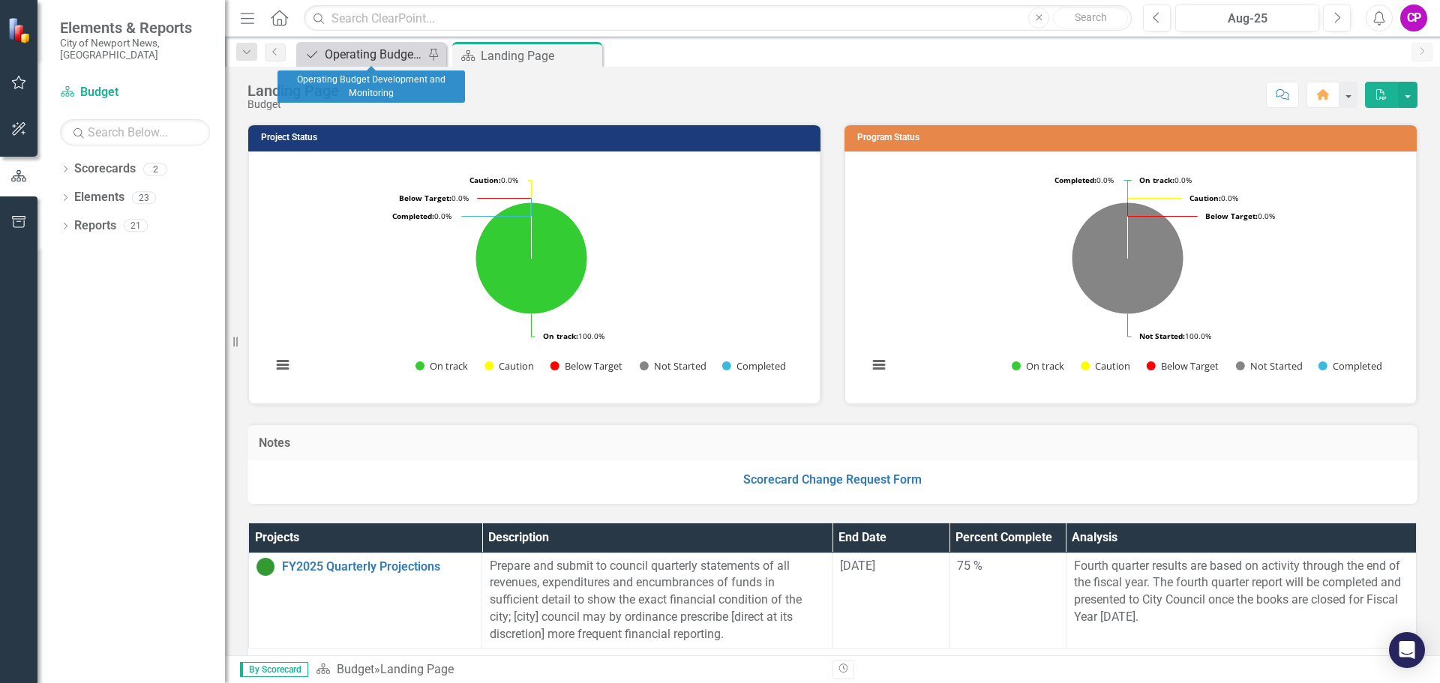
click at [380, 55] on div "Operating Budget Development and Monitoring" at bounding box center [374, 54] width 99 height 19
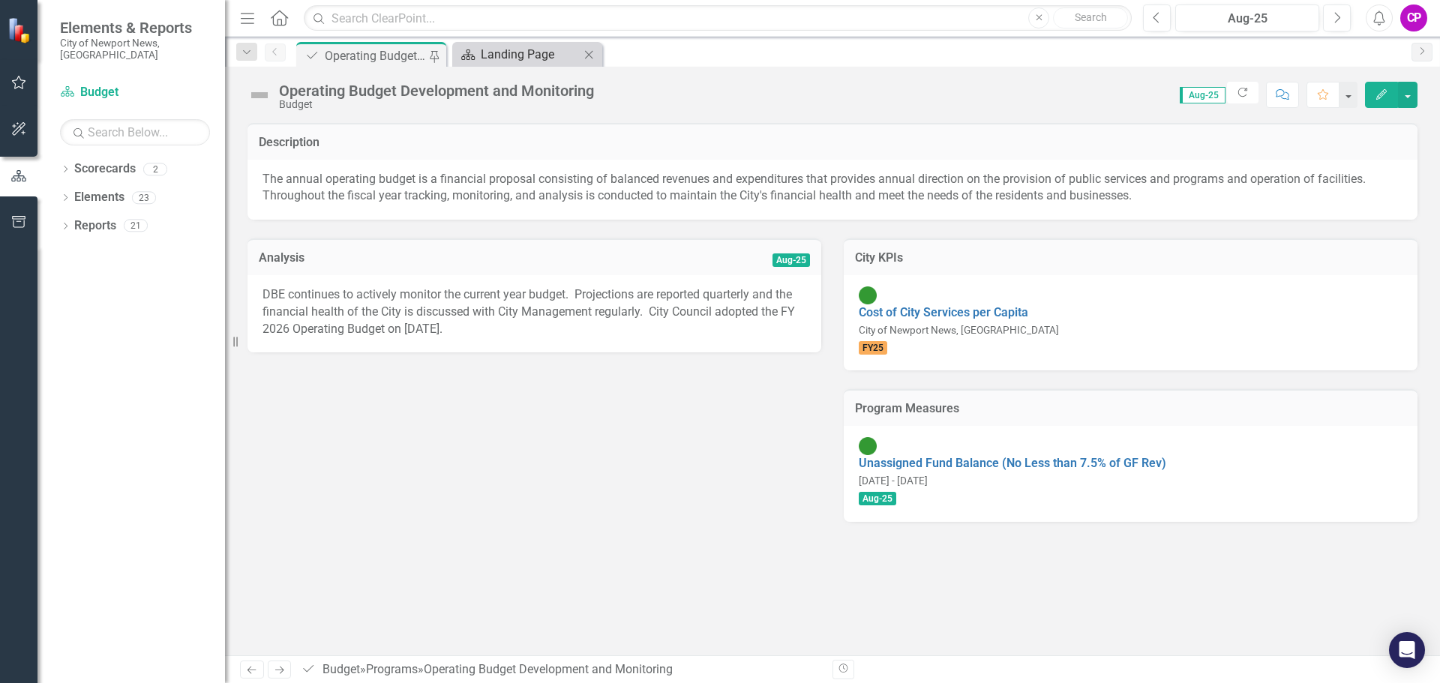
click at [502, 54] on div "Landing Page" at bounding box center [530, 54] width 99 height 19
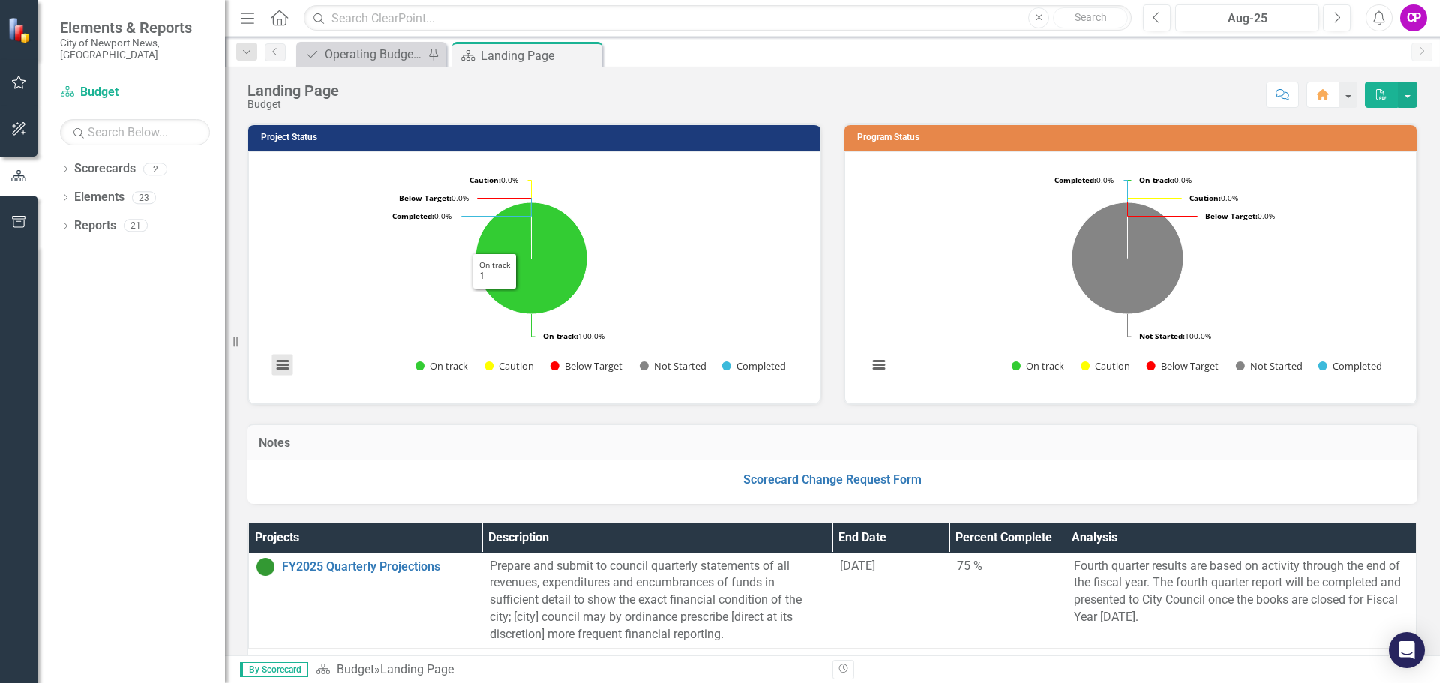
click at [284, 368] on button "View chart menu, Chart" at bounding box center [282, 365] width 21 height 21
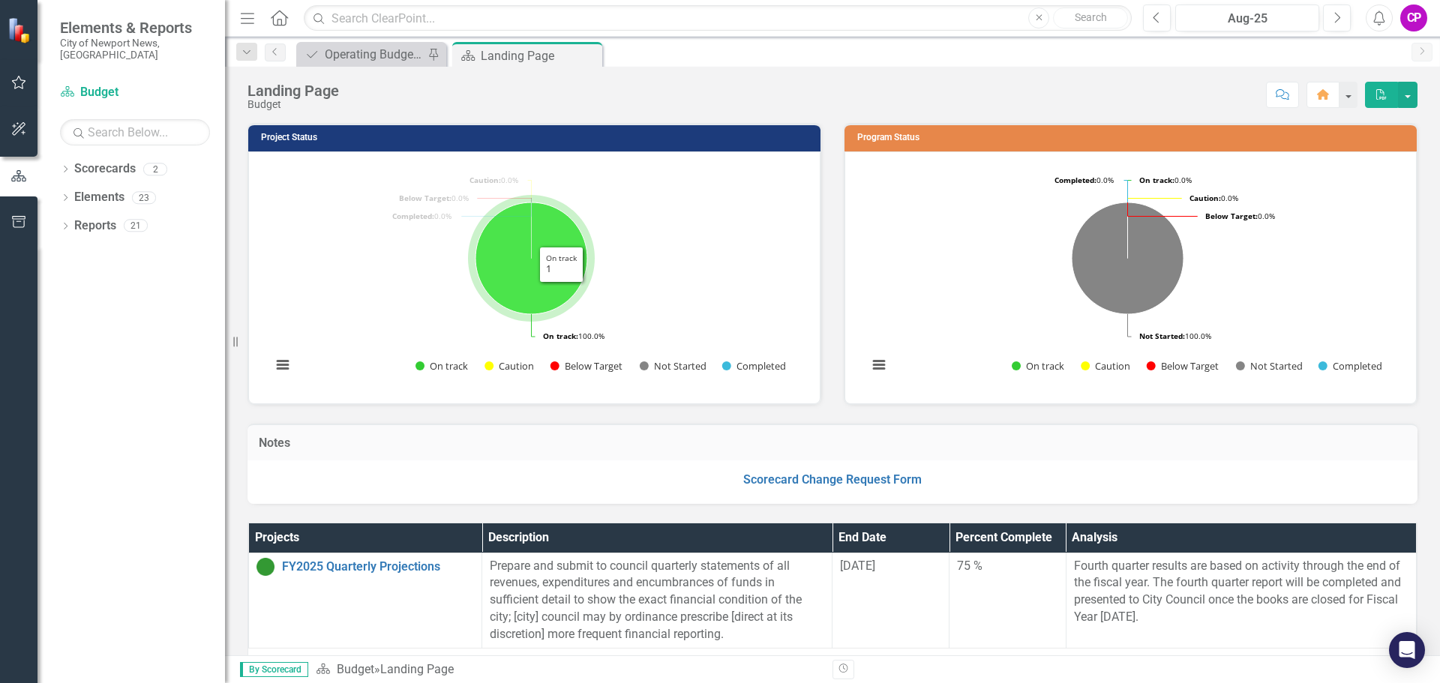
click at [553, 284] on icon "On track, 1." at bounding box center [532, 259] width 112 height 112
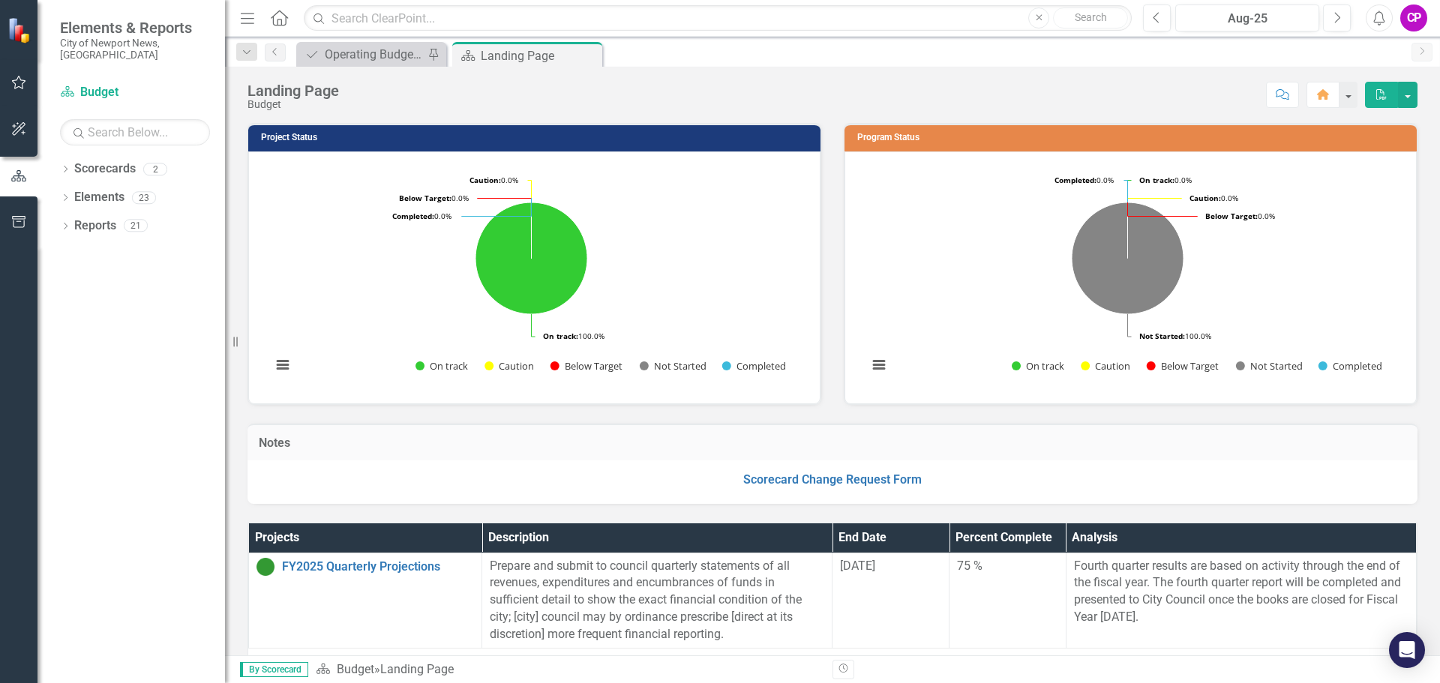
click at [281, 141] on h3 "Project Status" at bounding box center [537, 138] width 552 height 10
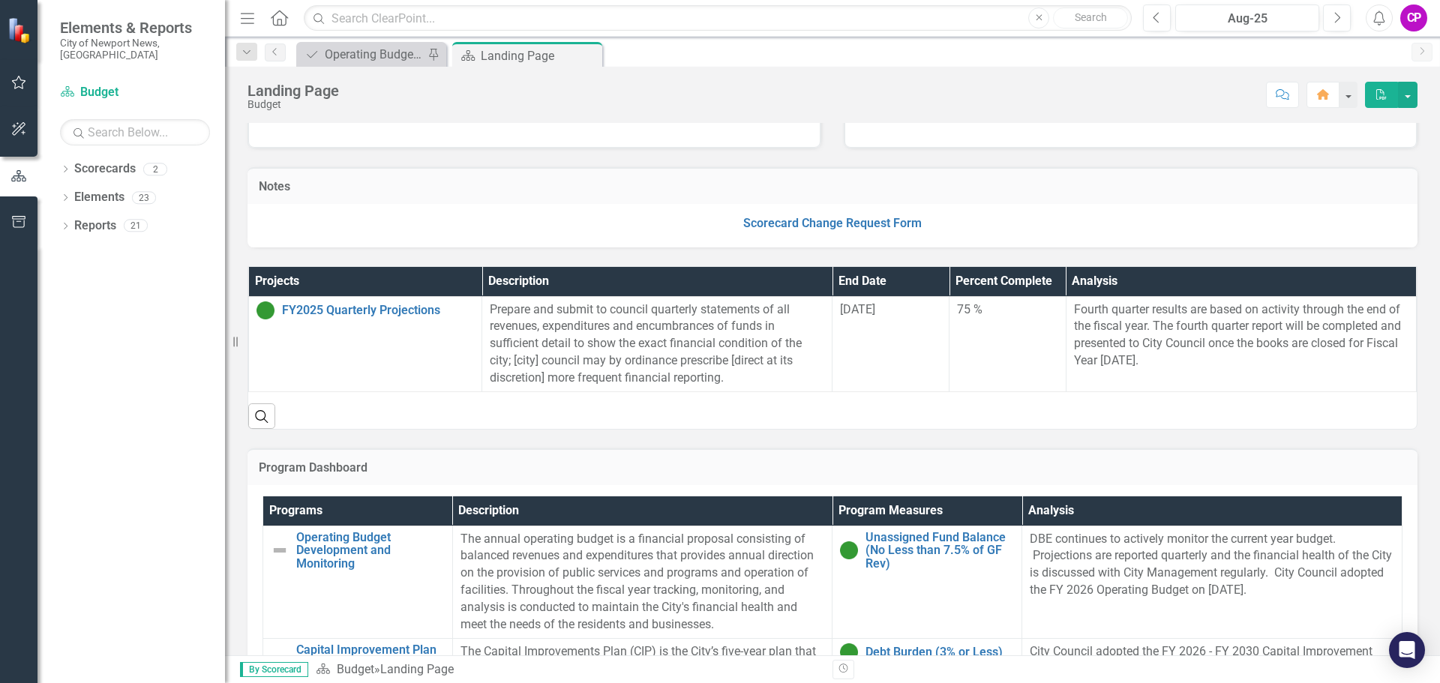
scroll to position [230, 0]
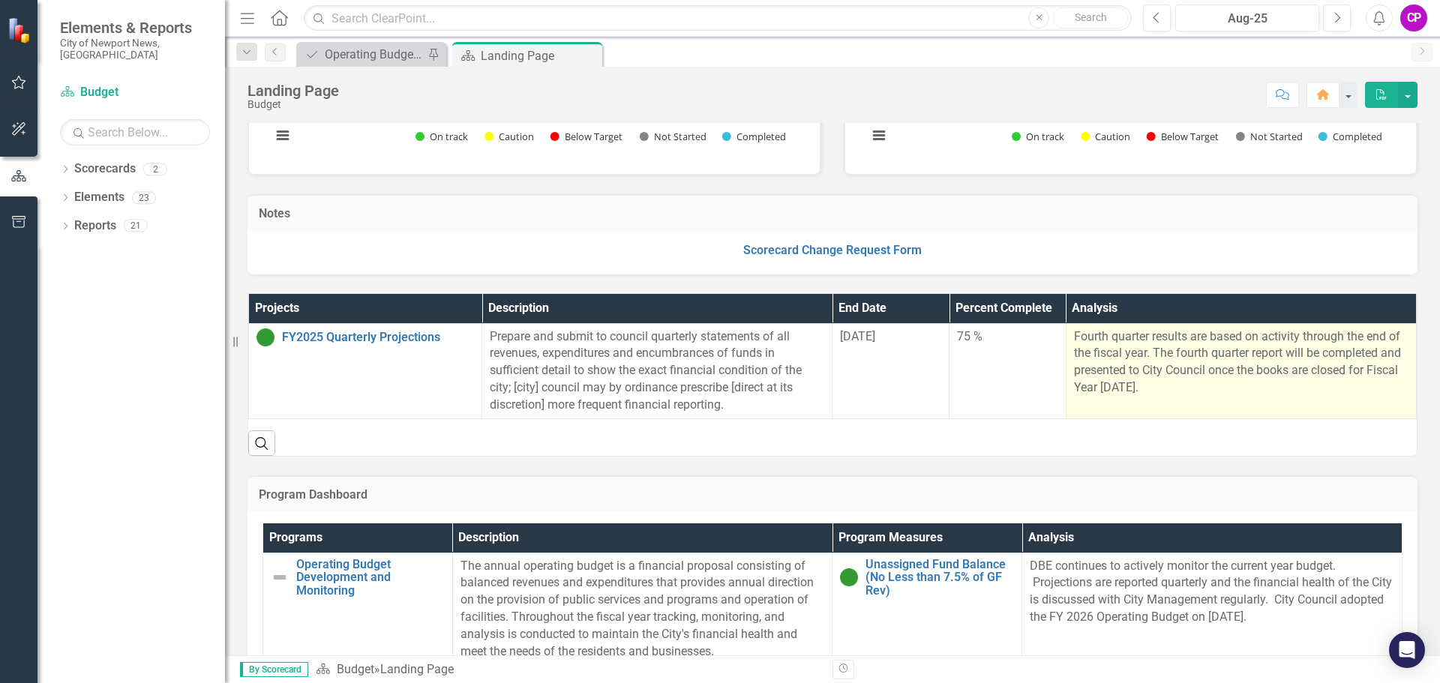
click at [1139, 387] on span at bounding box center [1142, 387] width 6 height 14
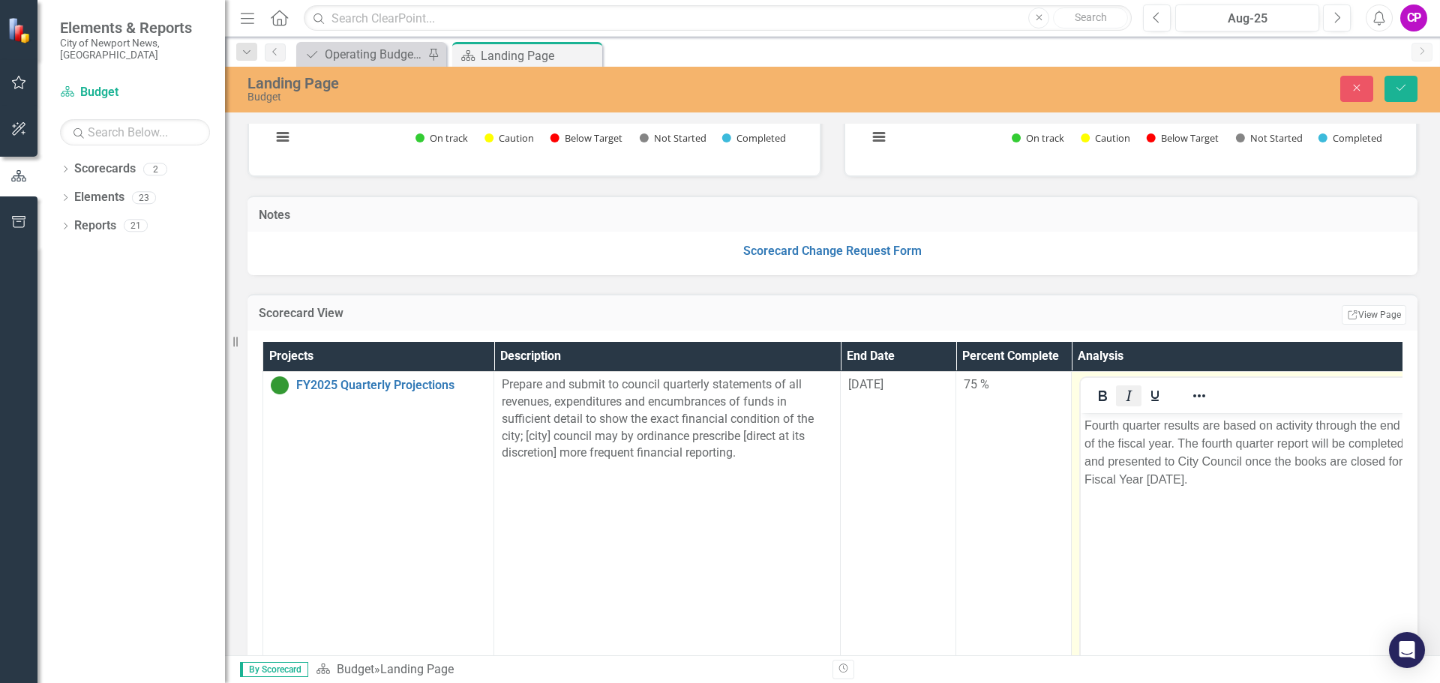
scroll to position [0, 0]
click at [1188, 488] on p "Fourth quarter results are based on activity through the end of the fiscal year…" at bounding box center [1245, 453] width 320 height 72
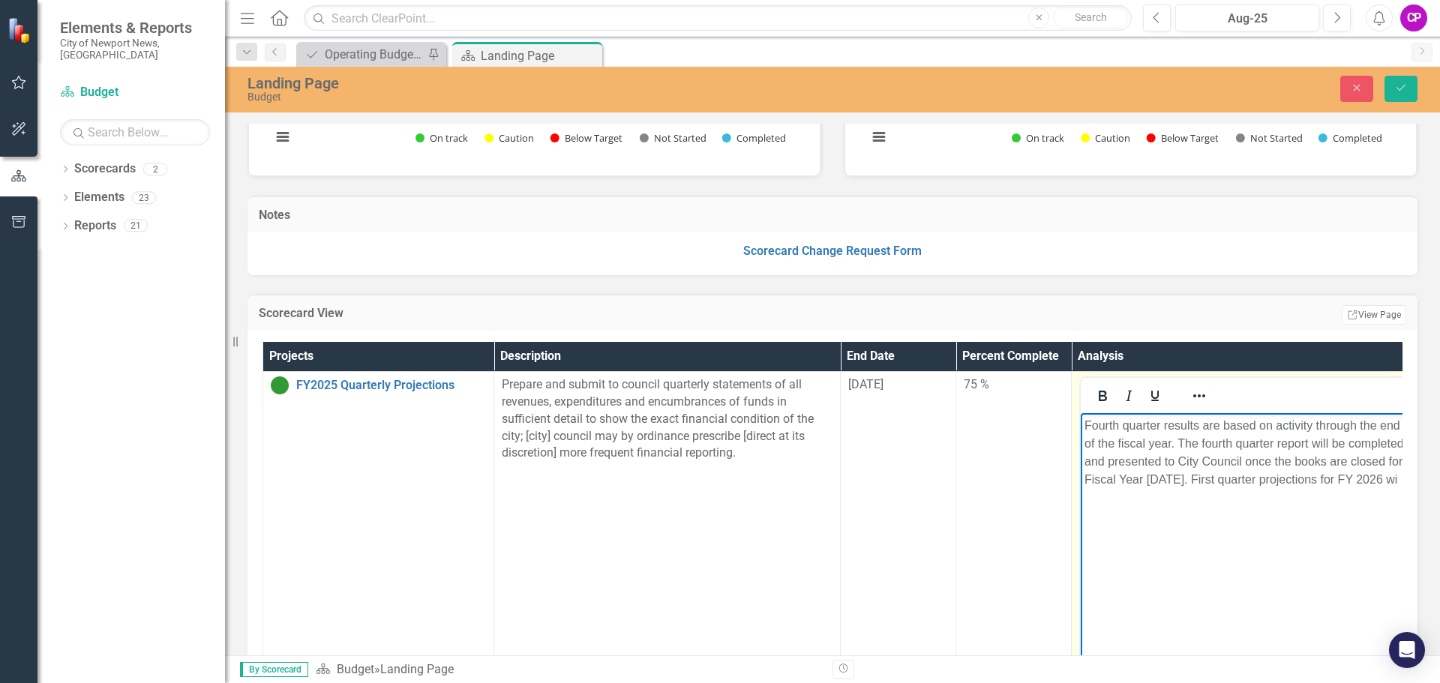
scroll to position [0, 5]
click at [1184, 497] on p "Fourth quarter results are based on activity through the end of the fiscal year…" at bounding box center [1240, 462] width 320 height 90
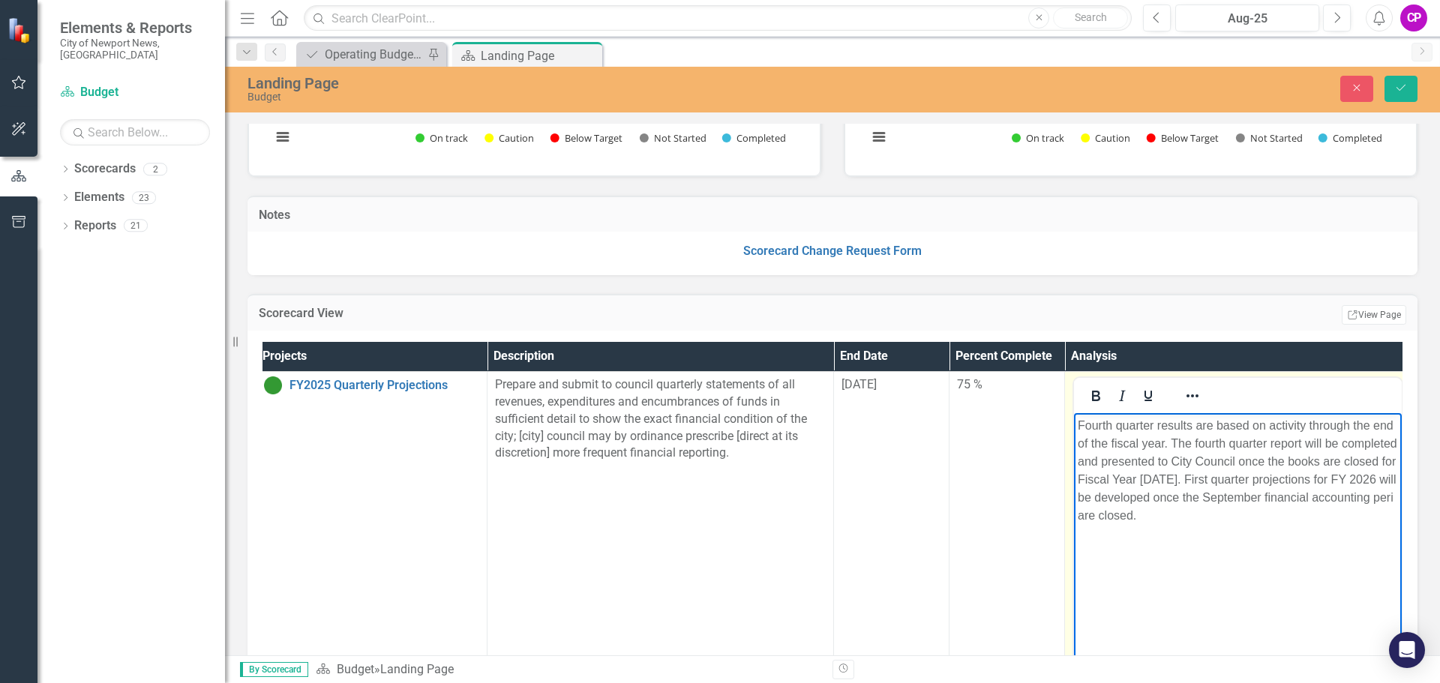
scroll to position [0, 9]
click at [1402, 80] on button "Save" at bounding box center [1401, 89] width 33 height 26
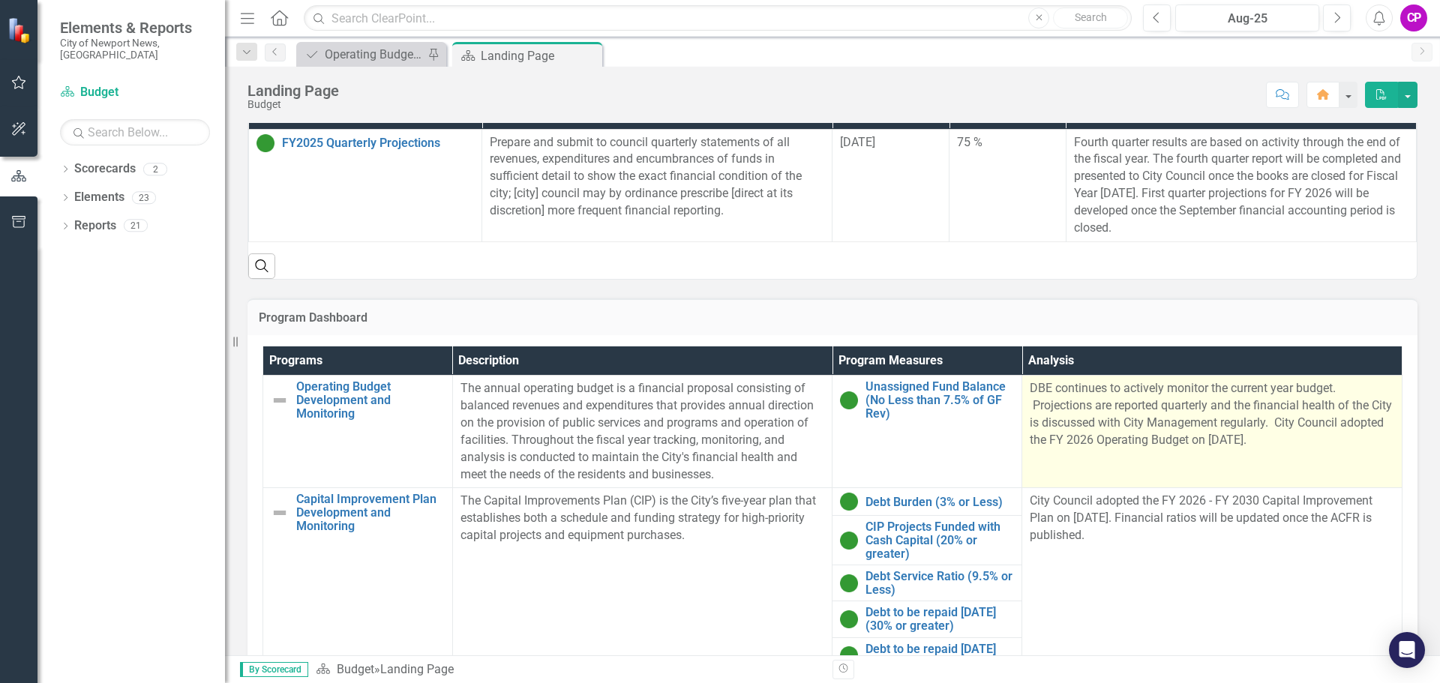
scroll to position [450, 0]
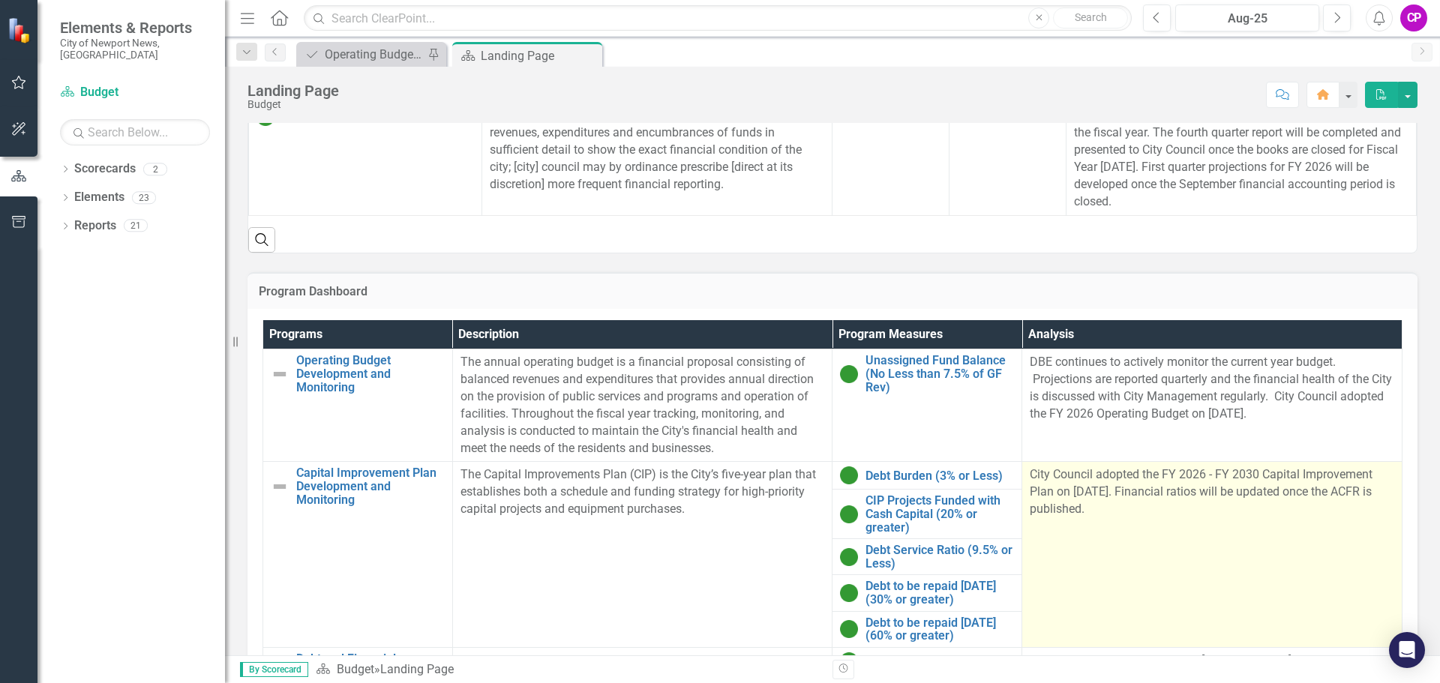
click at [1126, 509] on p "City Council adopted the FY 2026 - FY 2030 Capital Improvement Plan on May 13, …" at bounding box center [1212, 493] width 365 height 52
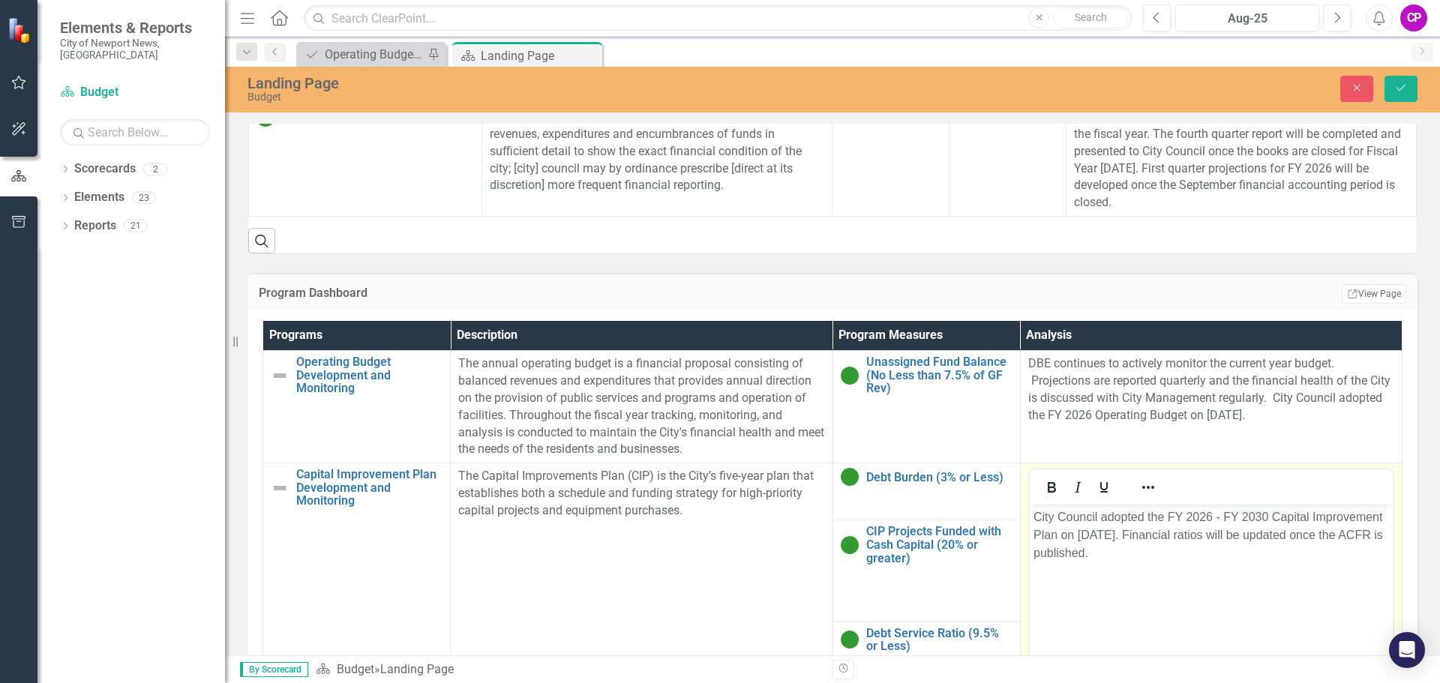
scroll to position [0, 0]
click at [1232, 553] on p "City Council adopted the FY 2026 - FY 2030 Capital Improvement Plan on May 13, …" at bounding box center [1211, 536] width 356 height 54
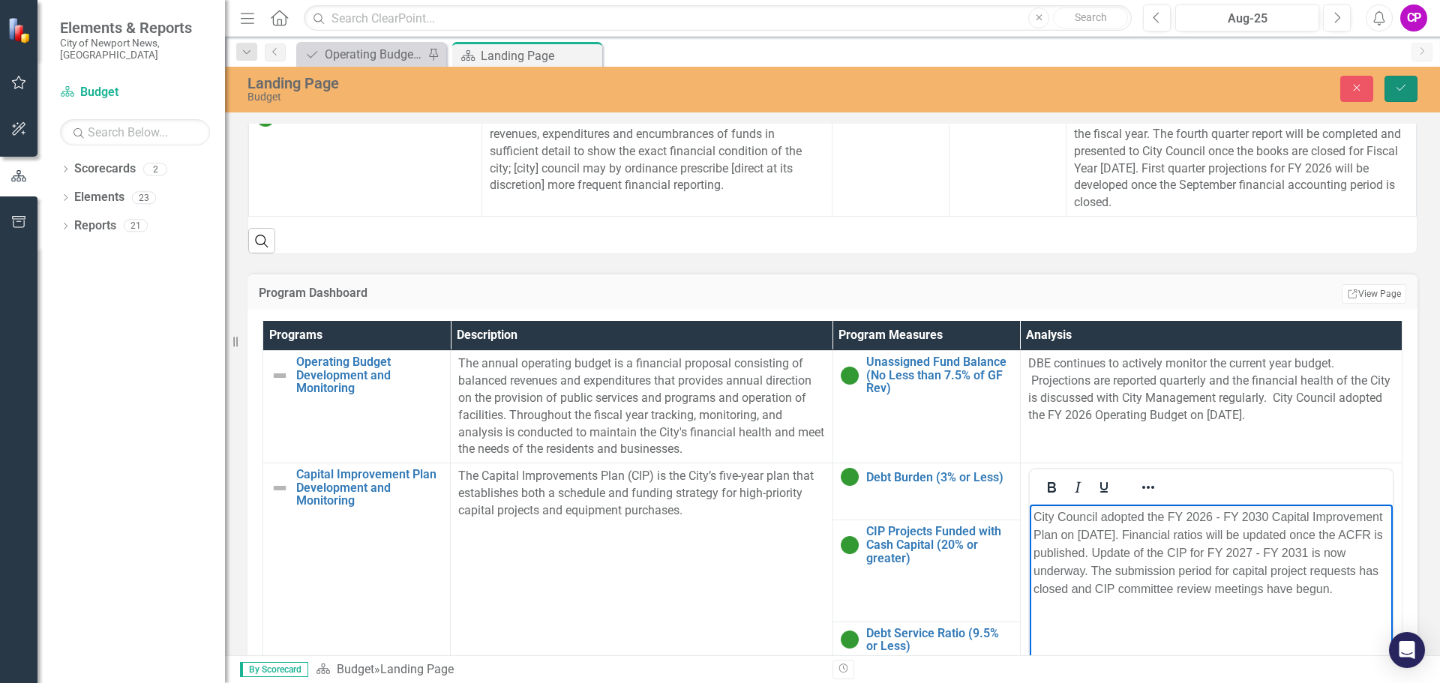
click at [1403, 85] on icon "Save" at bounding box center [1401, 88] width 14 height 11
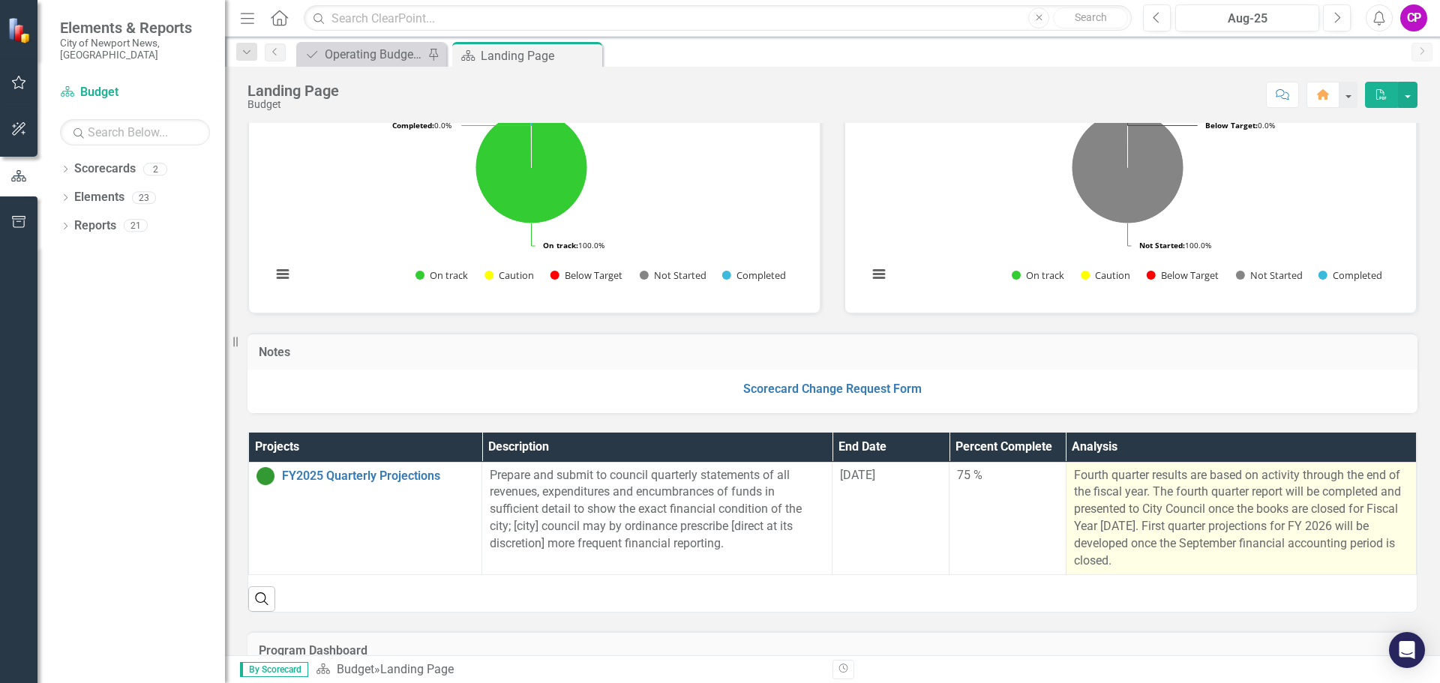
scroll to position [75, 0]
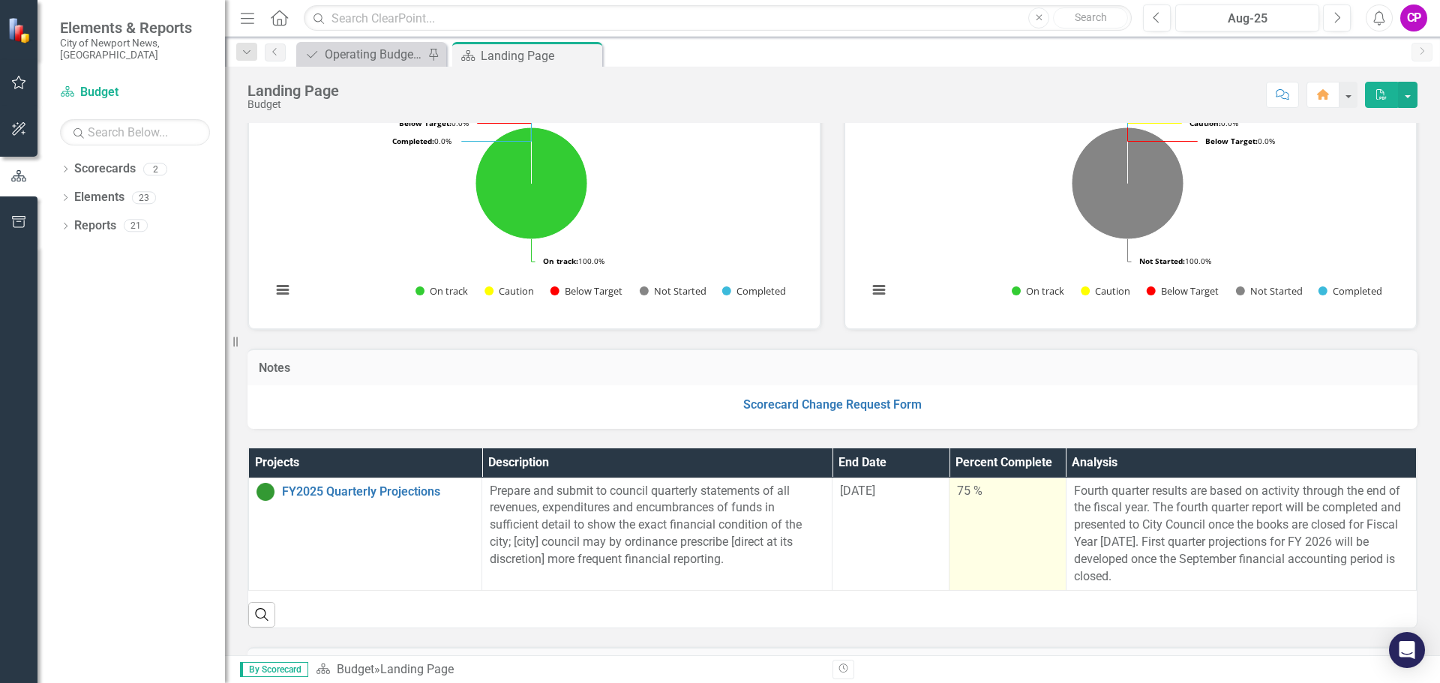
click at [991, 483] on div "75 %" at bounding box center [1007, 491] width 101 height 17
click at [973, 500] on div "75 %" at bounding box center [1007, 491] width 101 height 17
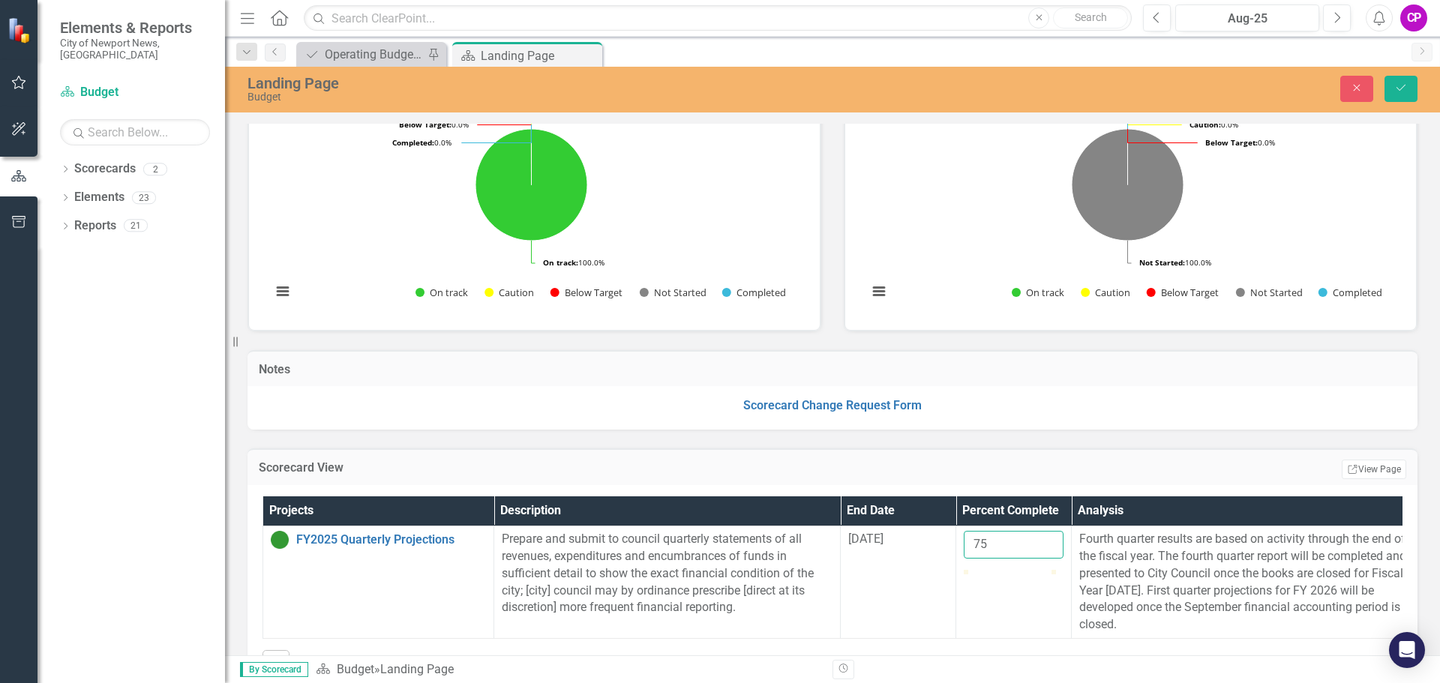
drag, startPoint x: 1003, startPoint y: 549, endPoint x: 908, endPoint y: 522, distance: 99.0
click at [908, 522] on table "Projects Description End Date Percent Complete Analysis FY2025 Quarterly Projec…" at bounding box center [841, 568] width 1156 height 143
type input "90"
click at [1385, 76] on button "Save" at bounding box center [1401, 89] width 33 height 26
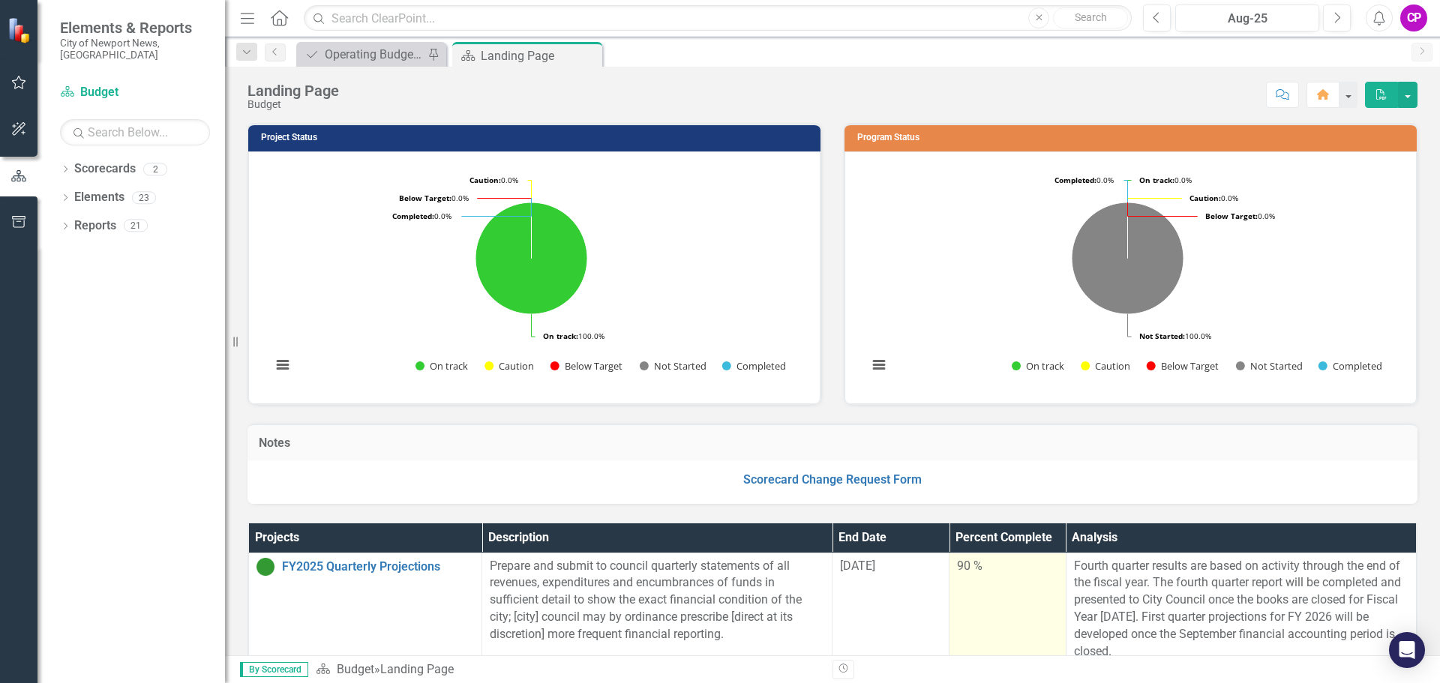
click at [974, 559] on div "90 %" at bounding box center [1007, 566] width 101 height 17
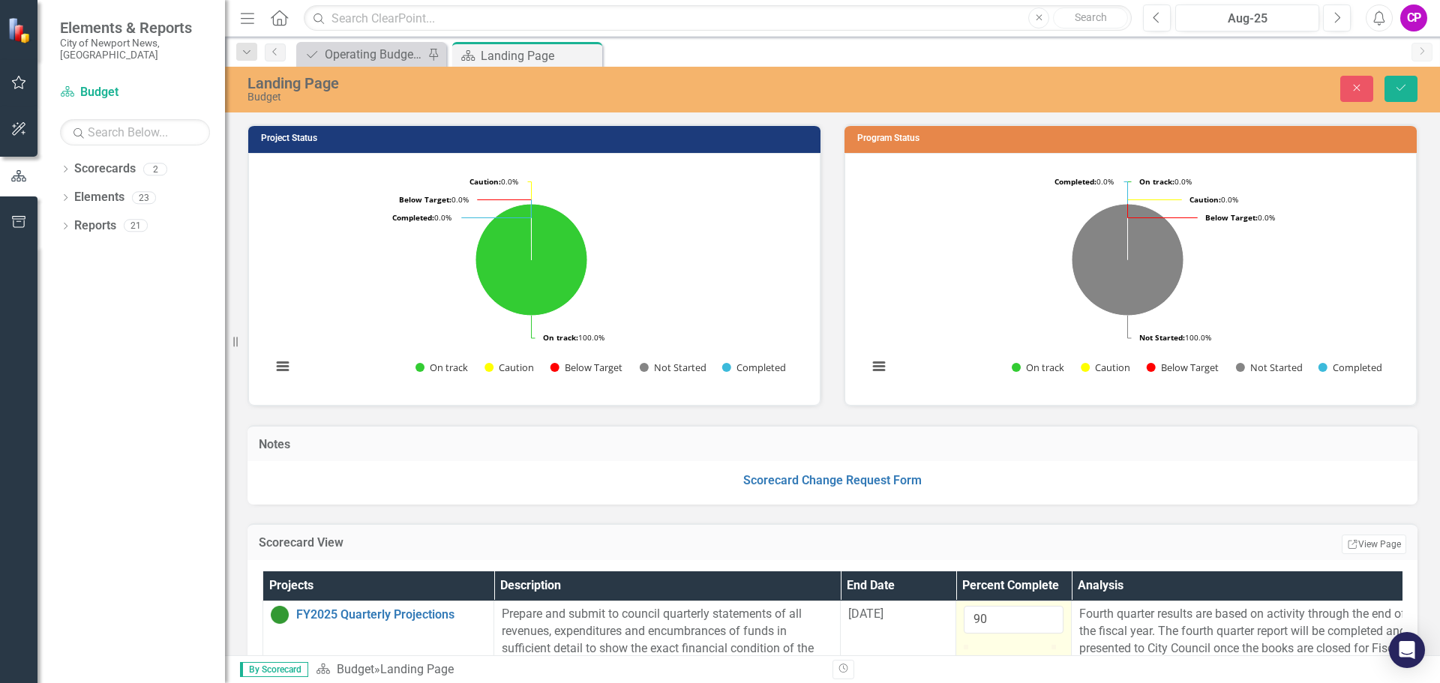
click at [982, 608] on div "90" at bounding box center [1014, 620] width 100 height 28
drag, startPoint x: 974, startPoint y: 619, endPoint x: 919, endPoint y: 620, distance: 54.8
click at [923, 621] on tr "FY2025 Quarterly Projections Link Open Element Prepare and submit to council qu…" at bounding box center [840, 658] width 1155 height 113
type input "100"
click at [1385, 76] on button "Save" at bounding box center [1401, 89] width 33 height 26
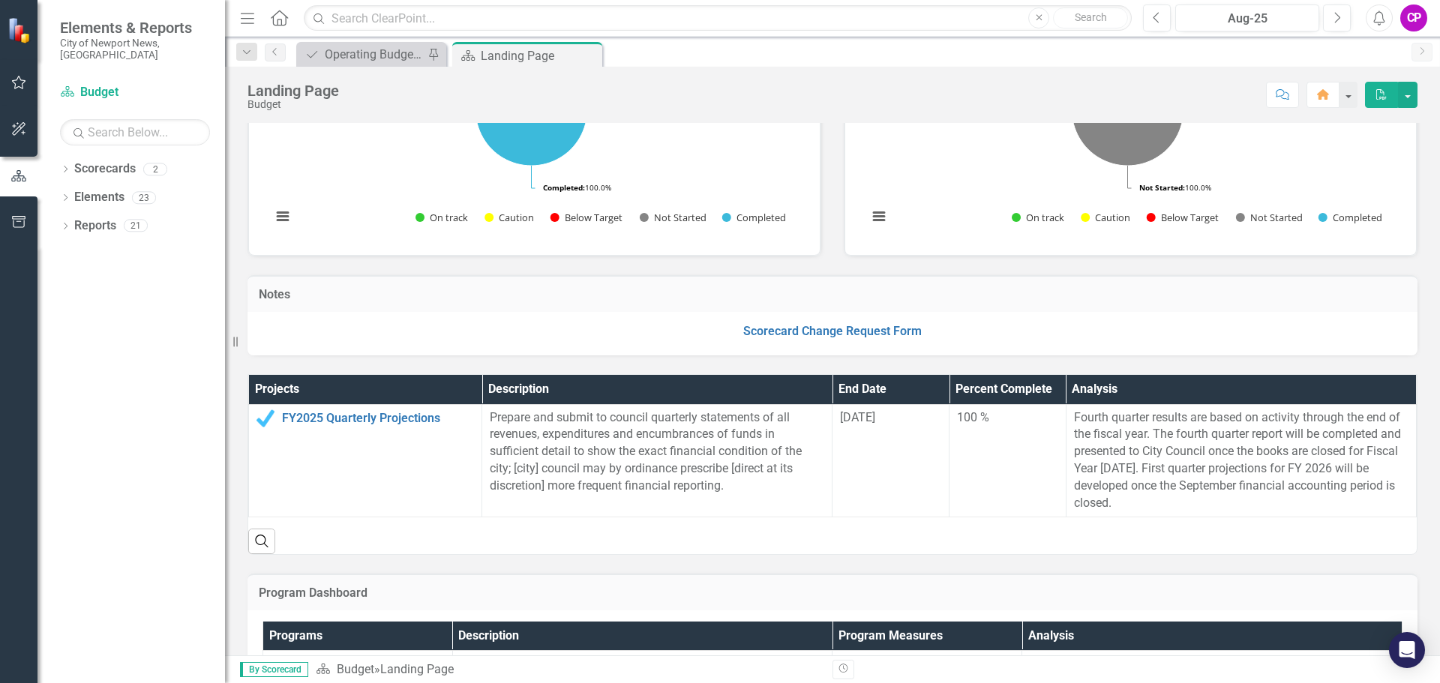
scroll to position [150, 0]
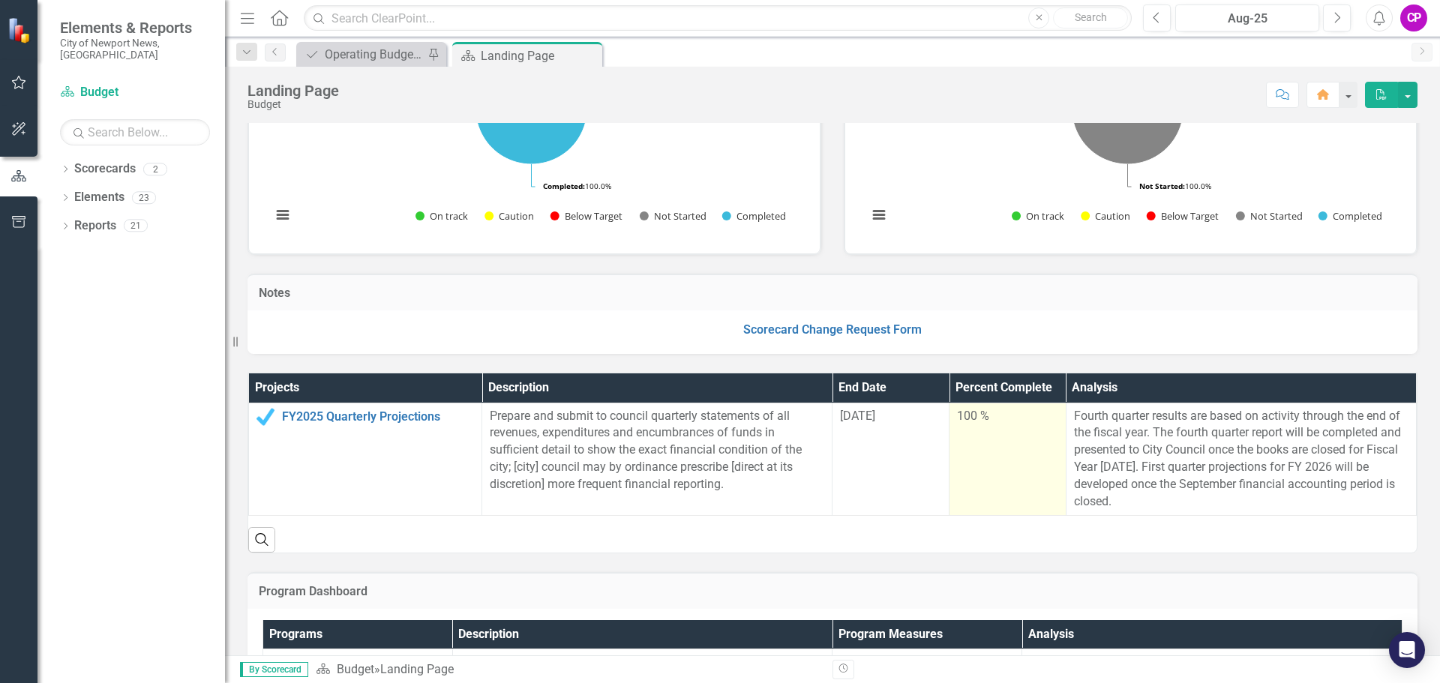
click at [970, 421] on div "100 %" at bounding box center [1007, 416] width 101 height 17
click at [969, 421] on div "100 %" at bounding box center [1007, 416] width 101 height 17
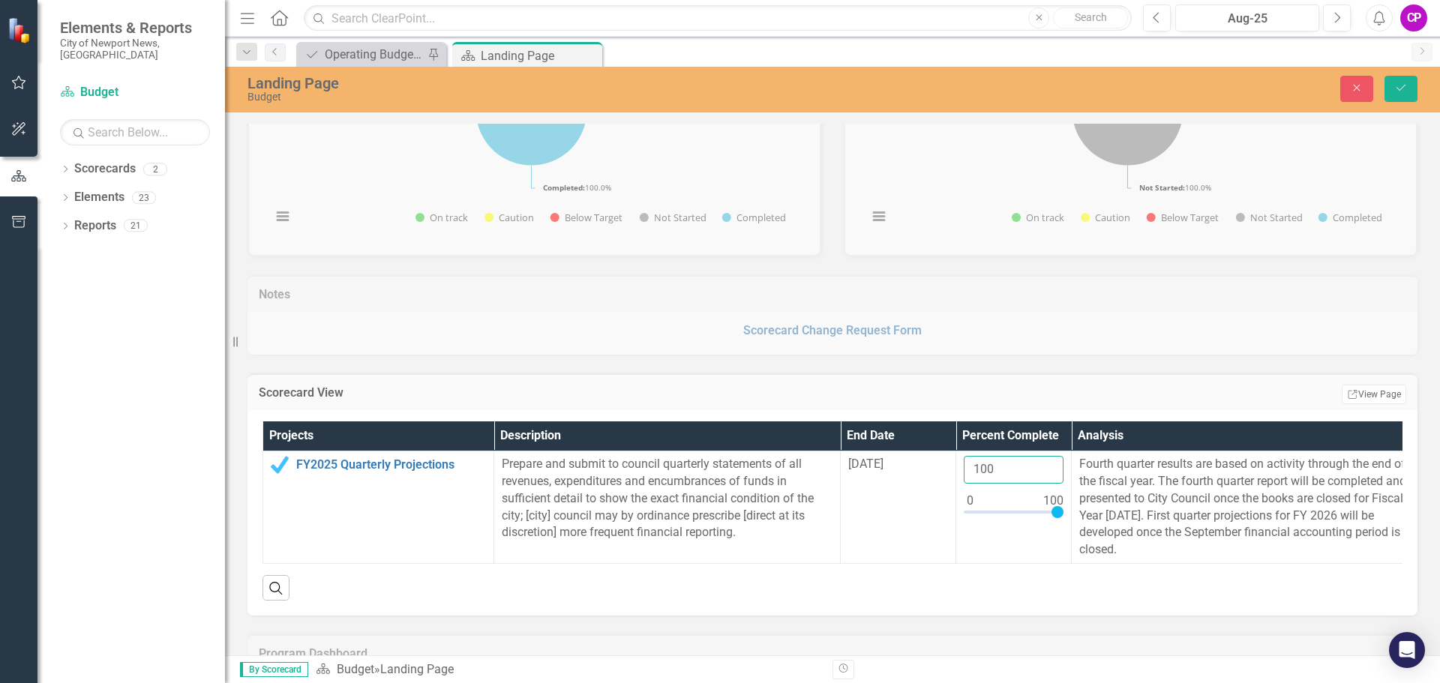
drag, startPoint x: 1004, startPoint y: 471, endPoint x: 944, endPoint y: 465, distance: 60.3
click at [944, 465] on tr "FY2025 Quarterly Projections Link Open Element Prepare and submit to council qu…" at bounding box center [840, 508] width 1155 height 113
type input "90"
click at [1385, 76] on button "Save" at bounding box center [1401, 89] width 33 height 26
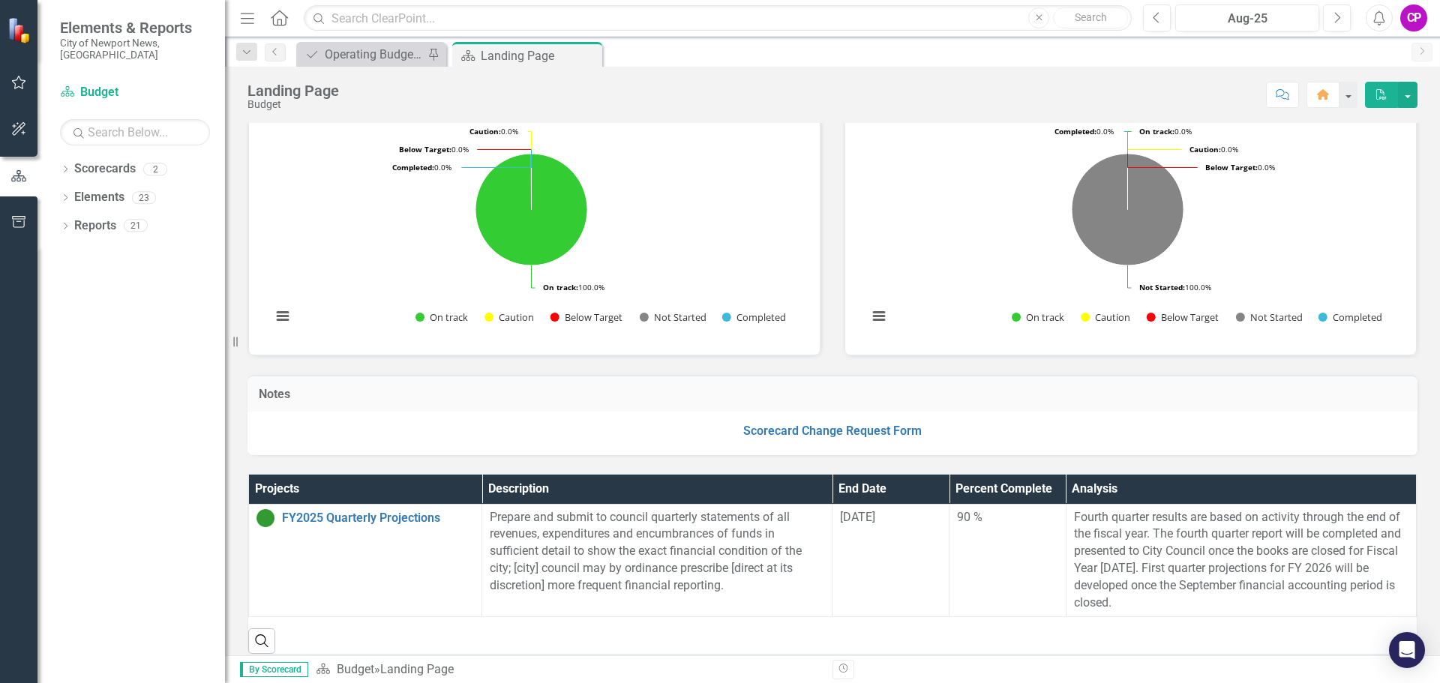
scroll to position [0, 0]
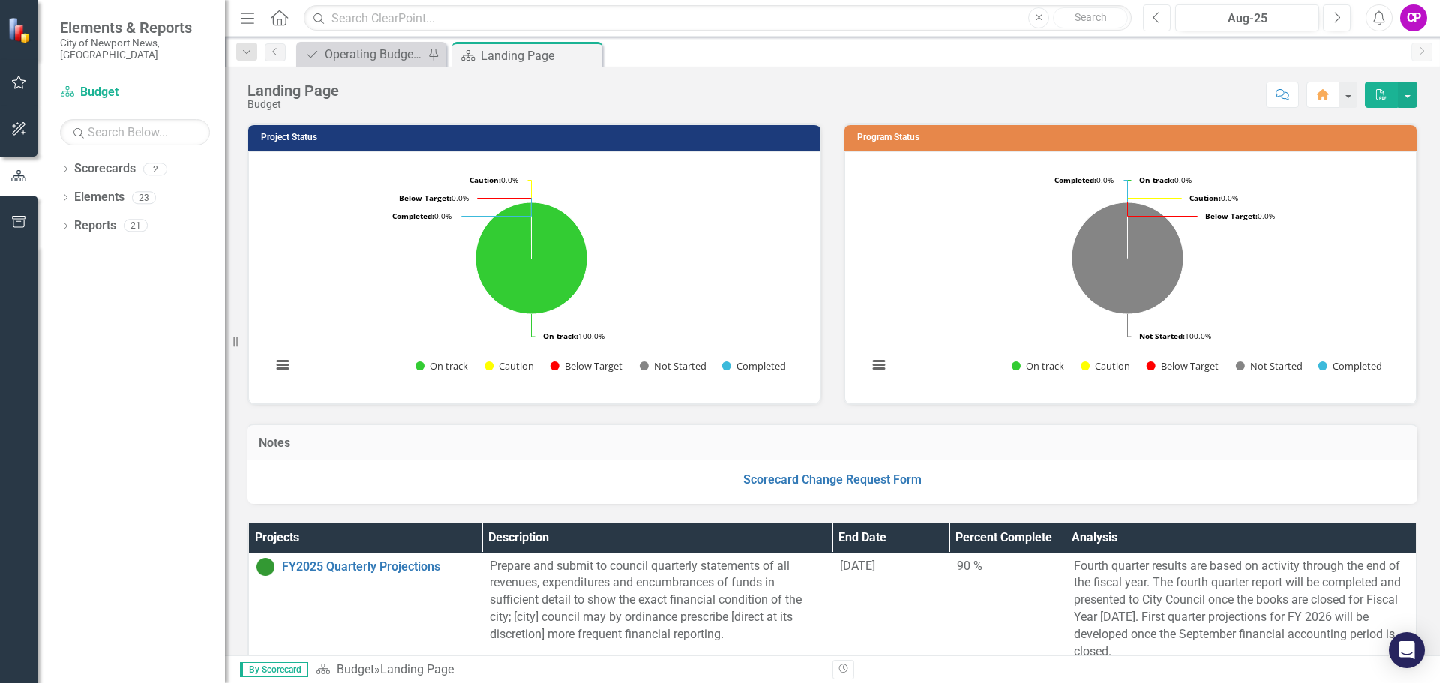
click at [1155, 16] on icon "button" at bounding box center [1157, 17] width 6 height 11
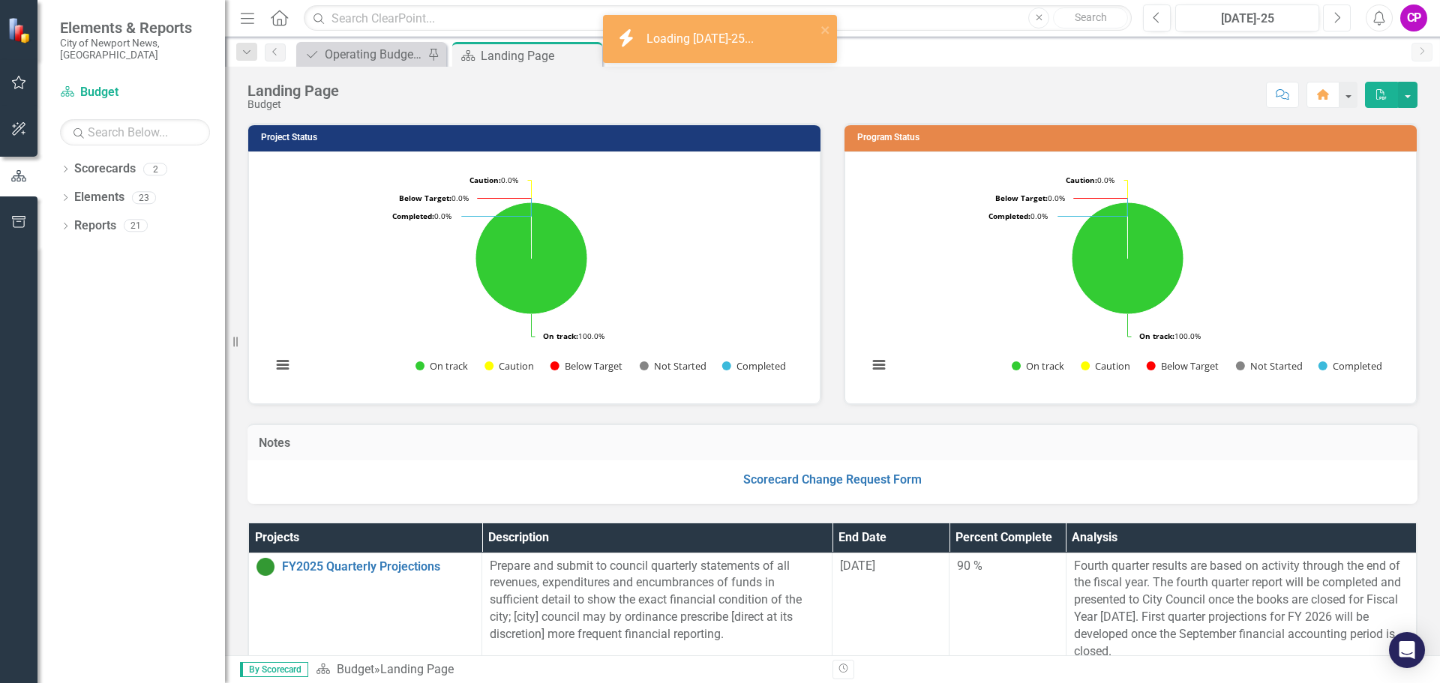
click at [1334, 17] on icon "Next" at bounding box center [1337, 18] width 8 height 14
